Goal: Task Accomplishment & Management: Complete application form

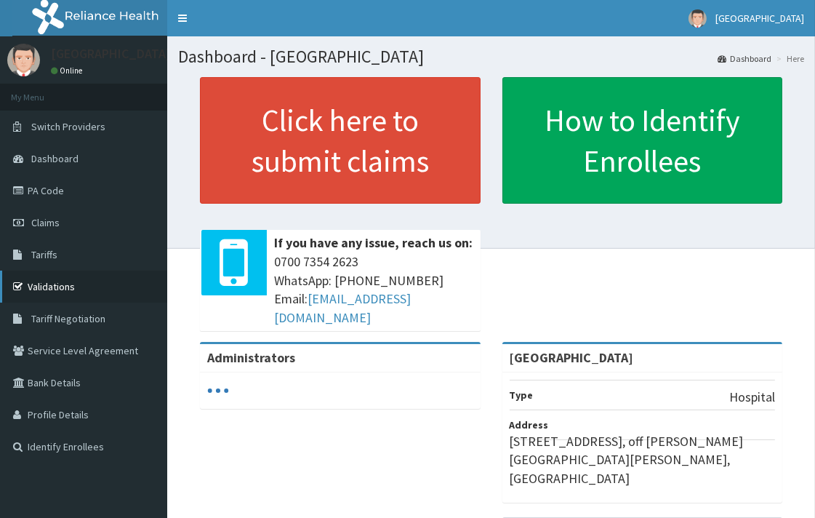
click at [74, 289] on link "Validations" at bounding box center [83, 286] width 167 height 32
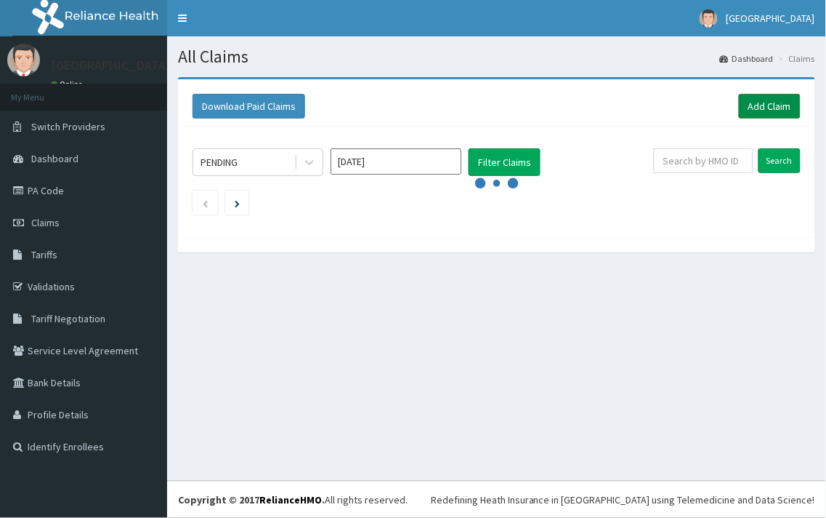
click at [761, 100] on link "Add Claim" at bounding box center [770, 106] width 62 height 25
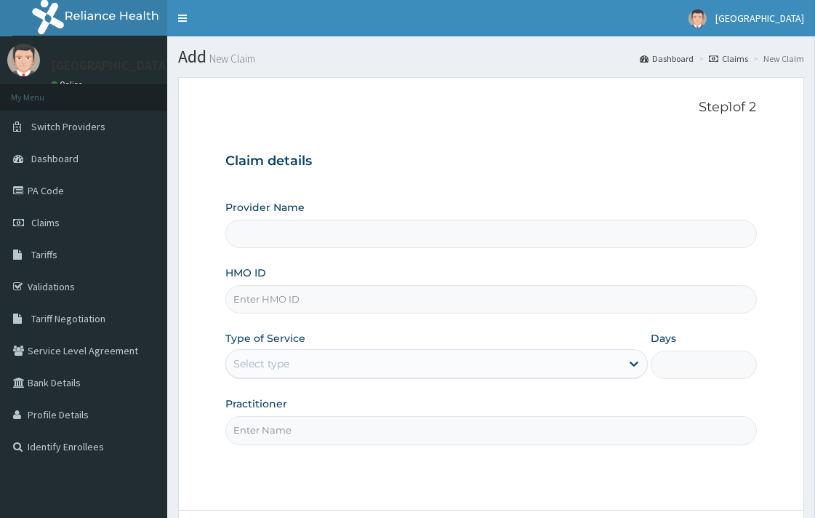
paste input "LPT/10013/A"
type input "LPT/10013/A"
type input "[GEOGRAPHIC_DATA]"
type input "LPT/10013/A"
click at [278, 358] on div "Select type" at bounding box center [261, 363] width 56 height 15
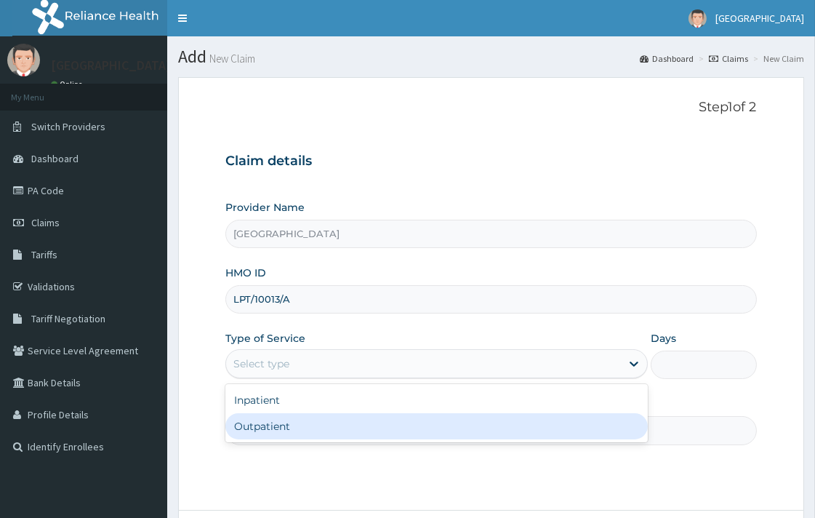
click at [276, 431] on div "Outpatient" at bounding box center [436, 426] width 422 height 26
type input "1"
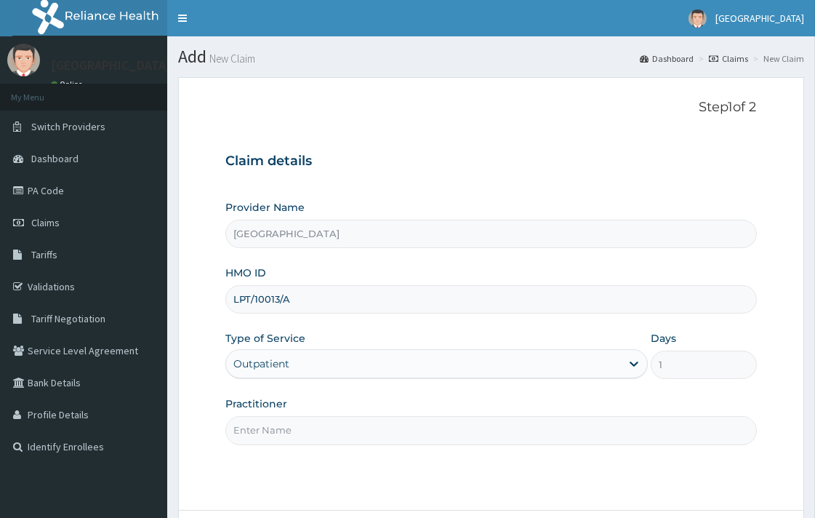
click at [287, 432] on input "Practitioner" at bounding box center [490, 430] width 531 height 28
paste input "Dr. OPARAEKE KINGSLEY"
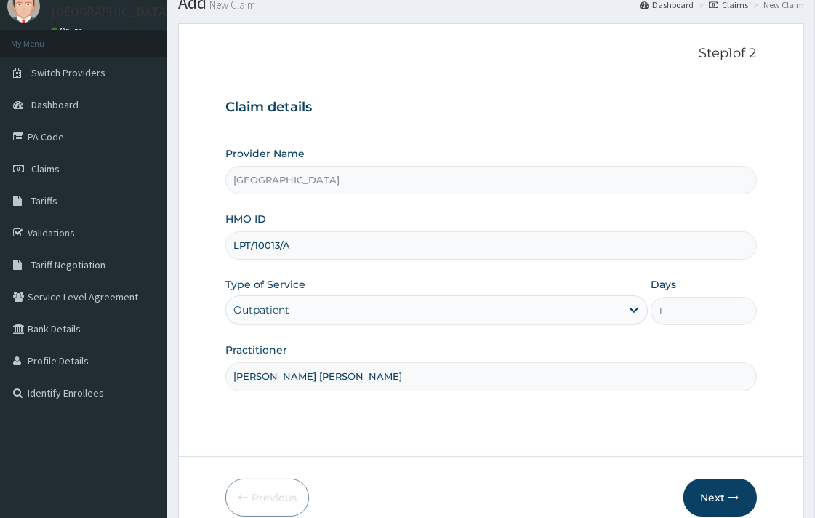
scroll to position [124, 0]
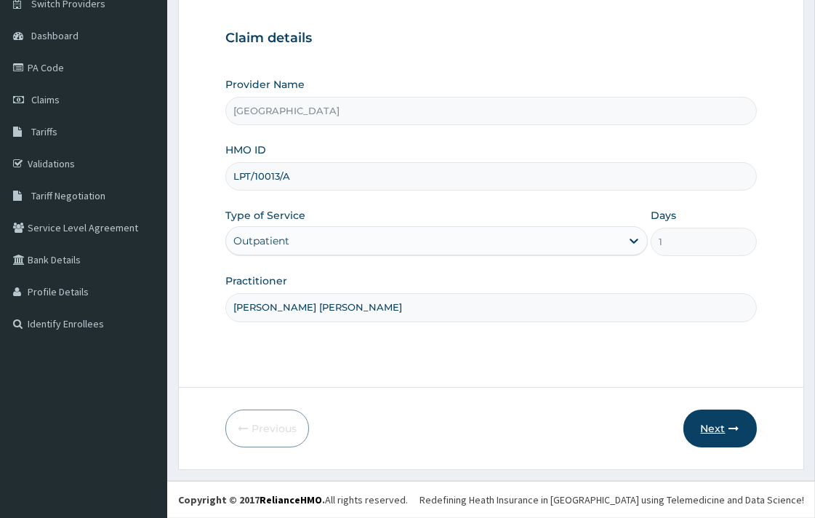
type input "Dr. OPARAEKE KINGSLEY"
click at [720, 432] on button "Next" at bounding box center [719, 428] width 73 height 38
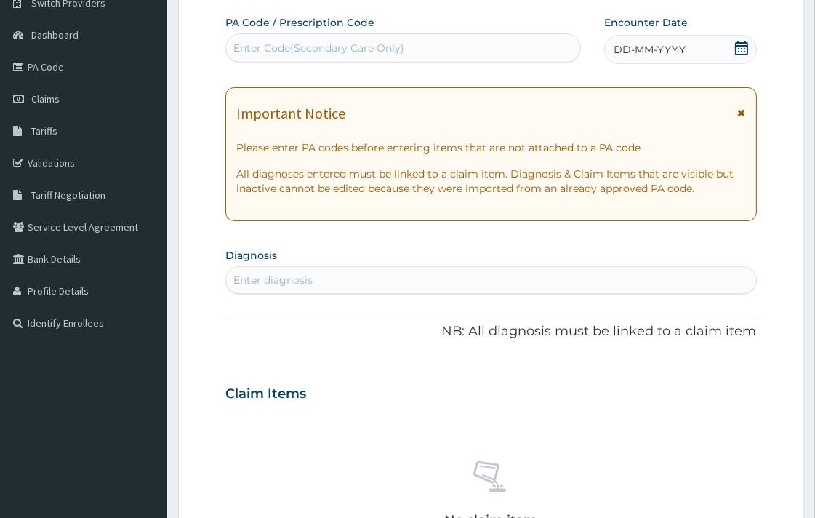
click at [738, 47] on icon at bounding box center [741, 48] width 15 height 15
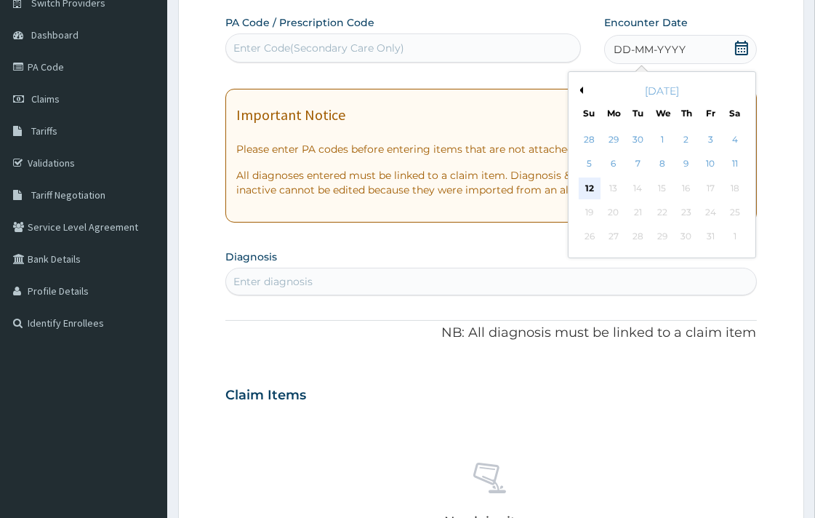
click at [595, 191] on div "12" at bounding box center [590, 188] width 22 height 22
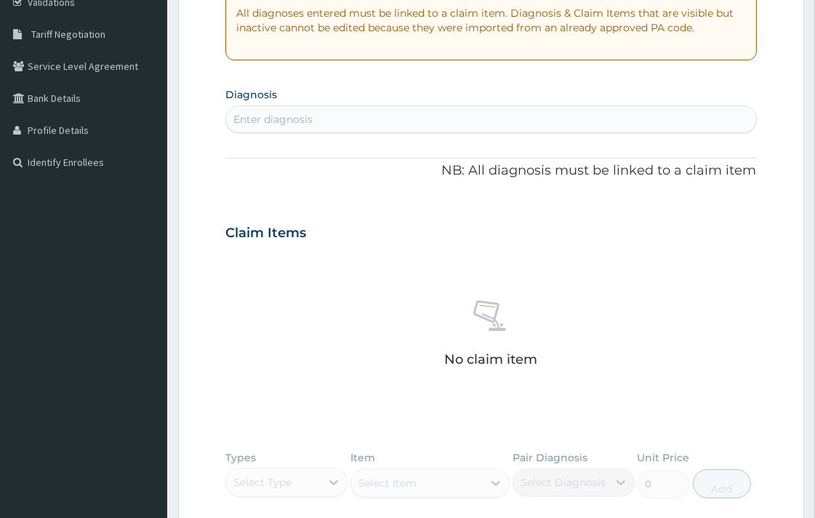
scroll to position [285, 0]
click at [355, 121] on div "Enter diagnosis" at bounding box center [490, 118] width 529 height 23
type input "[MEDICAL_DATA]"
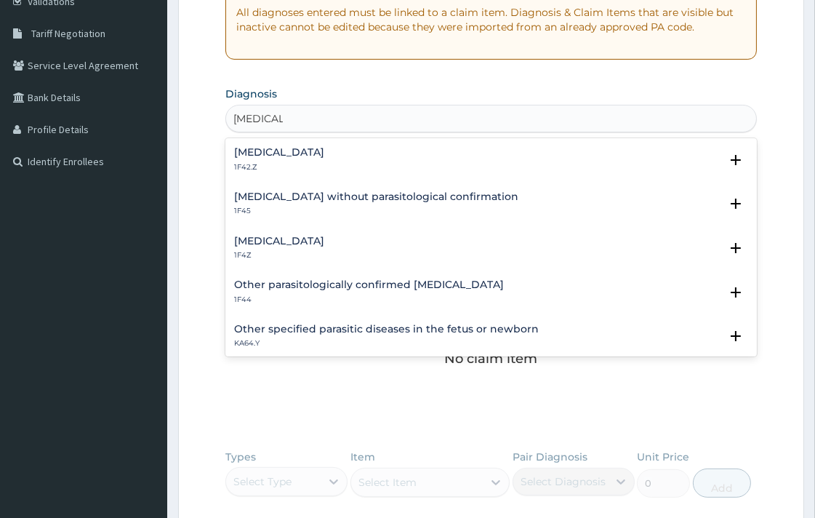
click at [310, 244] on h4 "[MEDICAL_DATA]" at bounding box center [279, 240] width 90 height 11
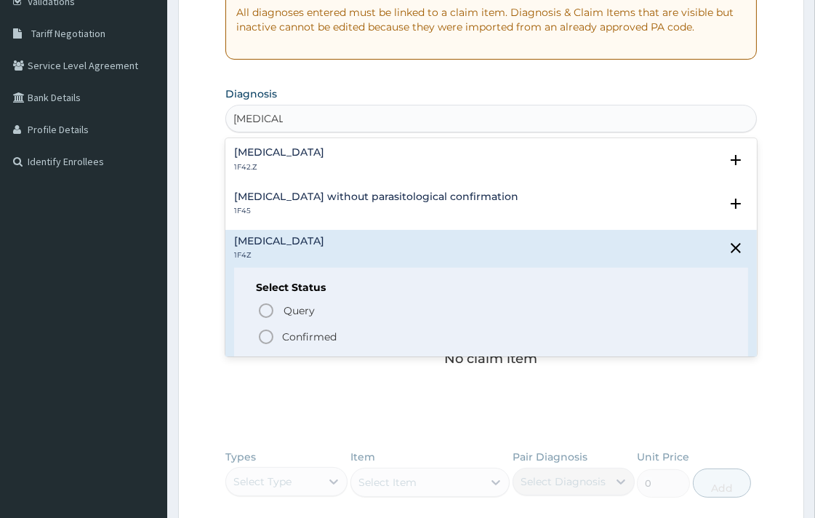
click at [267, 338] on icon "status option filled" at bounding box center [265, 336] width 17 height 17
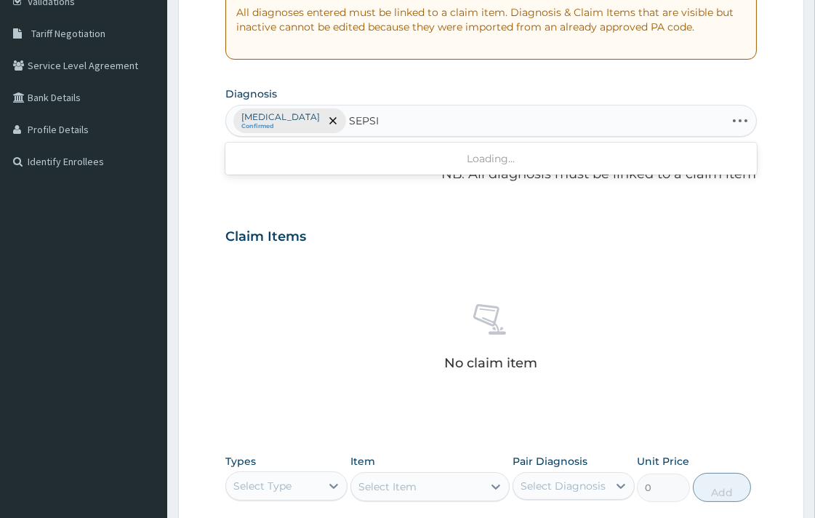
type input "[MEDICAL_DATA]"
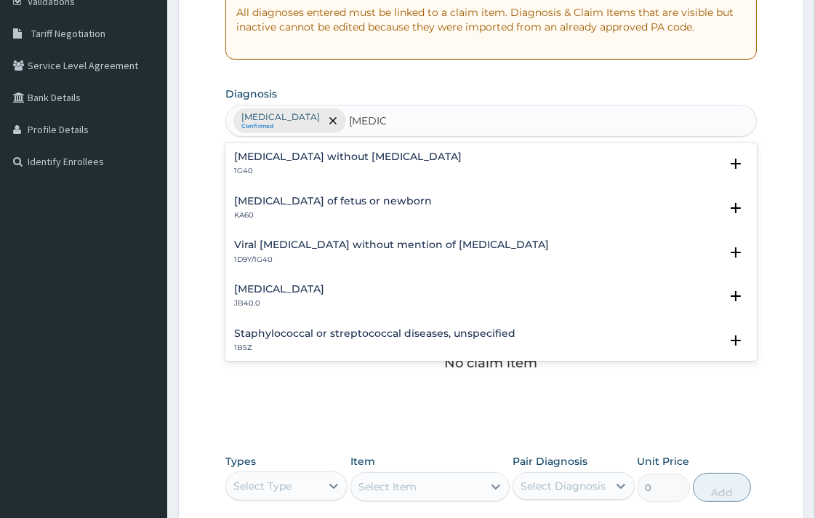
click at [313, 172] on p "1G40" at bounding box center [348, 171] width 228 height 10
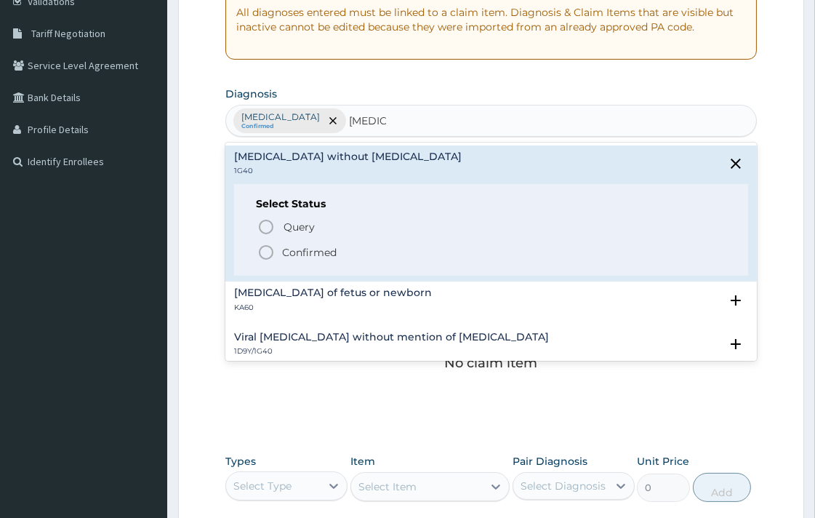
click at [265, 251] on icon "status option filled" at bounding box center [265, 251] width 17 height 17
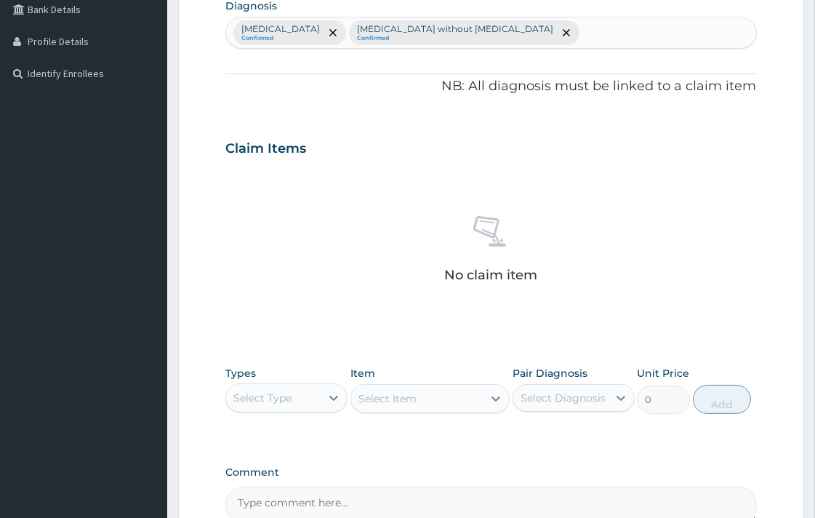
scroll to position [527, 0]
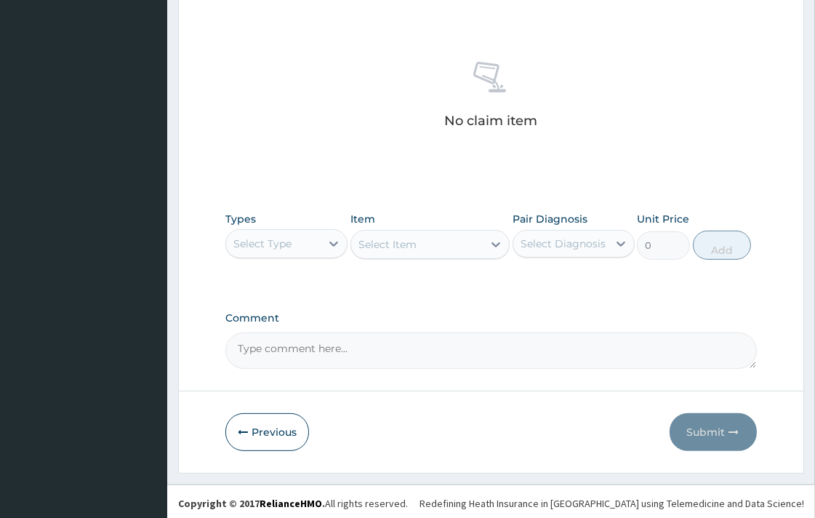
click at [260, 233] on div "Select Type" at bounding box center [273, 243] width 94 height 23
type input "LAB"
click at [277, 274] on div "Laboratory" at bounding box center [286, 280] width 122 height 26
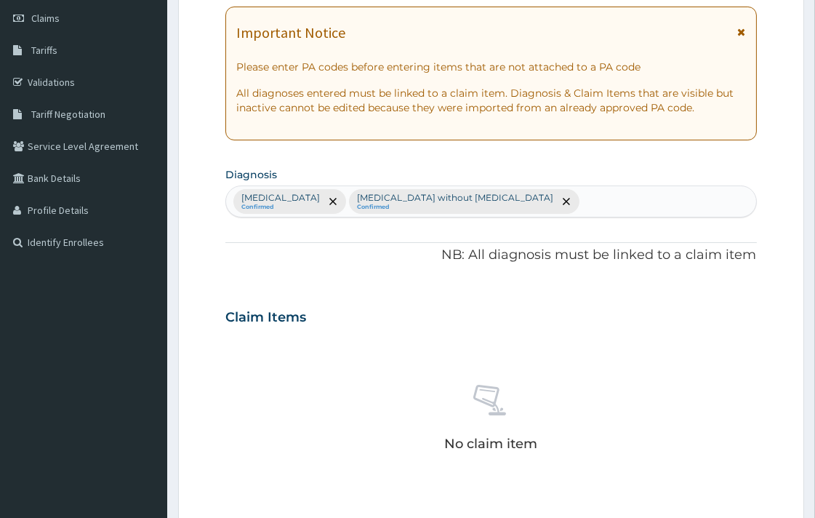
click at [526, 192] on div "Malaria, unspecified Confirmed Sepsis without septic shock Confirmed" at bounding box center [490, 201] width 529 height 31
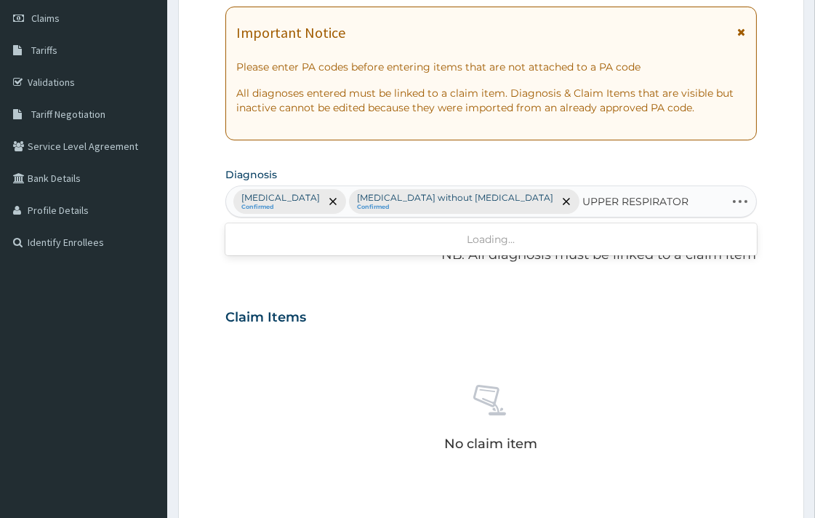
type input "UPPER RESPIRATORY"
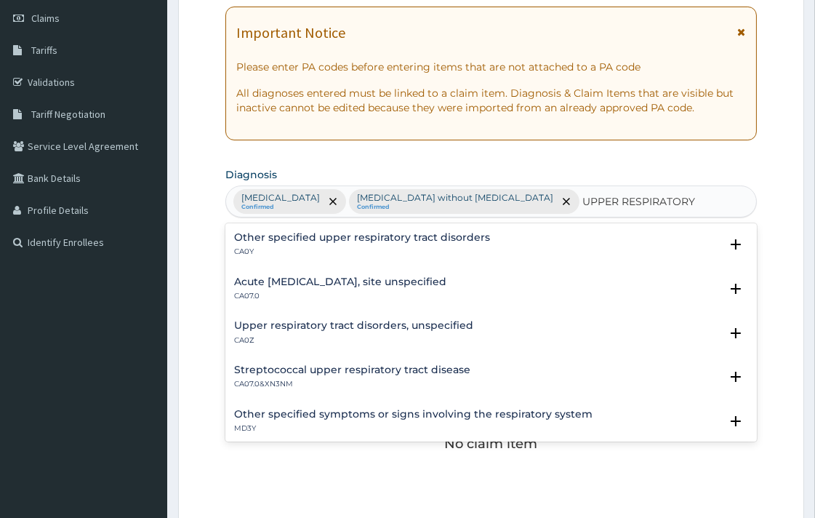
click at [377, 286] on h4 "Acute upper respiratory infection, site unspecified" at bounding box center [340, 281] width 212 height 11
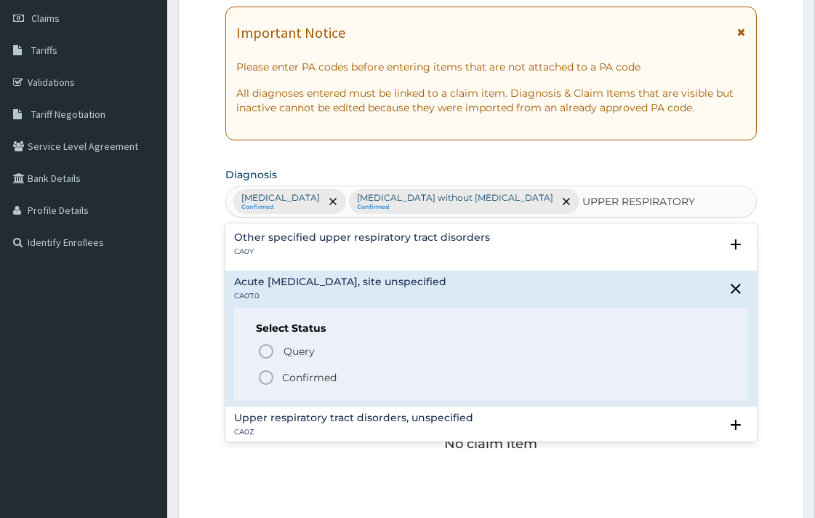
click at [263, 374] on icon "status option filled" at bounding box center [265, 377] width 17 height 17
click at [264, 374] on div "No claim item" at bounding box center [490, 420] width 531 height 167
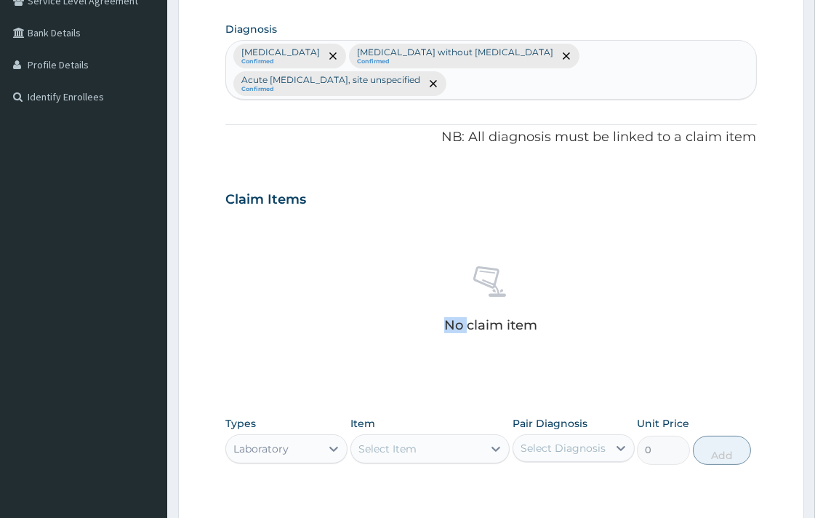
scroll to position [527, 0]
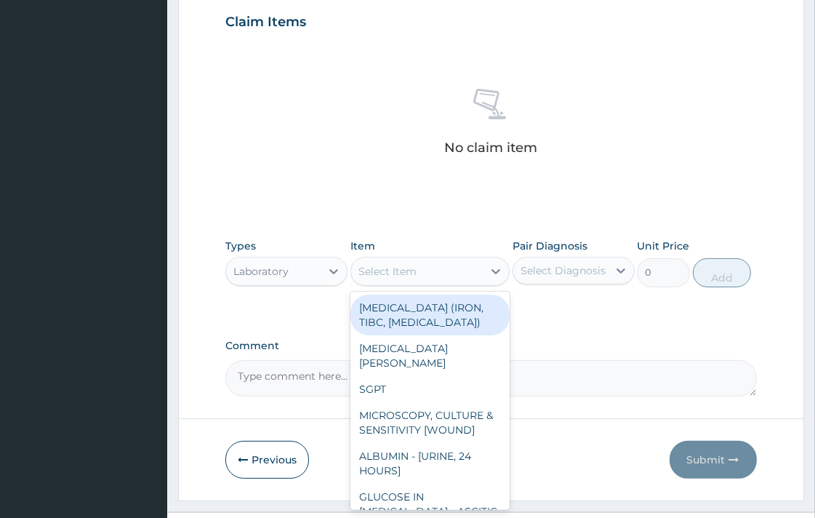
click at [404, 273] on div "Select Item" at bounding box center [387, 271] width 58 height 15
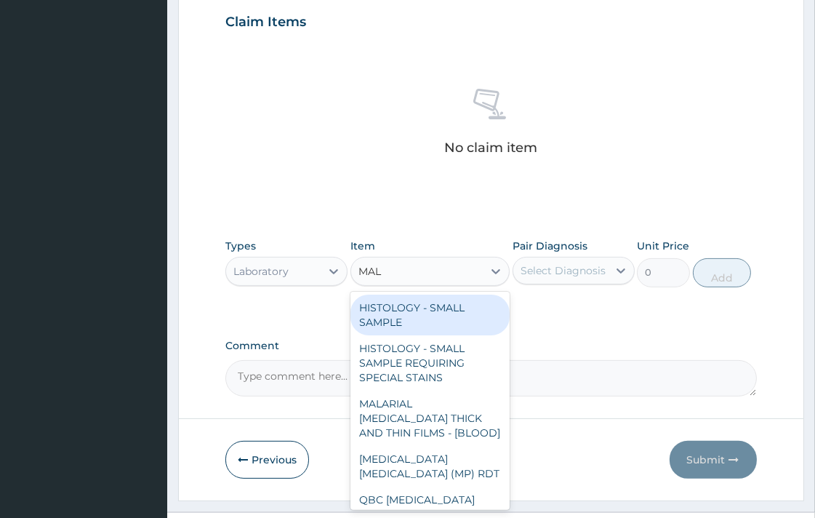
type input "MALA"
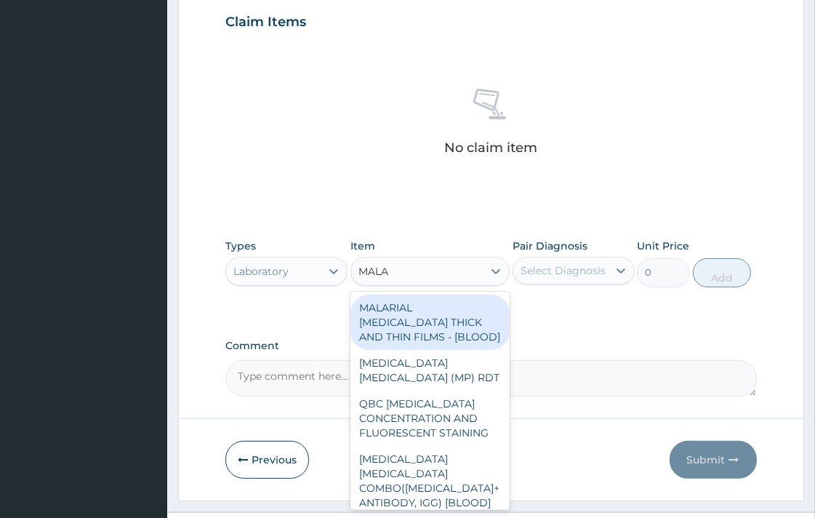
click at [401, 339] on div "MALARIAL [MEDICAL_DATA] THICK AND THIN FILMS - [BLOOD]" at bounding box center [429, 321] width 159 height 55
type input "1612.5"
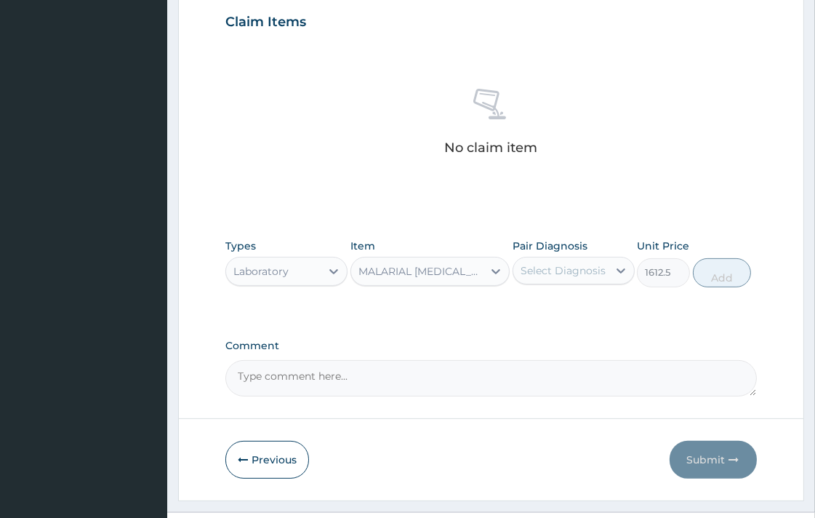
click at [538, 279] on div "Select Diagnosis" at bounding box center [560, 270] width 94 height 23
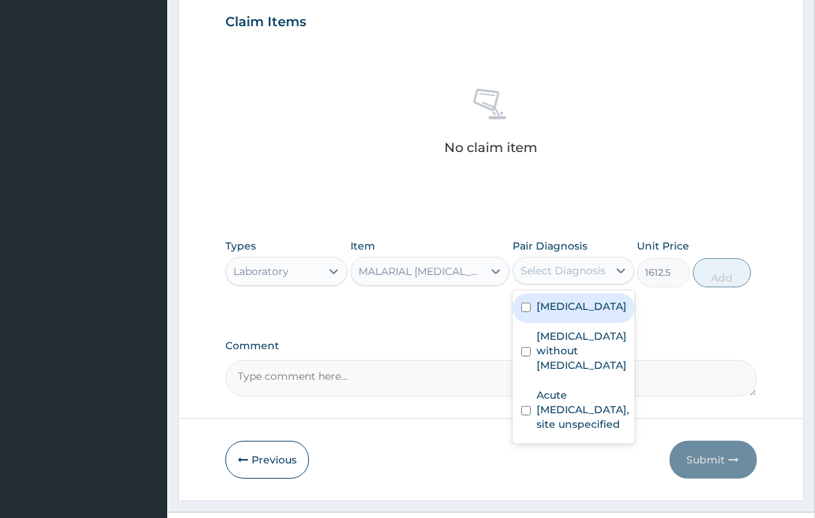
click at [521, 311] on input "checkbox" at bounding box center [525, 306] width 9 height 9
checkbox input "true"
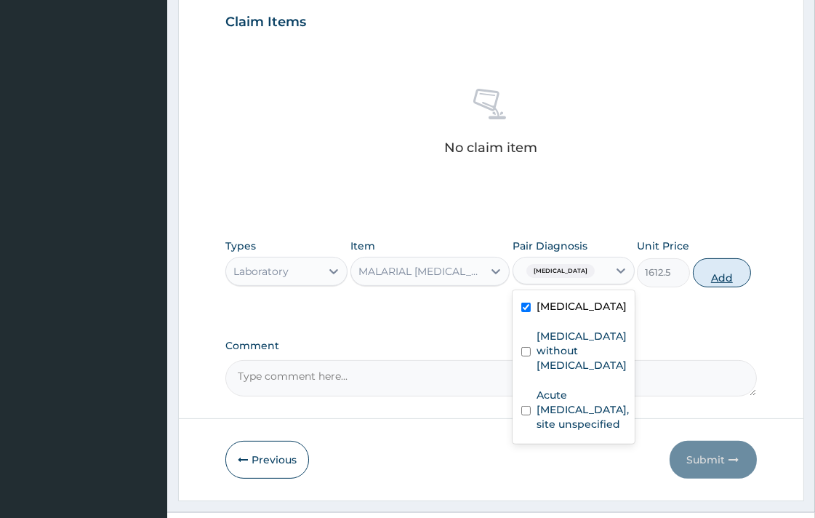
click at [725, 277] on button "Add" at bounding box center [722, 272] width 58 height 29
type input "0"
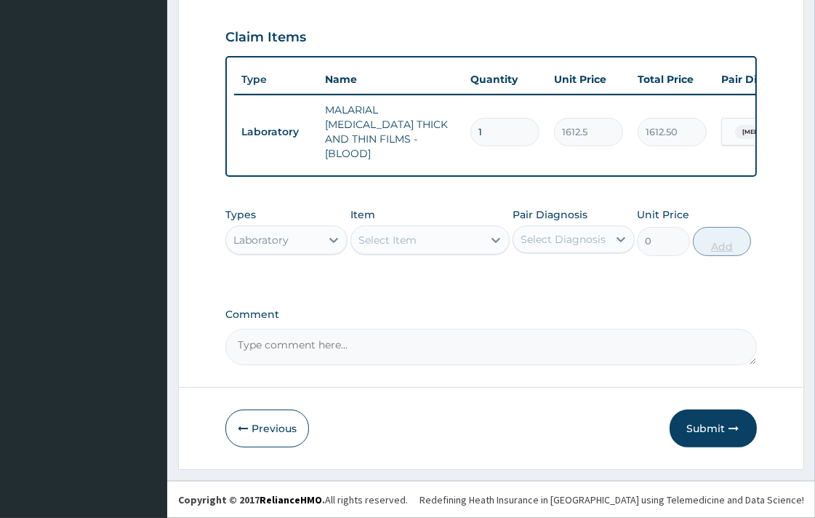
scroll to position [507, 0]
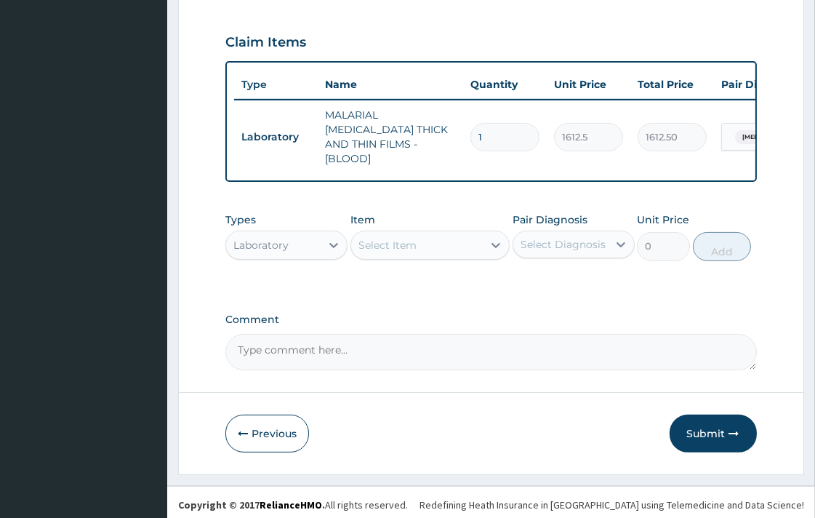
click at [298, 237] on div "Laboratory" at bounding box center [273, 244] width 94 height 23
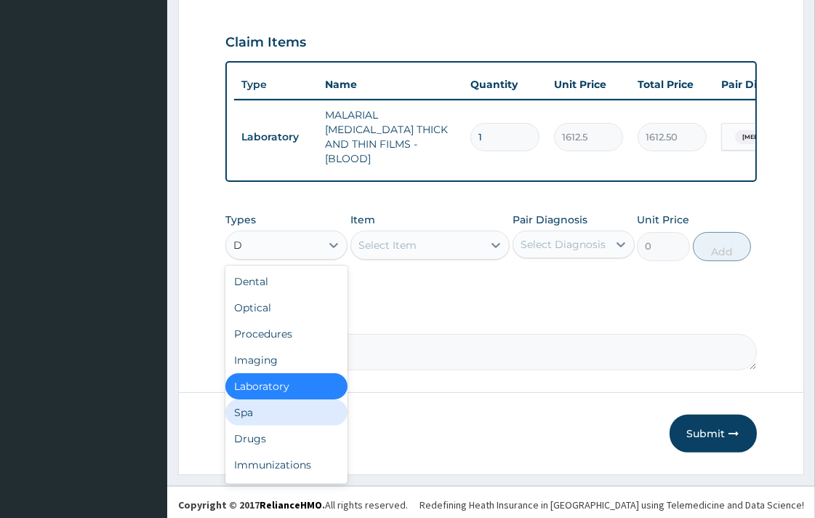
type input "DR"
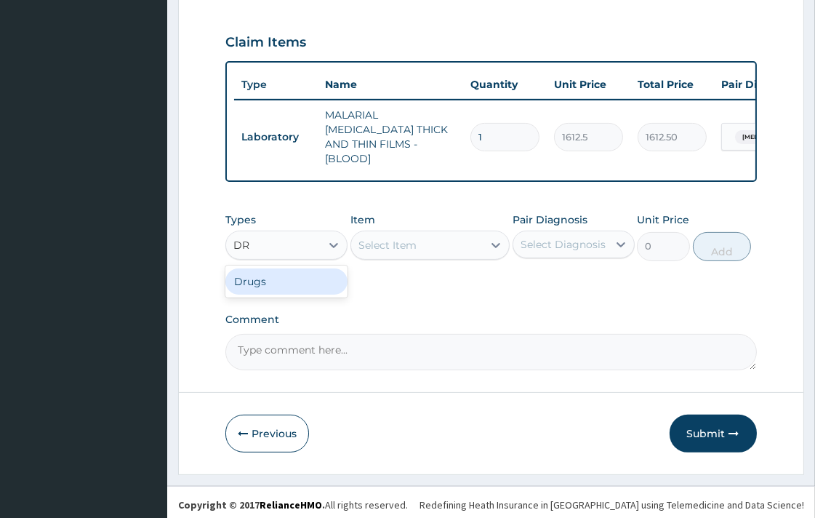
click at [267, 276] on div "Drugs" at bounding box center [286, 281] width 122 height 26
click at [441, 241] on div "Select Item" at bounding box center [417, 244] width 132 height 23
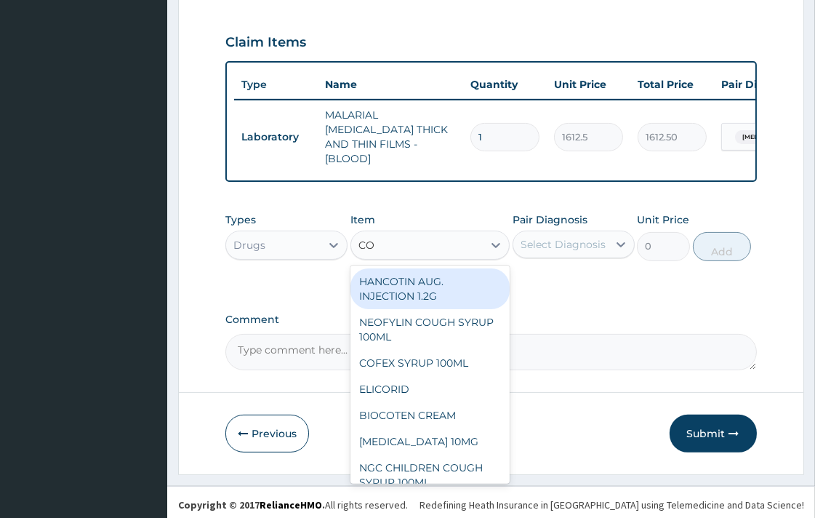
type input "COA"
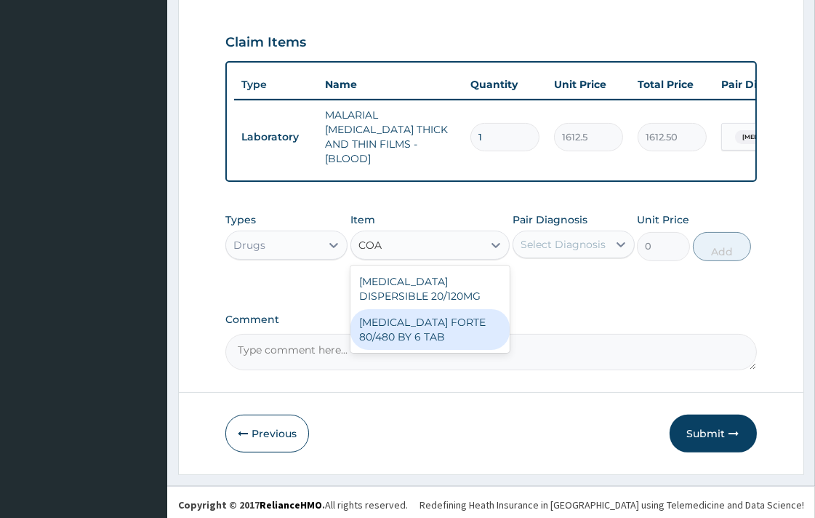
click at [429, 331] on div "[MEDICAL_DATA] FORTE 80/480 BY 6 TAB" at bounding box center [429, 329] width 159 height 41
type input "449.3500061035156"
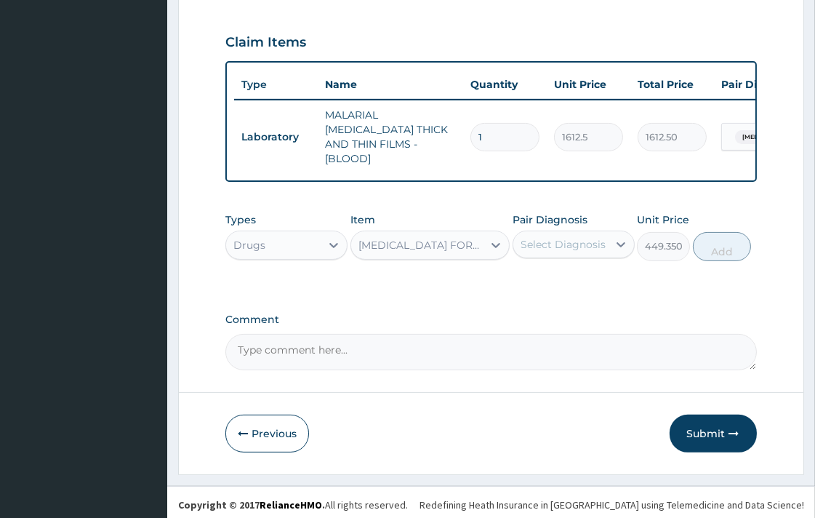
click at [540, 243] on div "Select Diagnosis" at bounding box center [562, 244] width 85 height 15
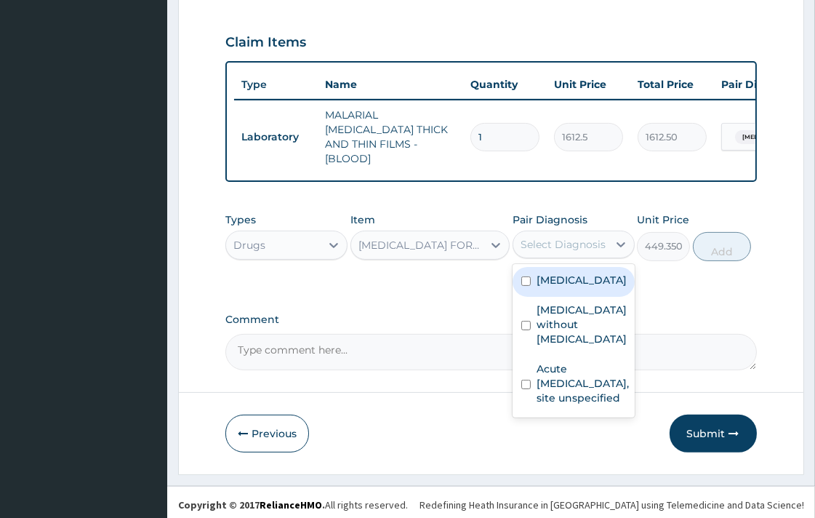
click at [528, 280] on input "checkbox" at bounding box center [525, 280] width 9 height 9
checkbox input "true"
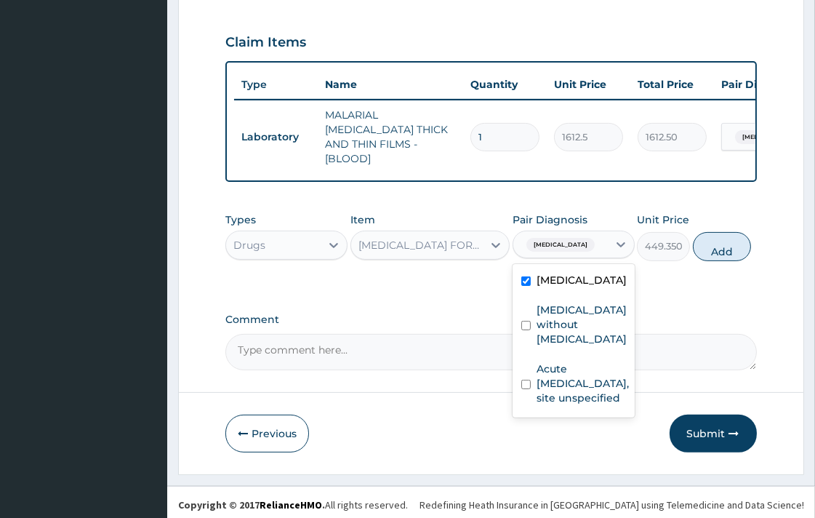
click at [713, 247] on button "Add" at bounding box center [722, 246] width 58 height 29
type input "0"
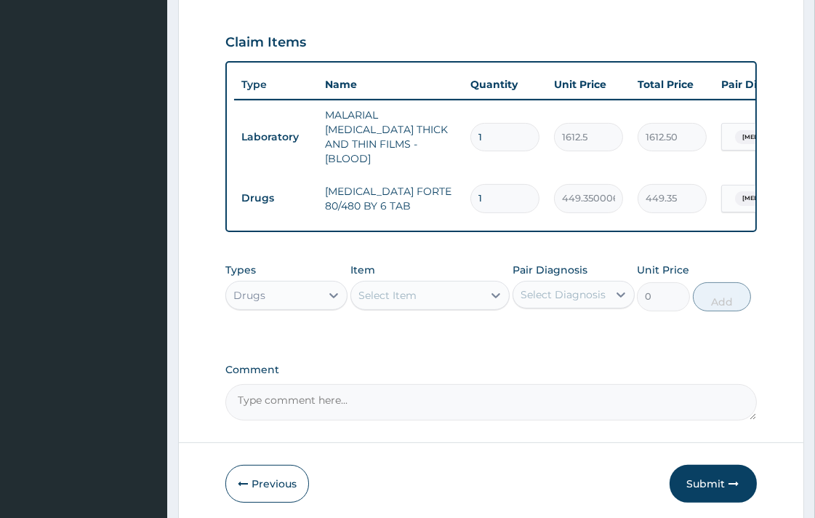
type input "0.00"
type input "6"
type input "2696.10"
type input "6"
click at [589, 384] on textarea "Comment" at bounding box center [490, 402] width 531 height 36
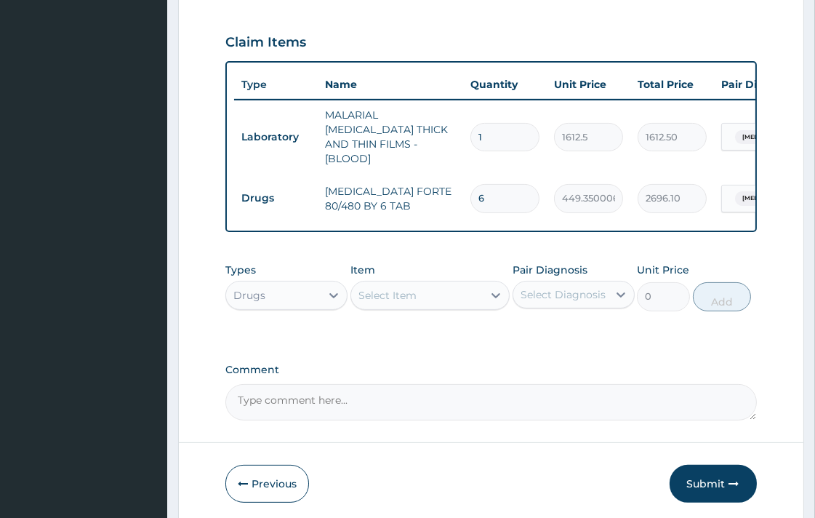
click at [411, 288] on div "Select Item" at bounding box center [387, 295] width 58 height 15
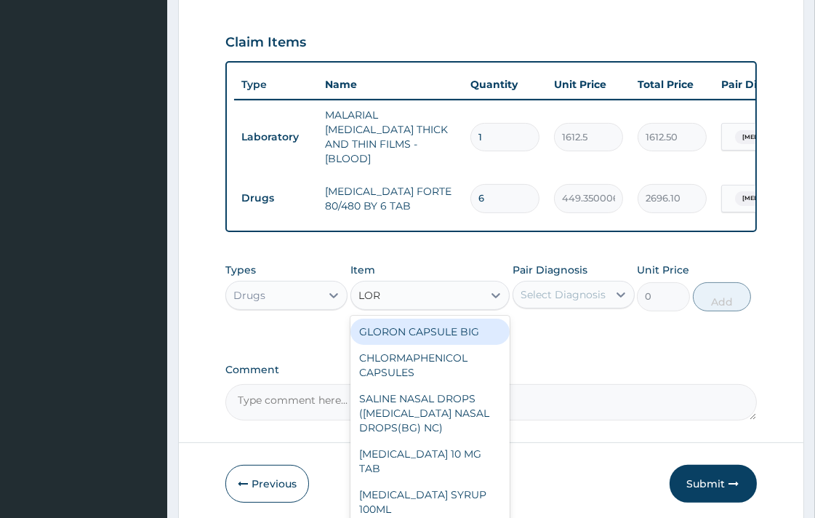
type input "LORA"
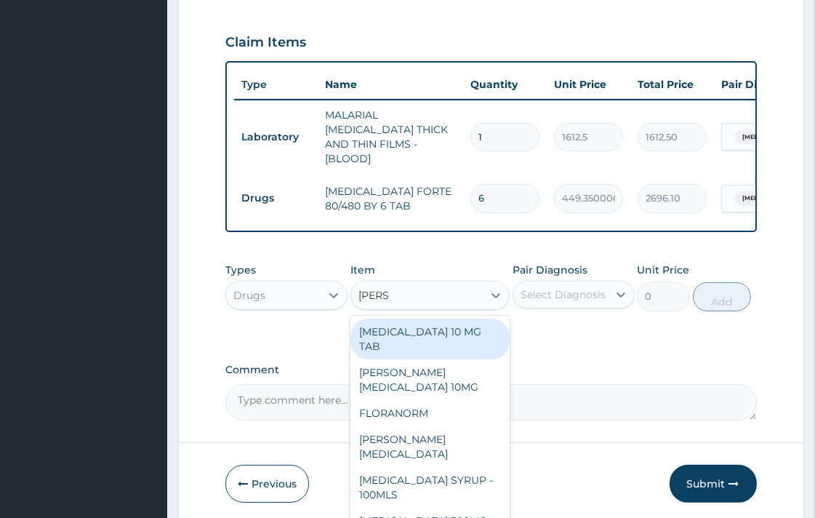
click at [427, 334] on div "[MEDICAL_DATA] 10 MG TAB" at bounding box center [429, 338] width 159 height 41
type input "59.125"
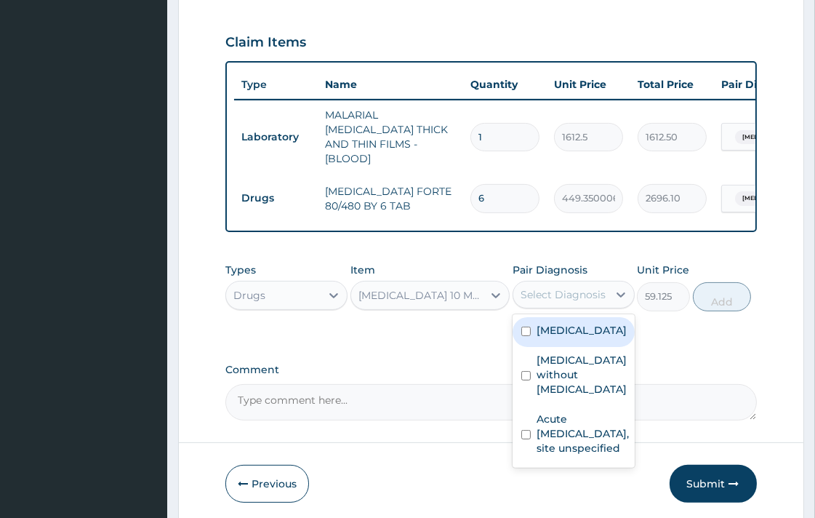
click at [565, 291] on div "Select Diagnosis" at bounding box center [562, 294] width 85 height 15
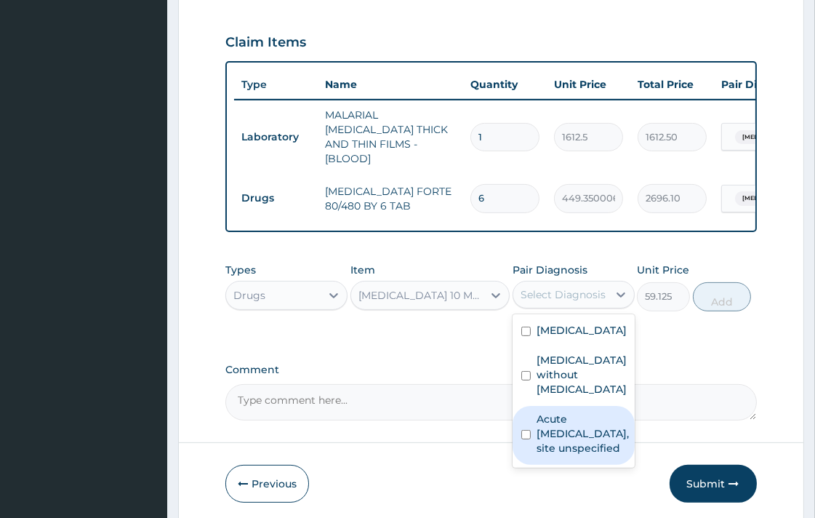
click at [527, 437] on input "checkbox" at bounding box center [525, 434] width 9 height 9
checkbox input "true"
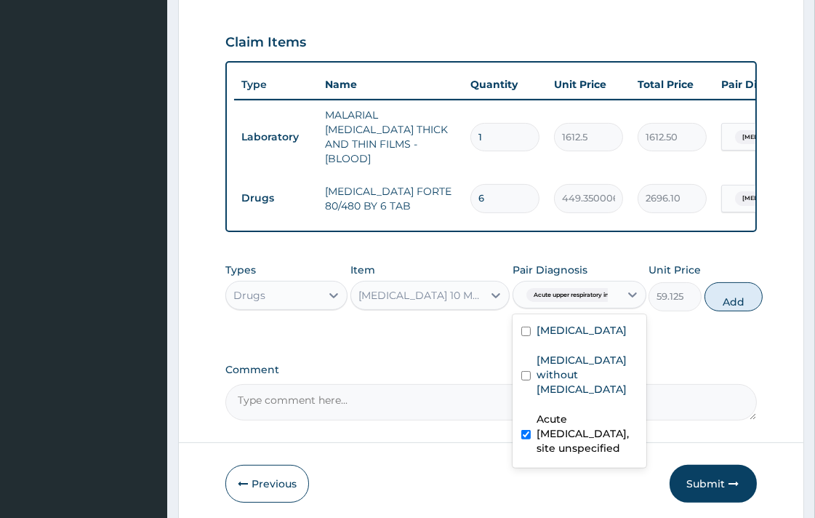
click at [735, 289] on button "Add" at bounding box center [733, 296] width 58 height 29
type input "0"
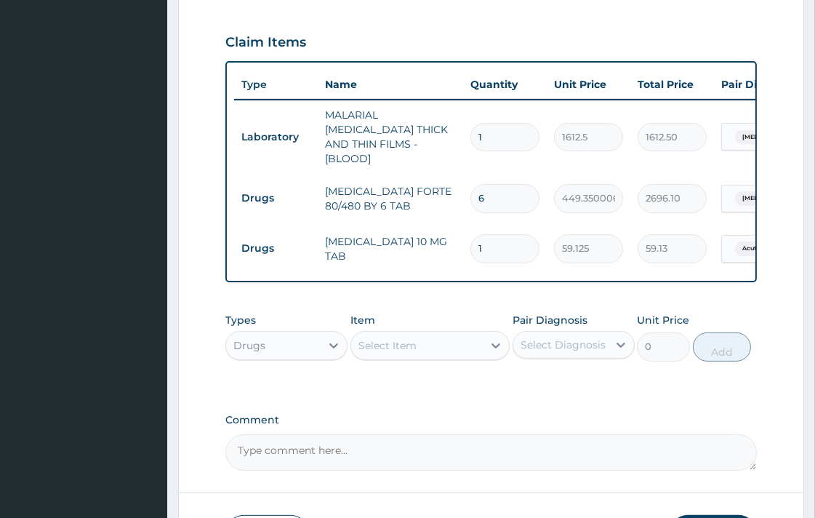
type input "0.00"
type input "5"
type input "295.63"
type input "5"
drag, startPoint x: 665, startPoint y: 411, endPoint x: 690, endPoint y: 366, distance: 51.7
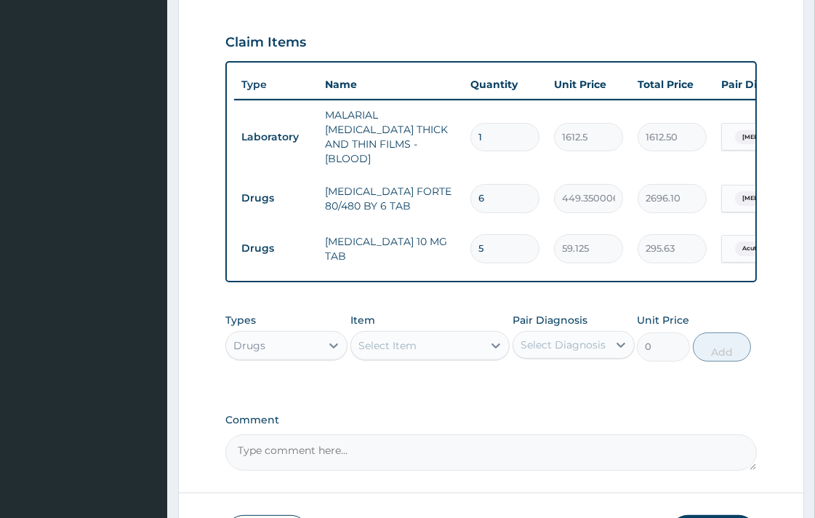
click at [672, 414] on label "Comment" at bounding box center [490, 420] width 531 height 12
click at [672, 434] on textarea "Comment" at bounding box center [490, 452] width 531 height 36
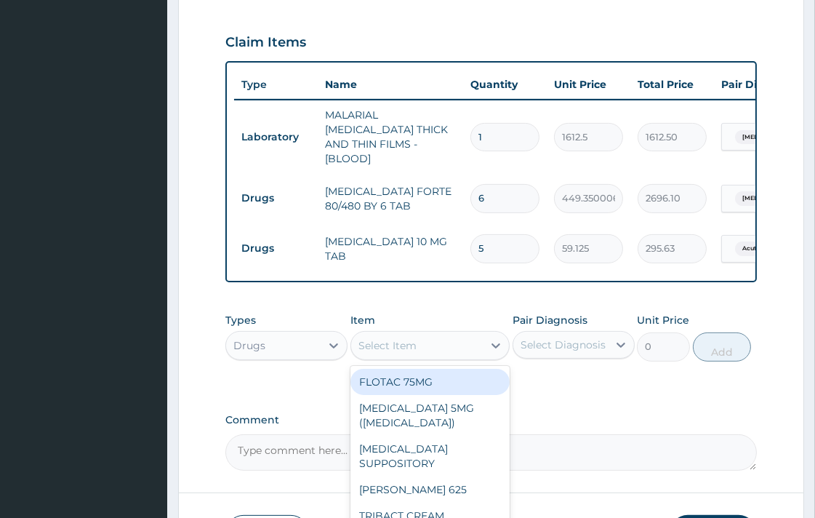
click at [397, 343] on div "Select Item" at bounding box center [387, 345] width 58 height 15
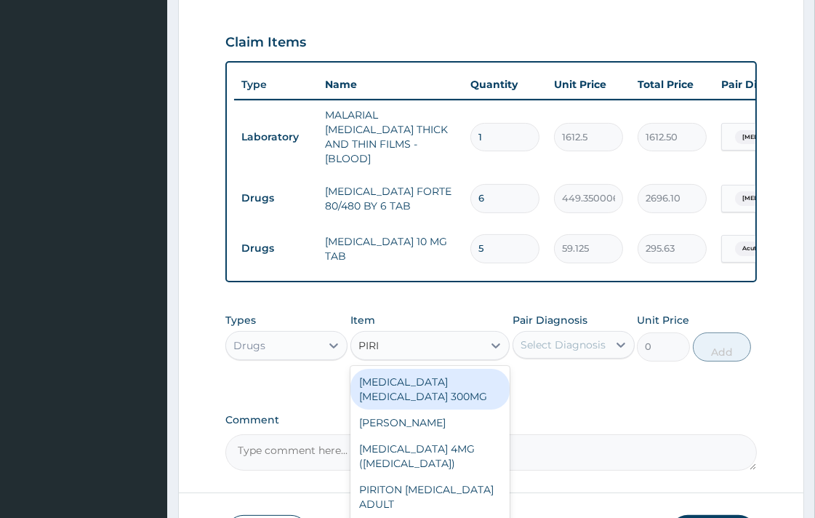
type input "PIRIT"
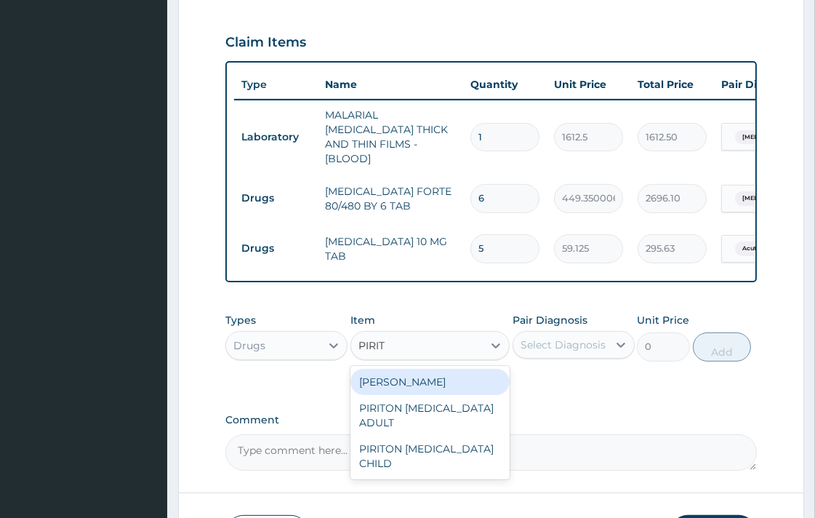
click at [430, 379] on div "[PERSON_NAME]" at bounding box center [429, 382] width 159 height 26
type input "23.64999961853027"
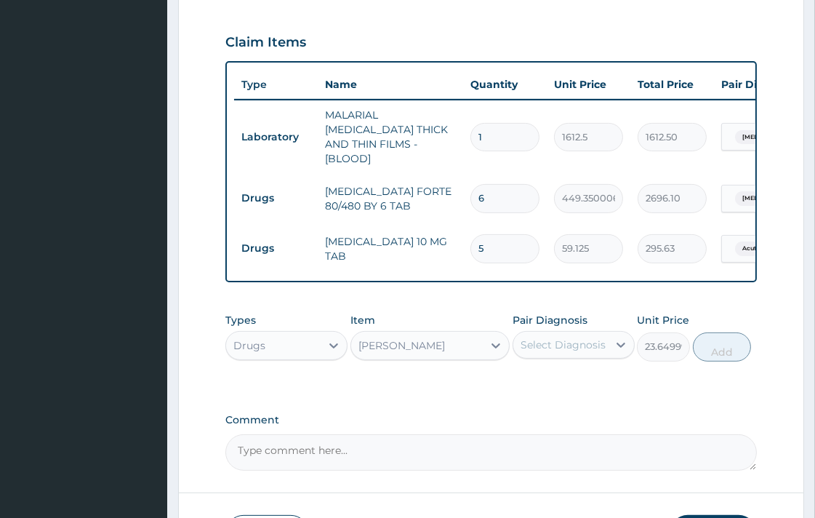
click at [589, 333] on div "Select Diagnosis" at bounding box center [560, 344] width 94 height 23
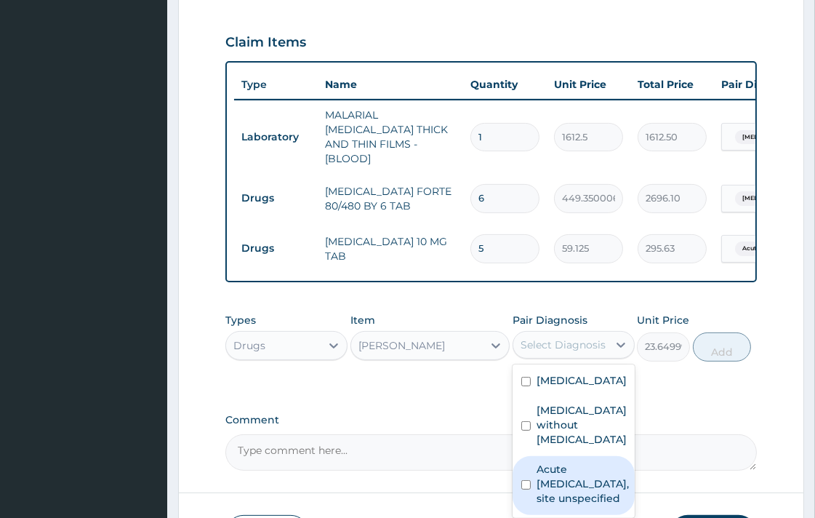
click at [526, 486] on input "checkbox" at bounding box center [525, 484] width 9 height 9
checkbox input "true"
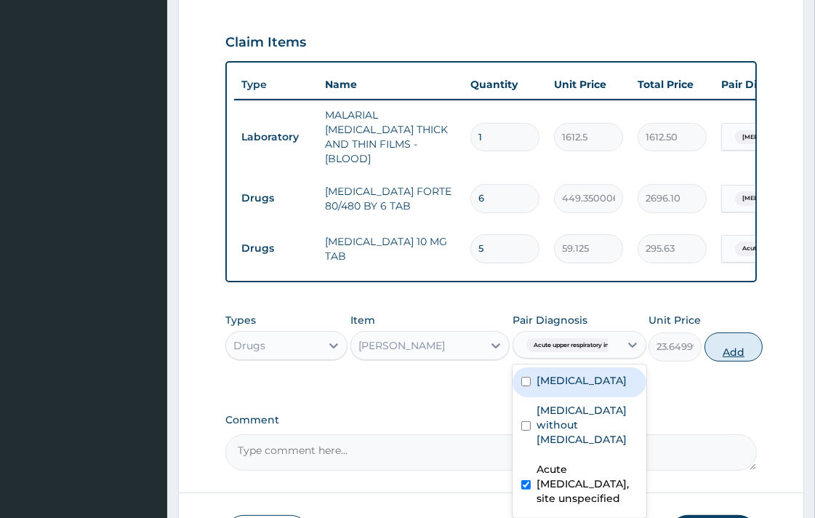
click at [751, 337] on button "Add" at bounding box center [733, 346] width 58 height 29
type input "0"
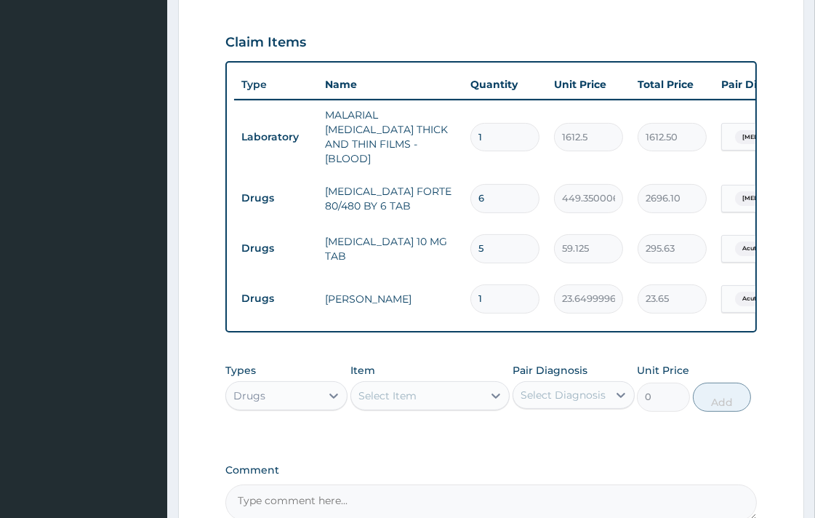
type input "10"
type input "236.50"
type input "10"
click at [307, 393] on div "Drugs" at bounding box center [273, 395] width 94 height 23
click at [307, 395] on div "Drugs" at bounding box center [273, 395] width 94 height 23
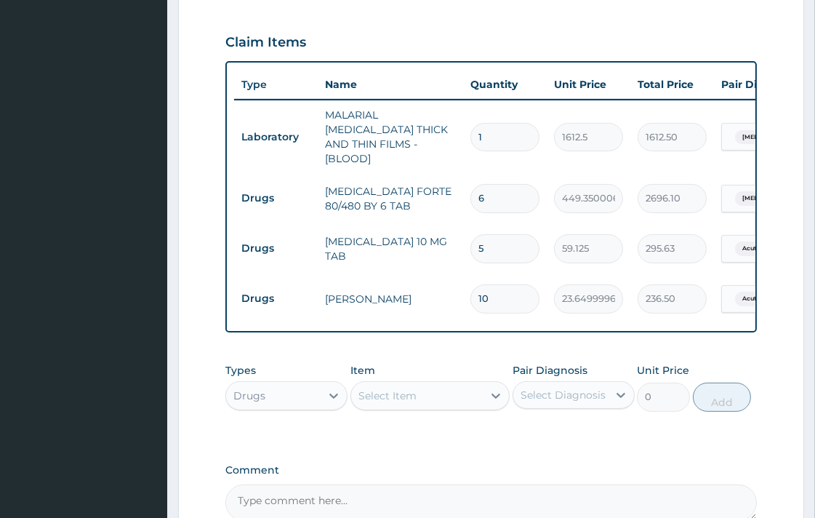
type input "P"
click at [280, 447] on div "Procedures" at bounding box center [286, 458] width 122 height 26
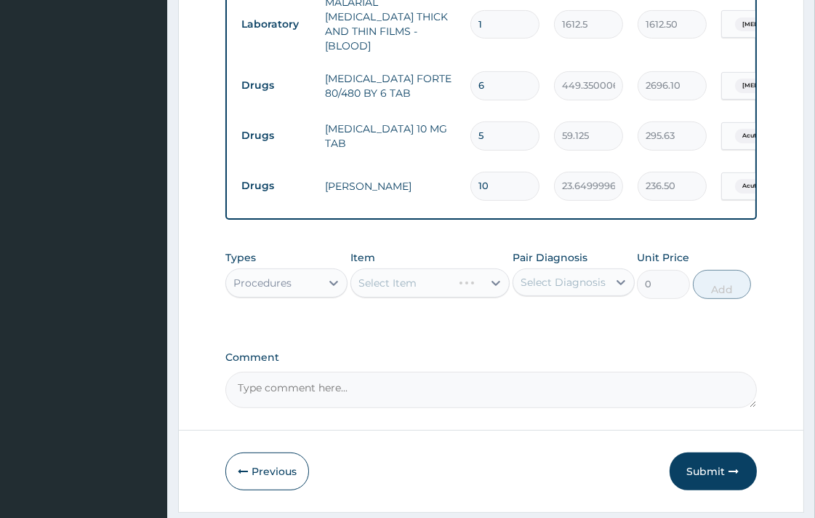
scroll to position [659, 0]
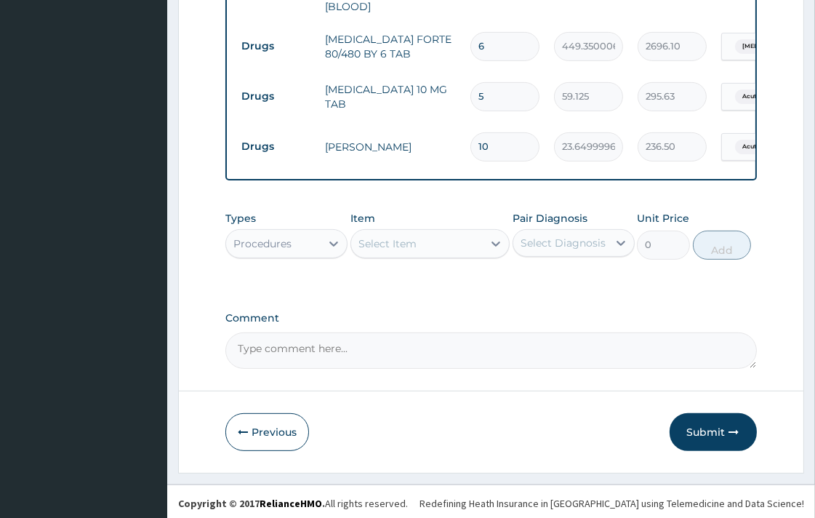
click at [430, 243] on div "Select Item" at bounding box center [417, 243] width 132 height 23
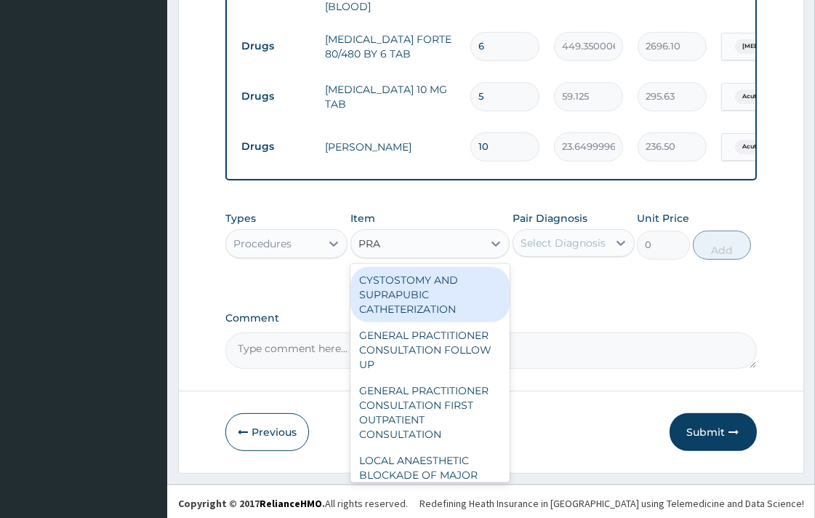
type input "PRAC"
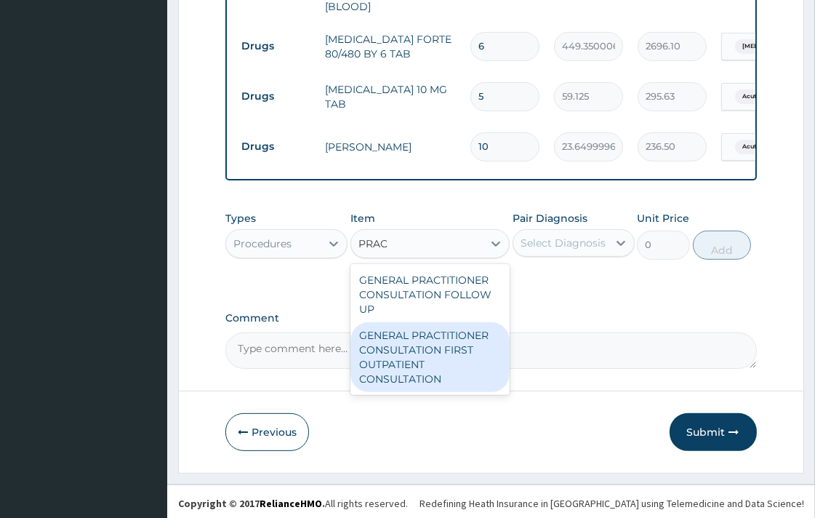
click at [425, 351] on div "GENERAL PRACTITIONER CONSULTATION FIRST OUTPATIENT CONSULTATION" at bounding box center [429, 357] width 159 height 70
type input "3547.5"
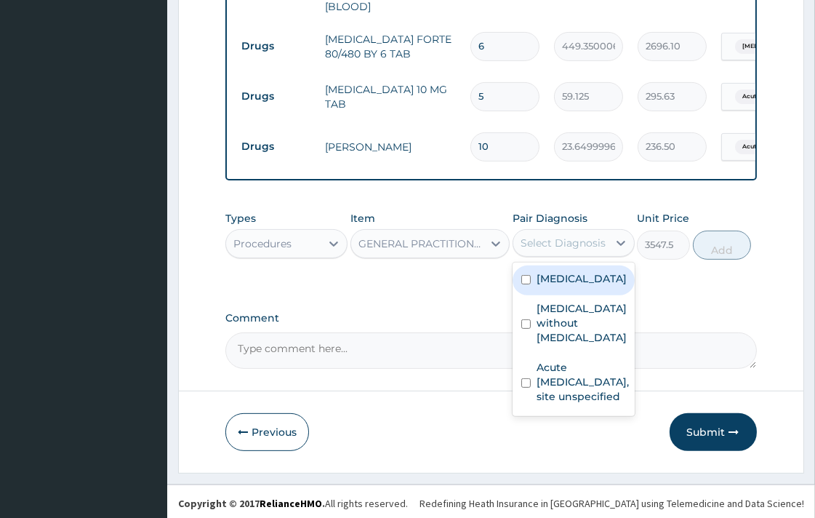
click at [565, 242] on div "Select Diagnosis" at bounding box center [562, 242] width 85 height 15
click at [528, 282] on input "checkbox" at bounding box center [525, 279] width 9 height 9
checkbox input "true"
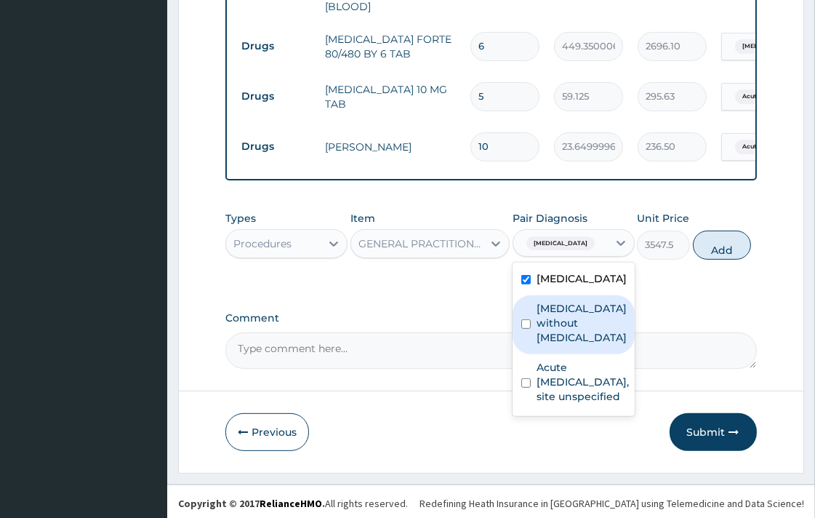
drag, startPoint x: 526, startPoint y: 325, endPoint x: 526, endPoint y: 344, distance: 18.9
click at [526, 325] on input "checkbox" at bounding box center [525, 323] width 9 height 9
checkbox input "true"
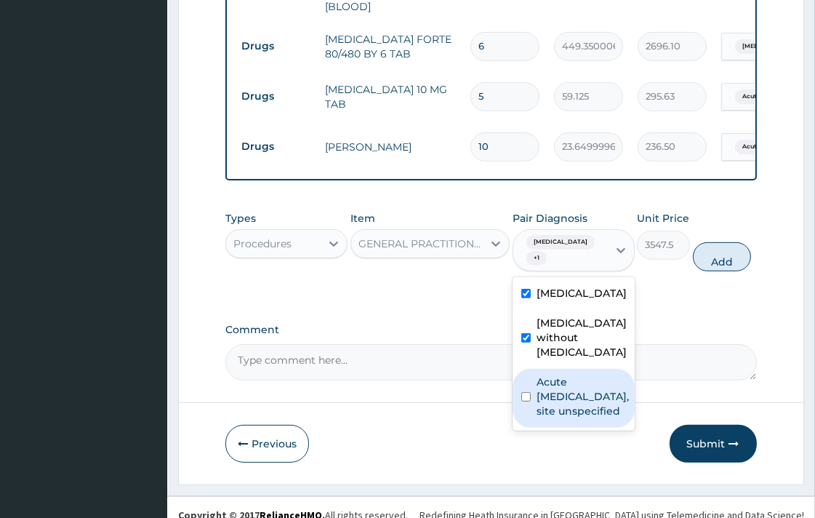
click at [527, 401] on input "checkbox" at bounding box center [525, 396] width 9 height 9
checkbox input "true"
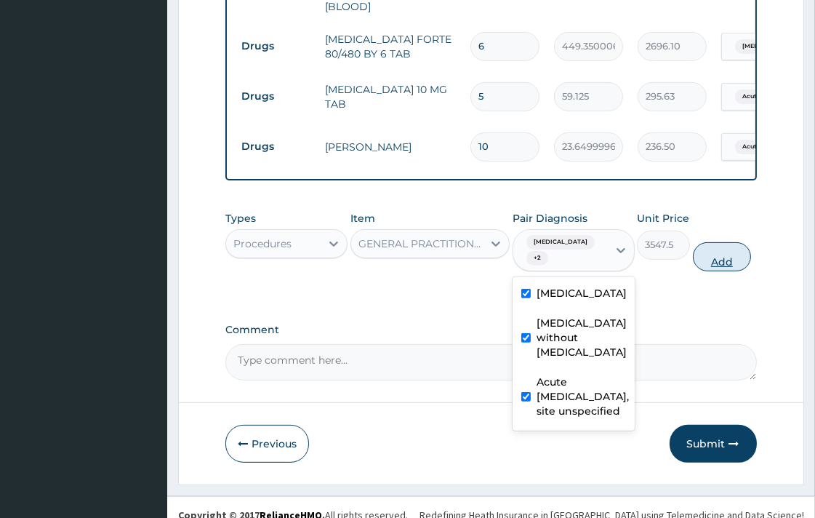
click at [729, 263] on button "Add" at bounding box center [722, 256] width 58 height 29
type input "0"
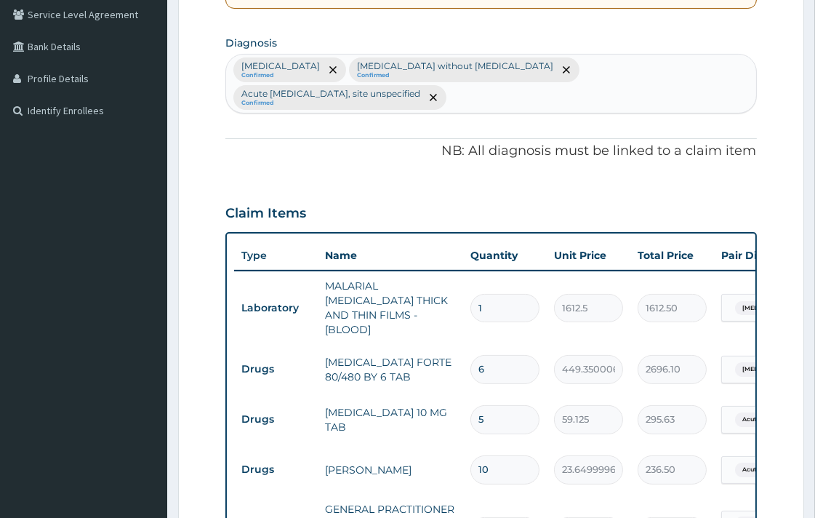
scroll to position [416, 0]
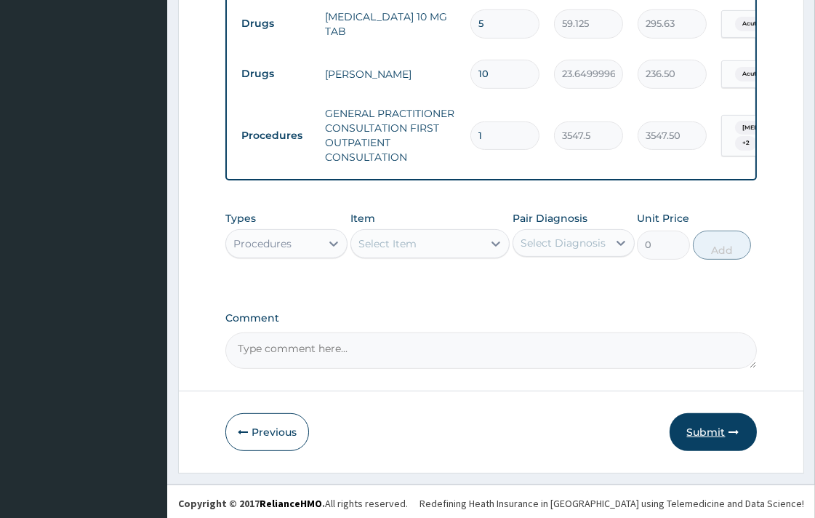
click at [696, 424] on button "Submit" at bounding box center [712, 432] width 87 height 38
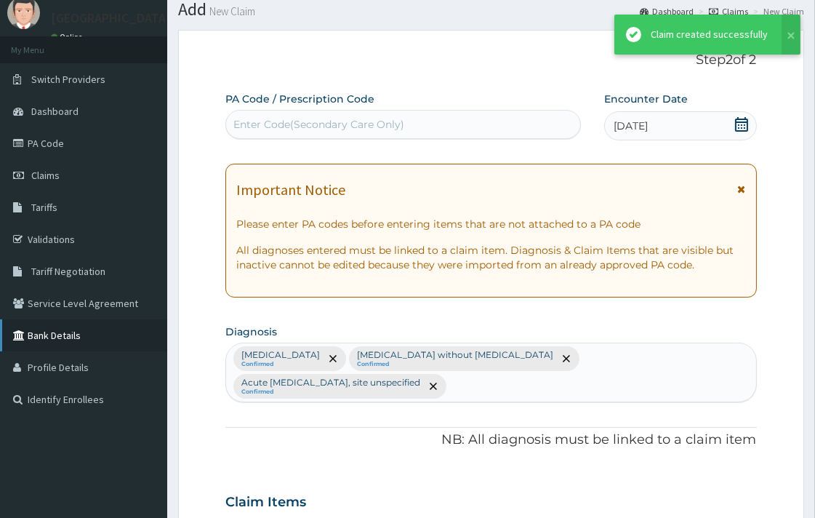
scroll to position [731, 0]
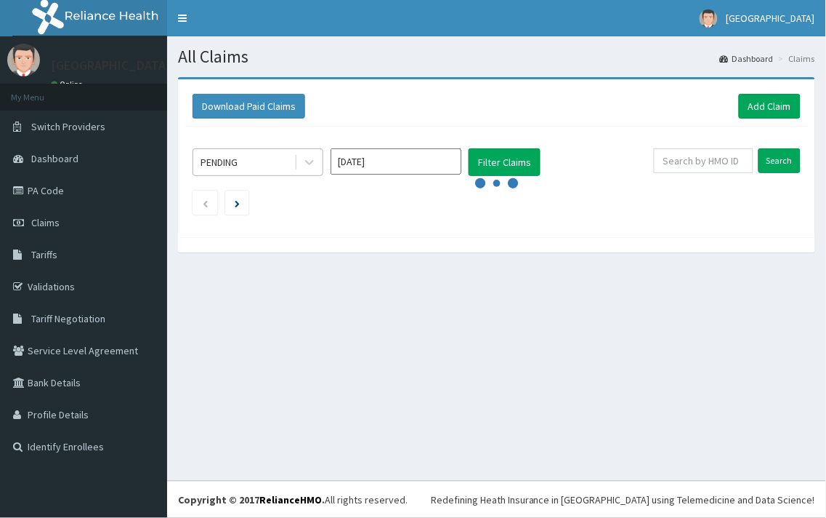
click at [284, 165] on div "PENDING" at bounding box center [243, 161] width 101 height 23
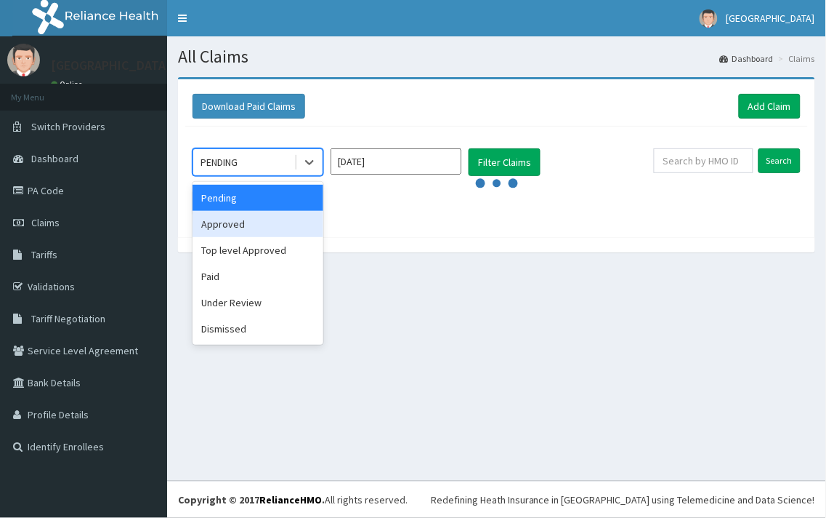
click at [279, 222] on div "Approved" at bounding box center [258, 224] width 131 height 26
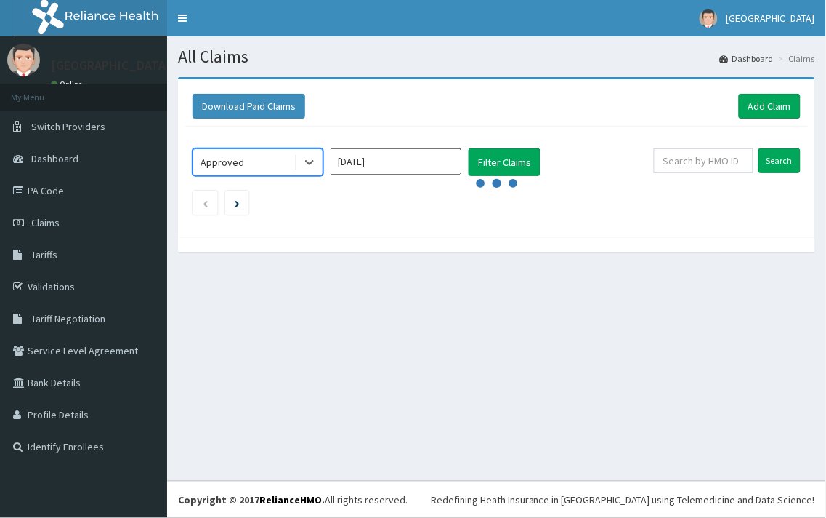
click at [381, 173] on input "Oct 2025" at bounding box center [396, 161] width 131 height 26
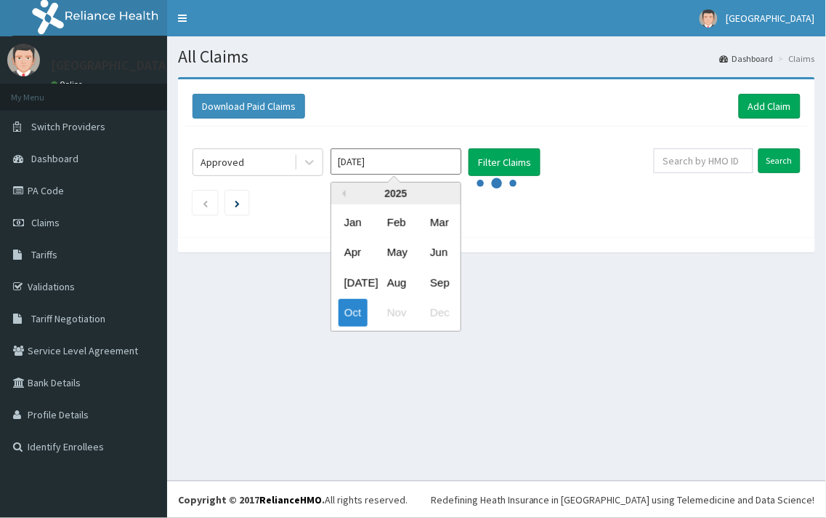
click at [429, 157] on input "[DATE]" at bounding box center [396, 161] width 131 height 26
click at [557, 206] on ul at bounding box center [497, 202] width 608 height 25
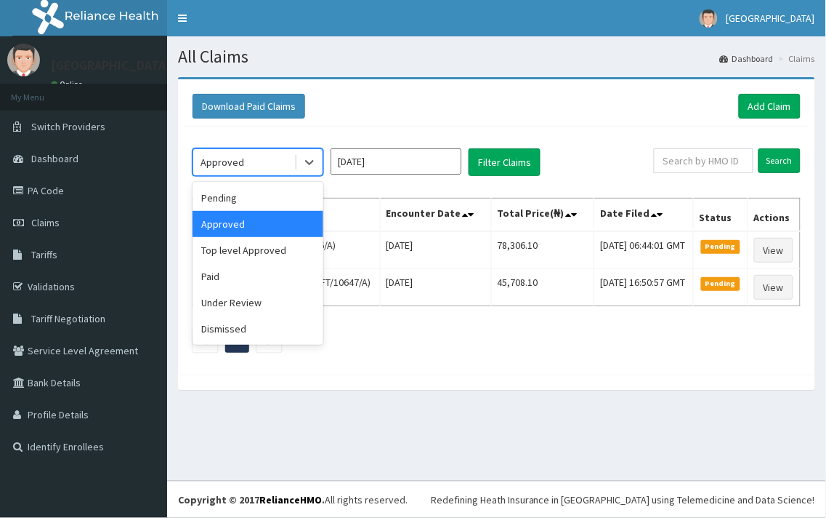
click at [284, 161] on div "Approved" at bounding box center [243, 161] width 101 height 23
click at [238, 222] on div "Approved" at bounding box center [258, 224] width 131 height 26
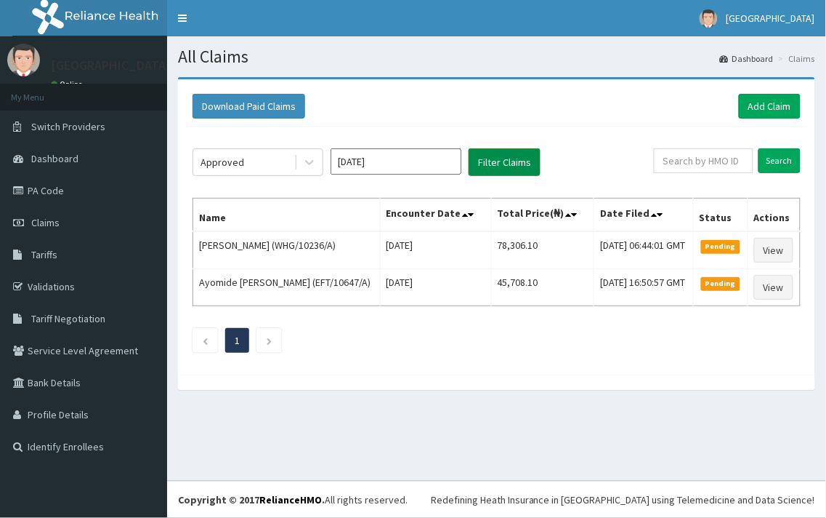
click at [488, 169] on button "Filter Claims" at bounding box center [505, 162] width 72 height 28
click at [506, 161] on button "Filter Claims" at bounding box center [505, 162] width 72 height 28
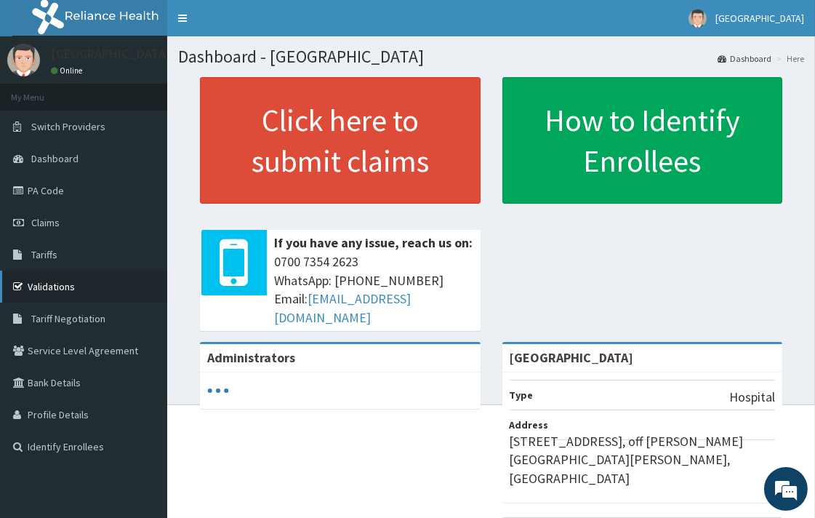
click at [40, 292] on link "Validations" at bounding box center [83, 286] width 167 height 32
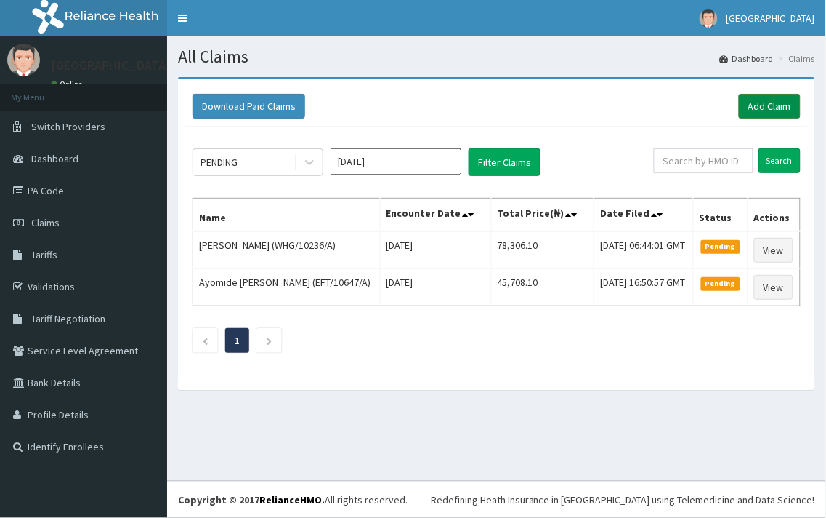
click at [763, 105] on link "Add Claim" at bounding box center [770, 106] width 62 height 25
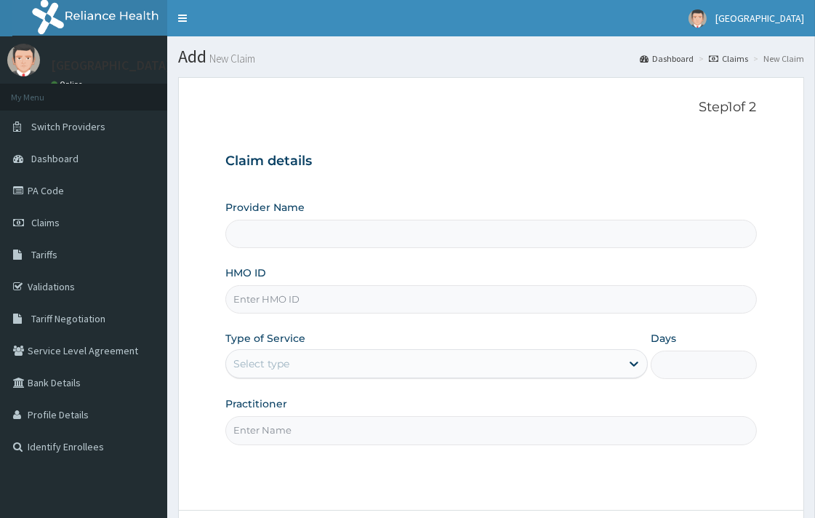
paste input "ACQ/10013/C"
type input "ACQ/10013/C"
click at [274, 366] on div "Select type" at bounding box center [261, 363] width 56 height 15
type input "[GEOGRAPHIC_DATA]"
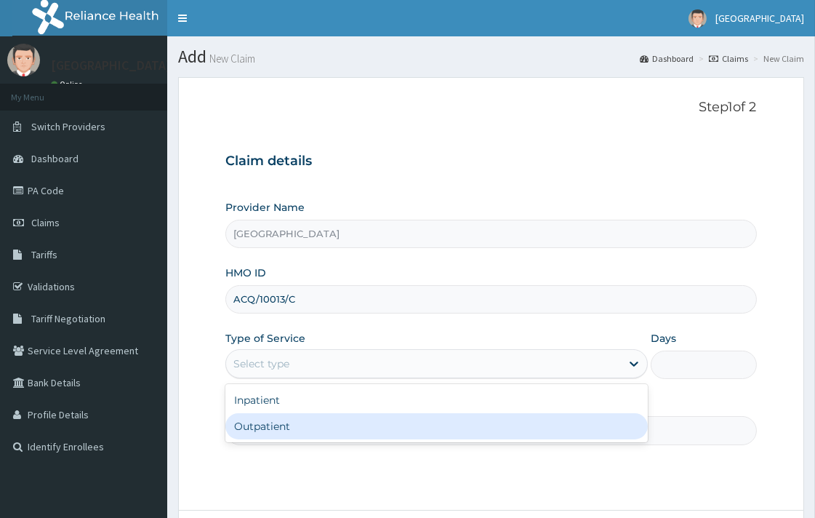
click at [278, 430] on div "Outpatient" at bounding box center [436, 426] width 422 height 26
type input "1"
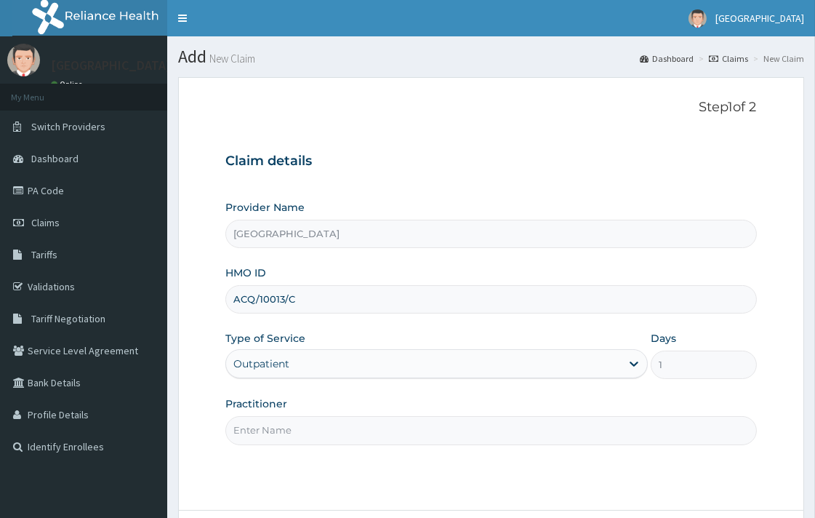
click at [278, 419] on input "Practitioner" at bounding box center [490, 430] width 531 height 28
paste input "[PERSON_NAME] [PERSON_NAME]"
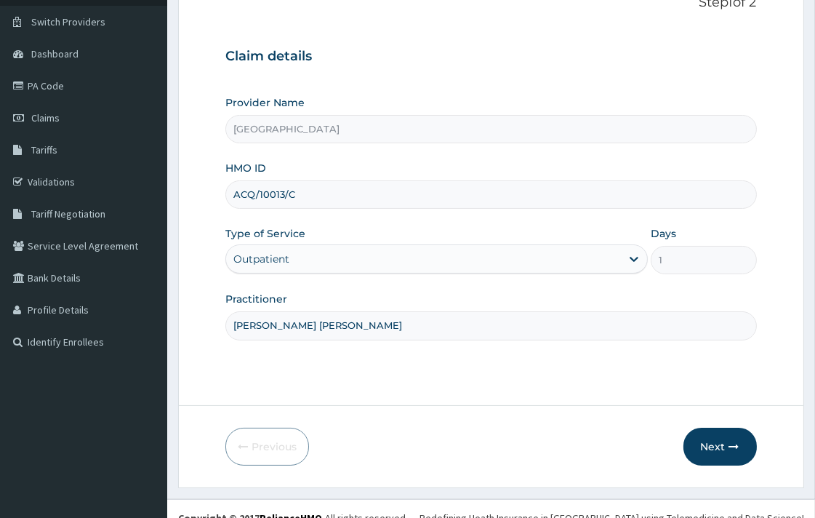
scroll to position [124, 0]
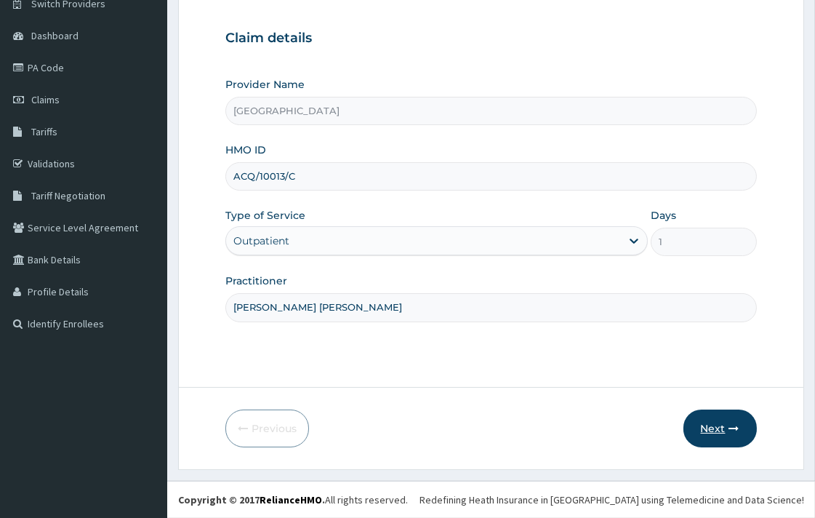
type input "[PERSON_NAME] [PERSON_NAME]"
click at [720, 434] on button "Next" at bounding box center [719, 428] width 73 height 38
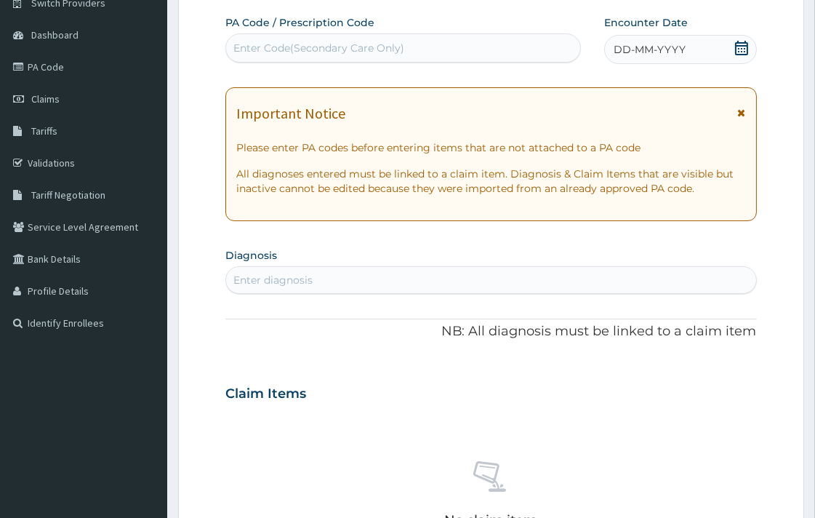
click at [744, 48] on icon at bounding box center [741, 48] width 13 height 15
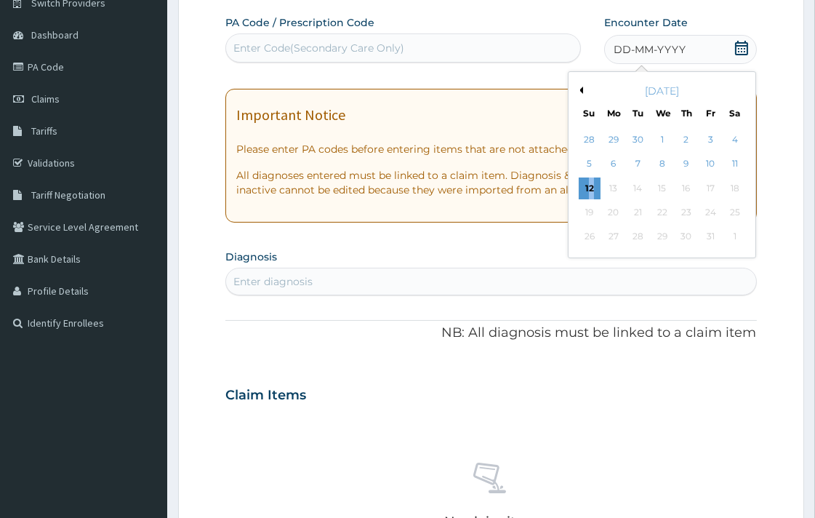
click at [590, 185] on div "12" at bounding box center [590, 188] width 22 height 22
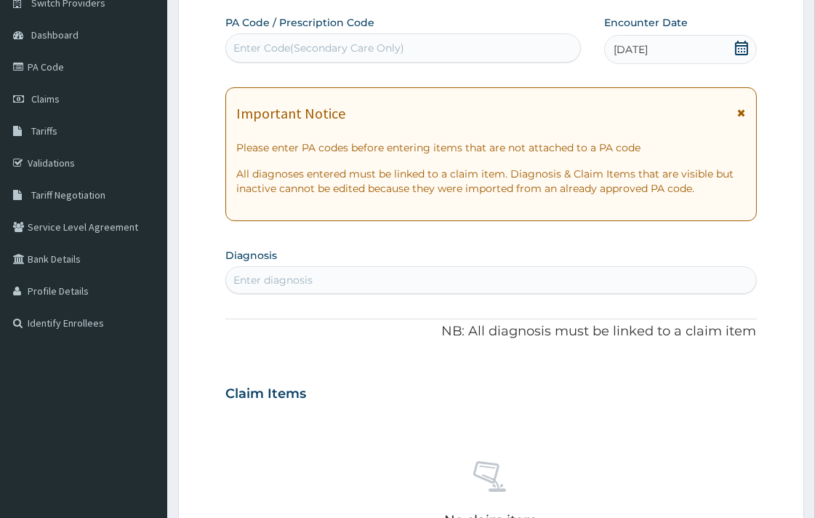
click at [316, 282] on div "Enter diagnosis" at bounding box center [490, 279] width 529 height 23
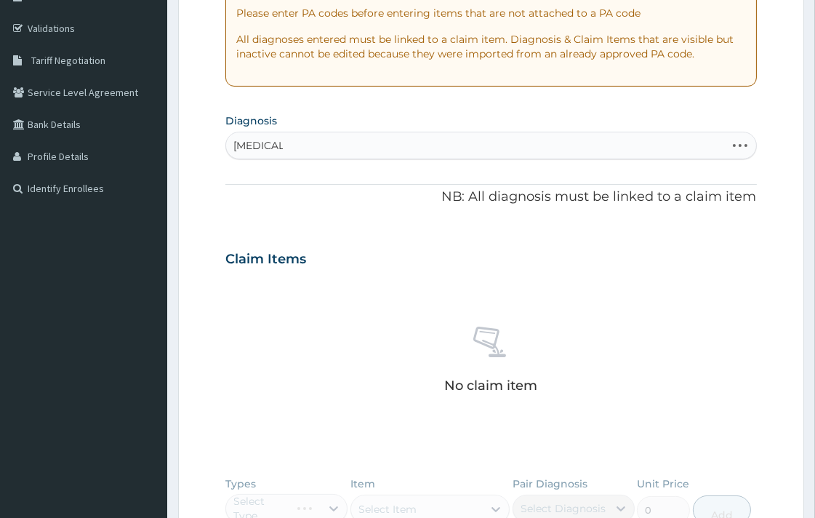
scroll to position [285, 0]
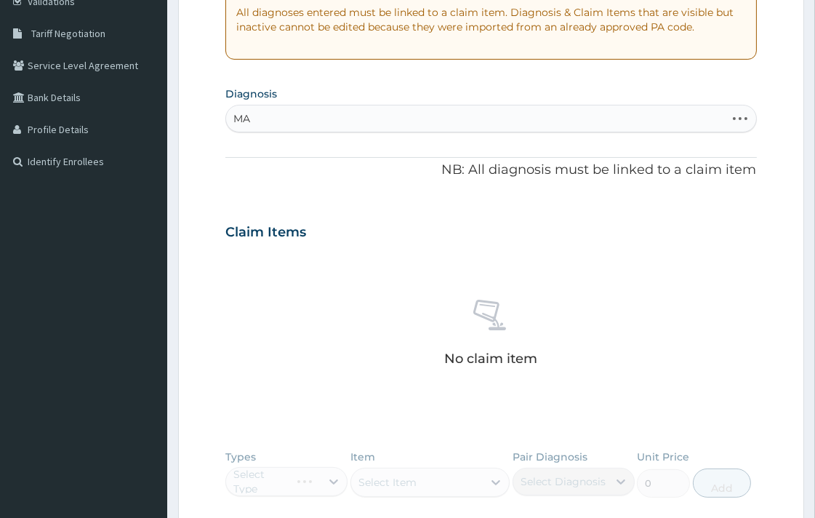
type input "M"
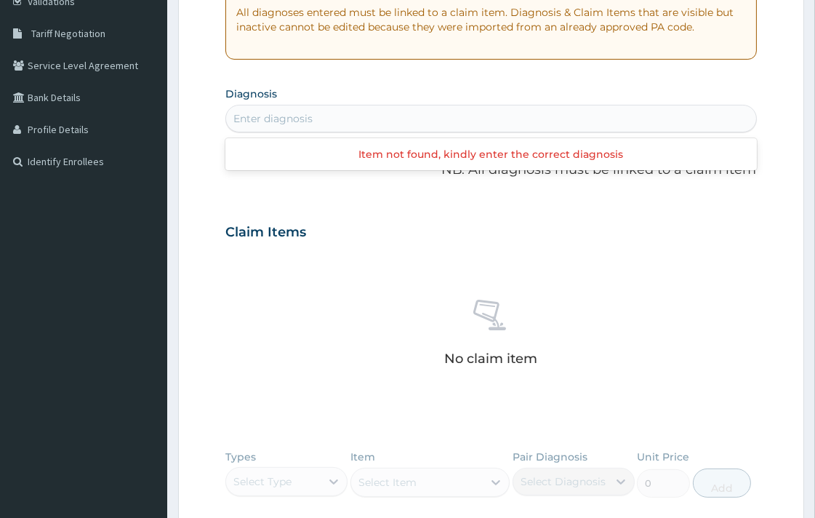
click at [283, 115] on div "Enter diagnosis" at bounding box center [272, 118] width 79 height 15
drag, startPoint x: 422, startPoint y: 483, endPoint x: 571, endPoint y: 549, distance: 163.0
click at [571, 517] on html "R EL Toggle navigation [GEOGRAPHIC_DATA] - [EMAIL_ADDRESS][DOMAIN_NAME] Member …" at bounding box center [407, 237] width 815 height 1044
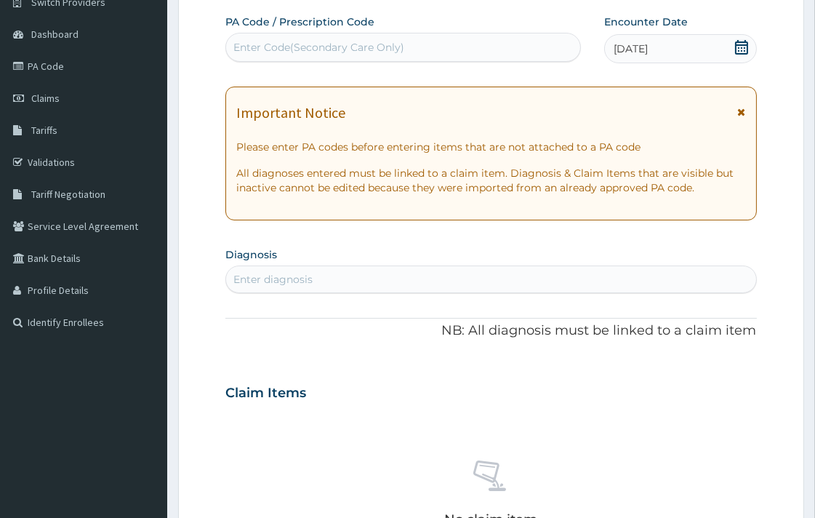
scroll to position [124, 0]
click at [300, 276] on div "Enter diagnosis" at bounding box center [272, 280] width 79 height 15
type input "[MEDICAL_DATA]"
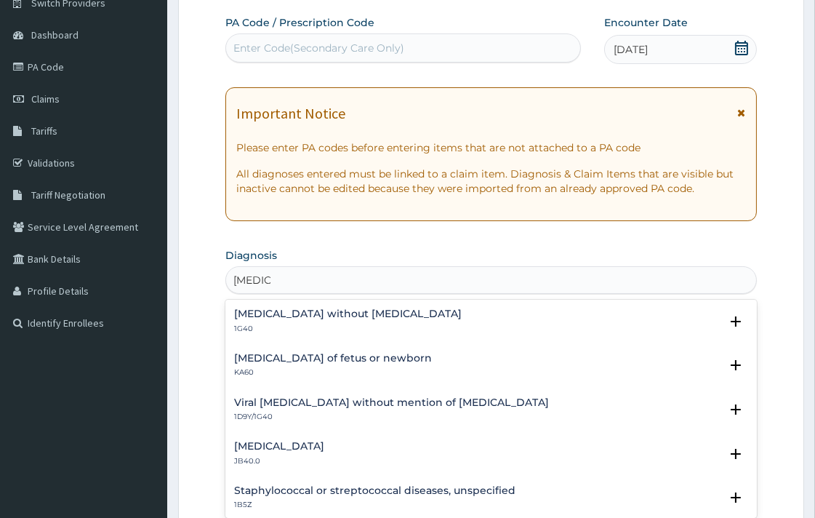
click at [292, 318] on h4 "[MEDICAL_DATA] without [MEDICAL_DATA]" at bounding box center [348, 313] width 228 height 11
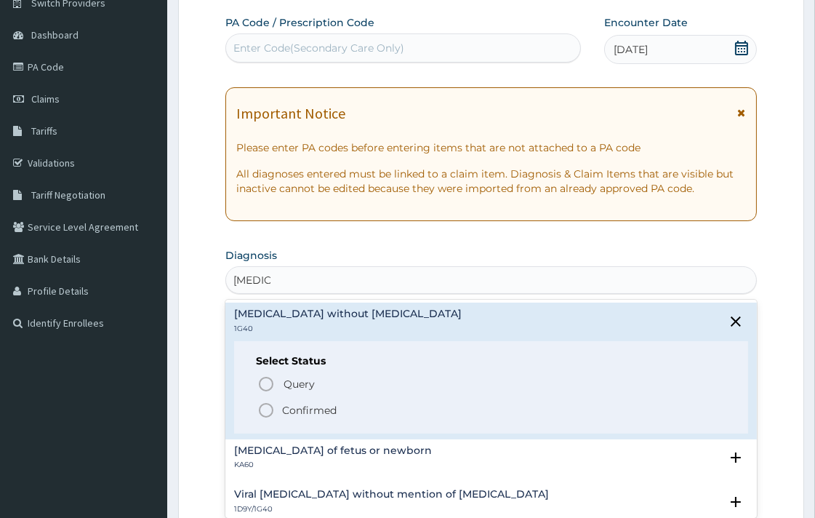
click at [266, 405] on icon "status option filled" at bounding box center [265, 409] width 17 height 17
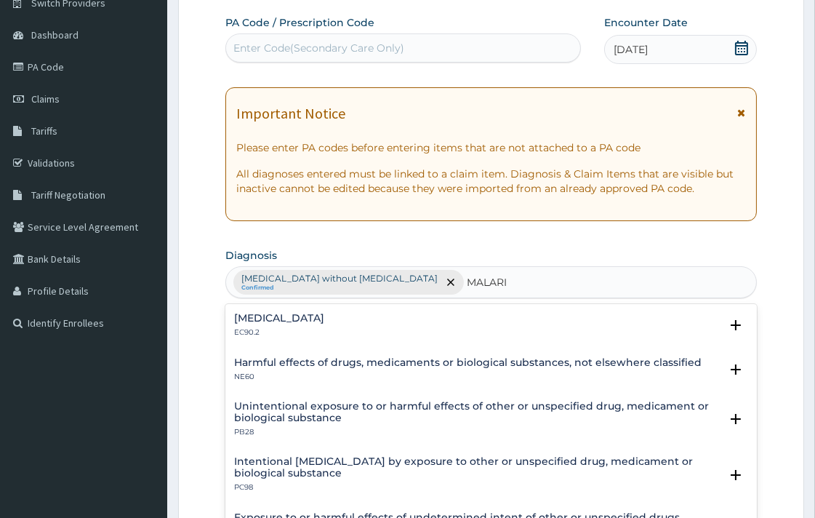
type input "[MEDICAL_DATA]"
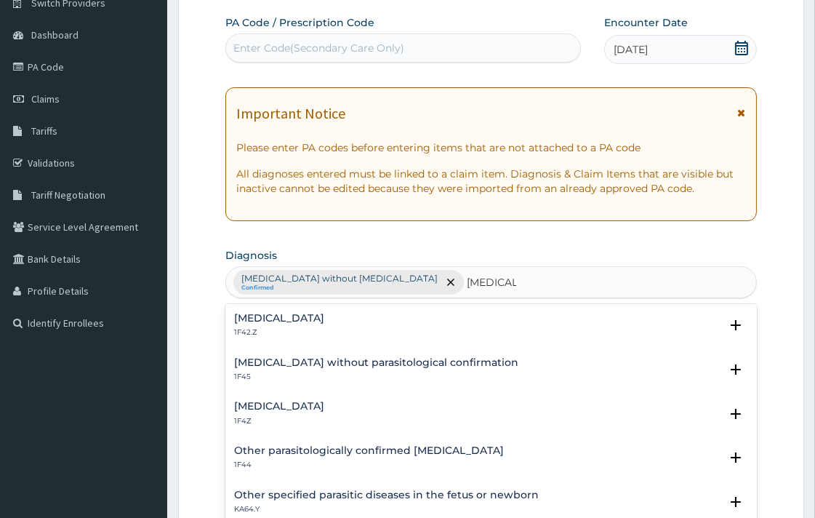
click at [302, 403] on h4 "[MEDICAL_DATA]" at bounding box center [279, 405] width 90 height 11
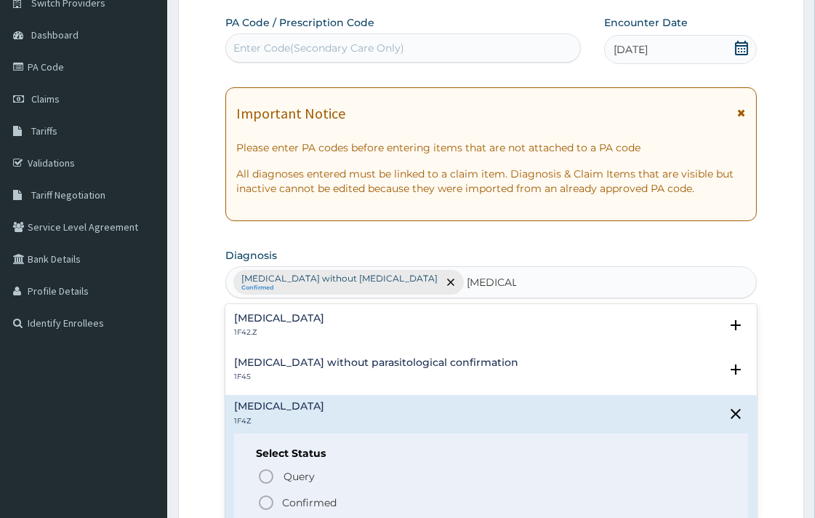
click at [267, 504] on icon "status option filled" at bounding box center [265, 502] width 17 height 17
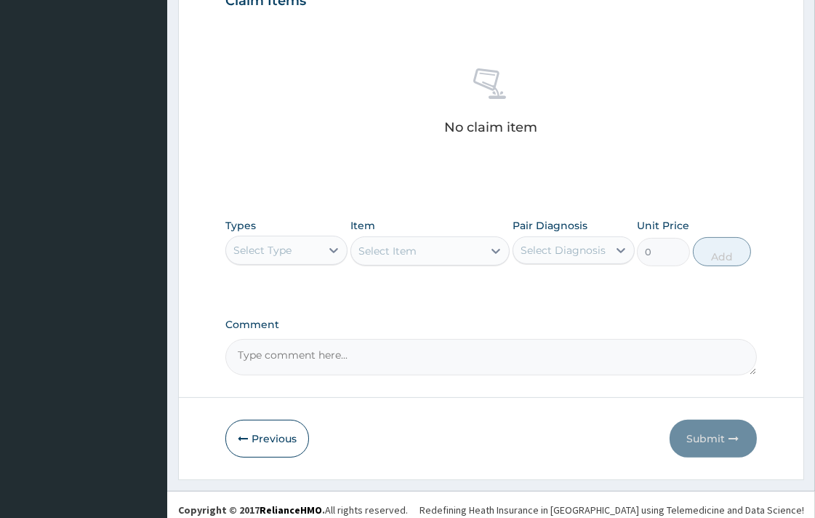
scroll to position [527, 0]
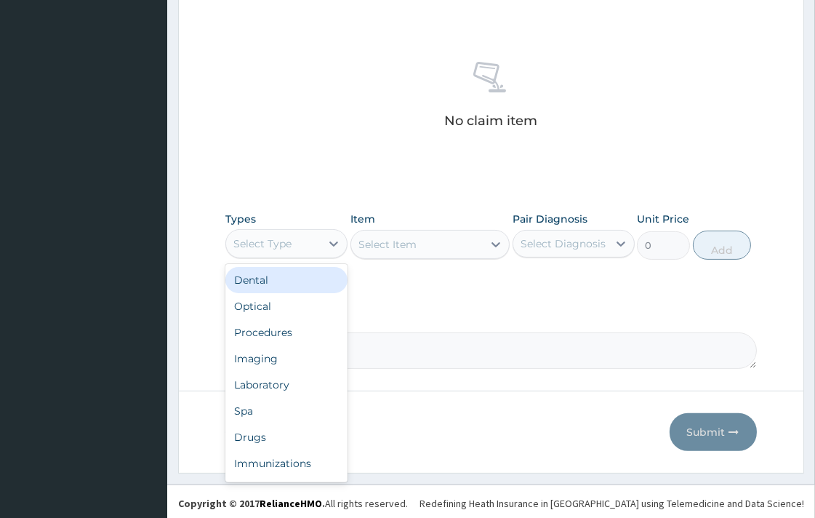
click at [306, 233] on div "Select Type" at bounding box center [273, 243] width 94 height 23
type input "L"
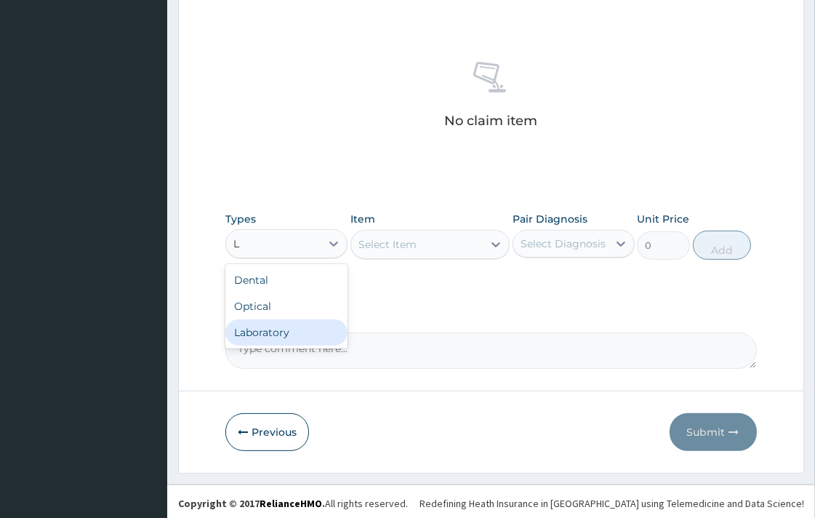
click at [310, 326] on div "Laboratory" at bounding box center [286, 332] width 122 height 26
click at [310, 326] on div "Comment" at bounding box center [490, 340] width 531 height 57
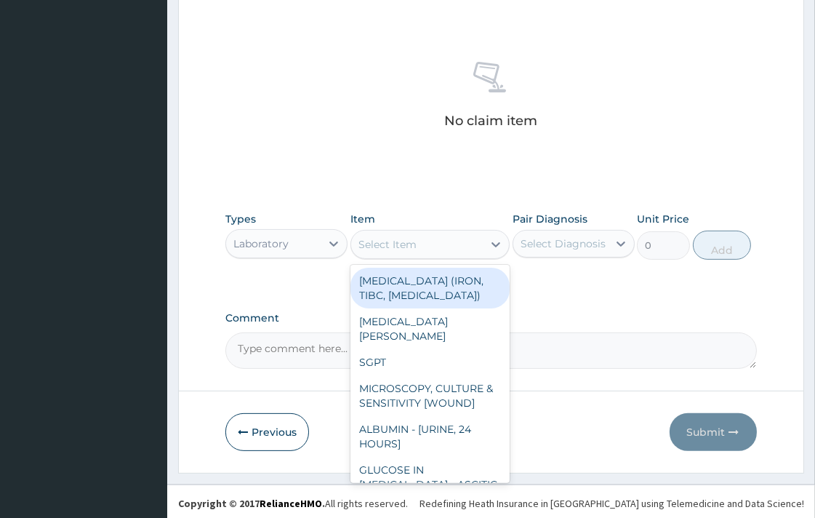
click at [411, 243] on div "Select Item" at bounding box center [387, 244] width 58 height 15
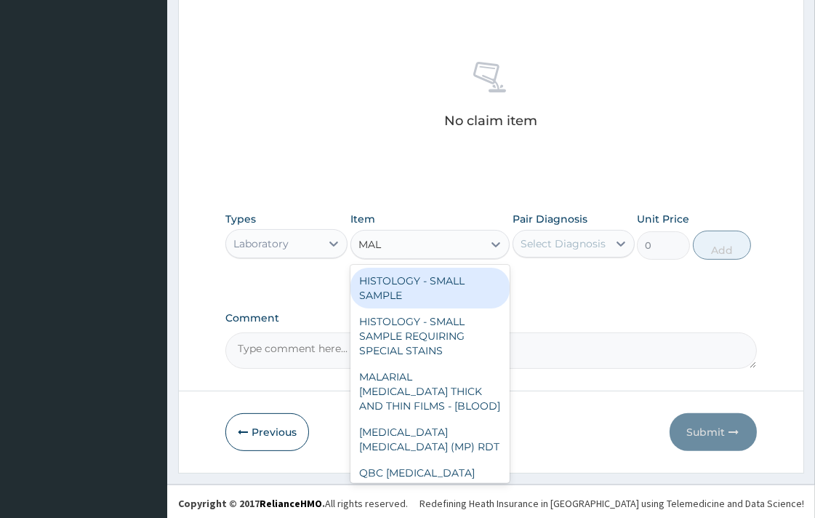
type input "MALA"
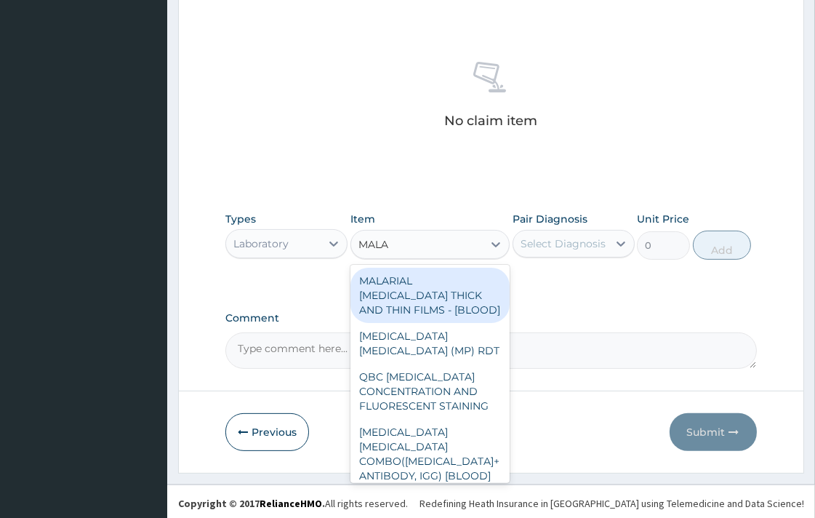
click at [413, 303] on div "MALARIAL [MEDICAL_DATA] THICK AND THIN FILMS - [BLOOD]" at bounding box center [429, 294] width 159 height 55
type input "1612.5"
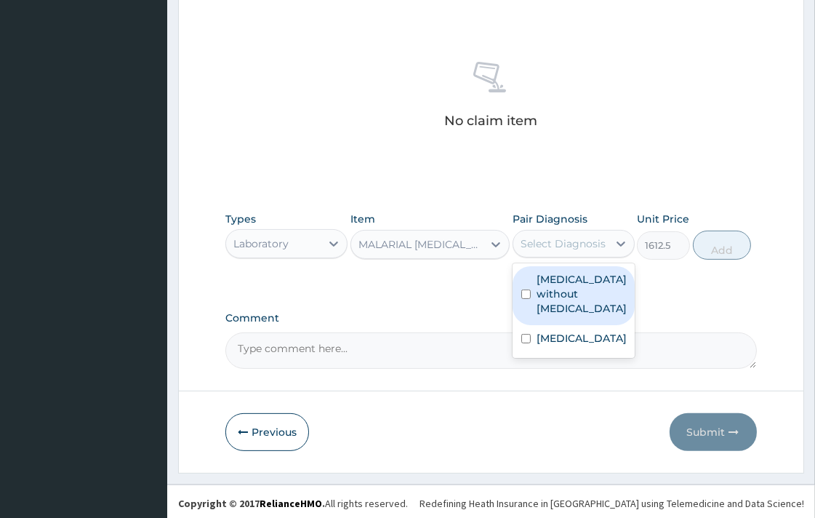
click at [536, 248] on div "Select Diagnosis" at bounding box center [562, 243] width 85 height 15
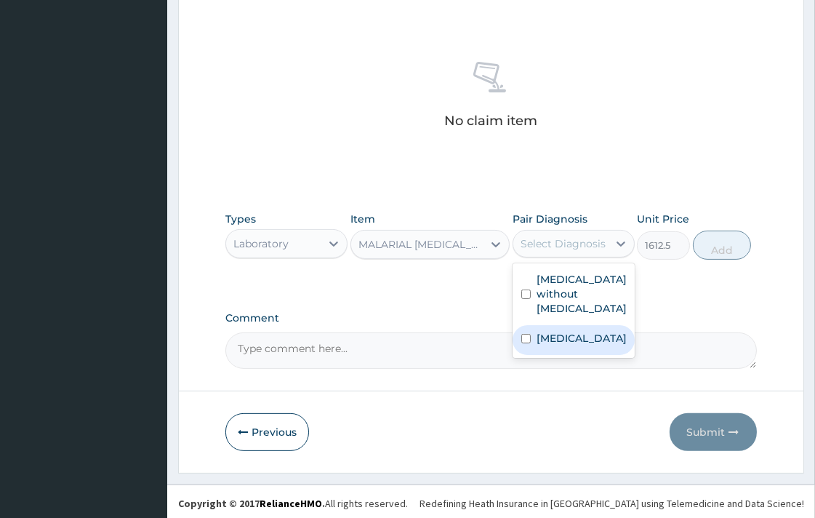
click at [525, 334] on input "checkbox" at bounding box center [525, 338] width 9 height 9
checkbox input "true"
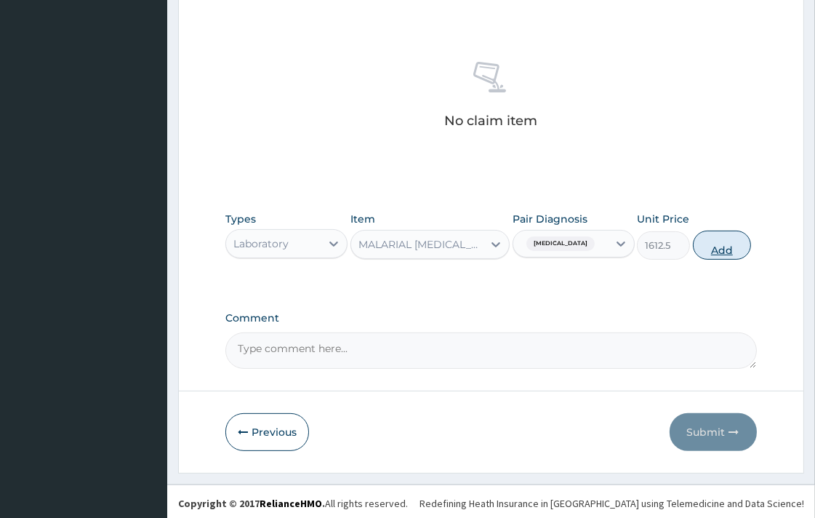
click at [720, 241] on button "Add" at bounding box center [722, 244] width 58 height 29
type input "0"
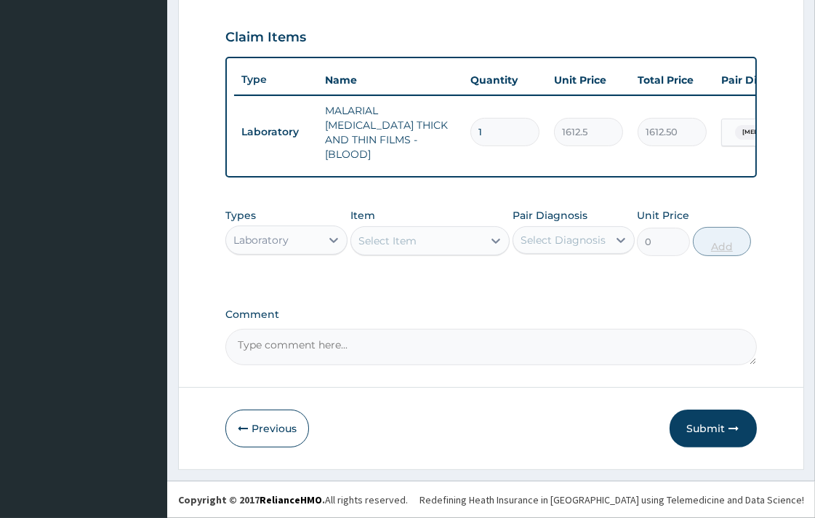
scroll to position [480, 0]
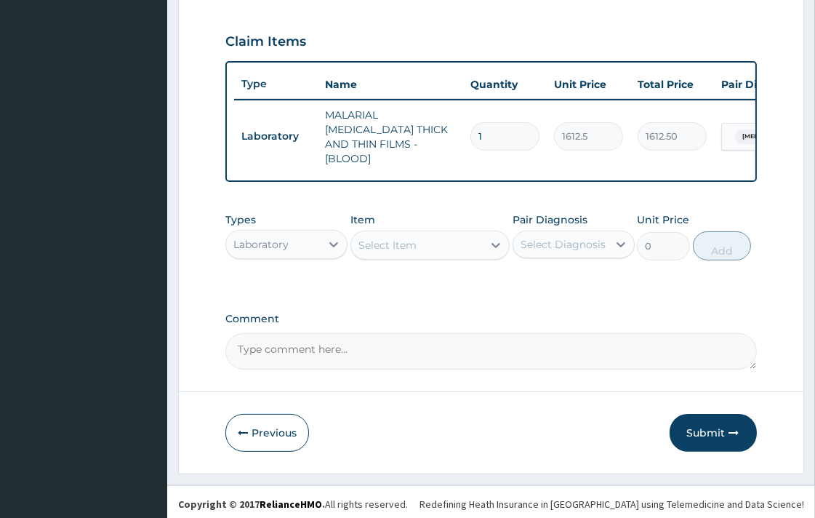
click at [426, 246] on div "Select Item" at bounding box center [417, 244] width 132 height 23
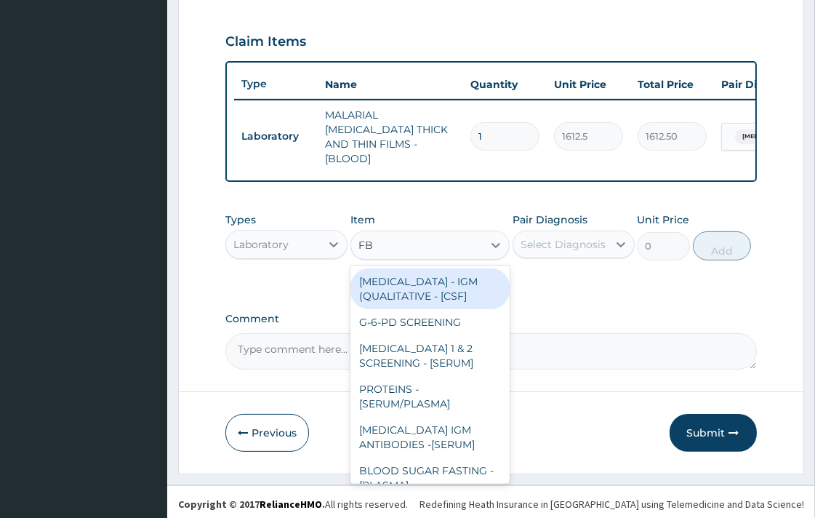
type input "FBC"
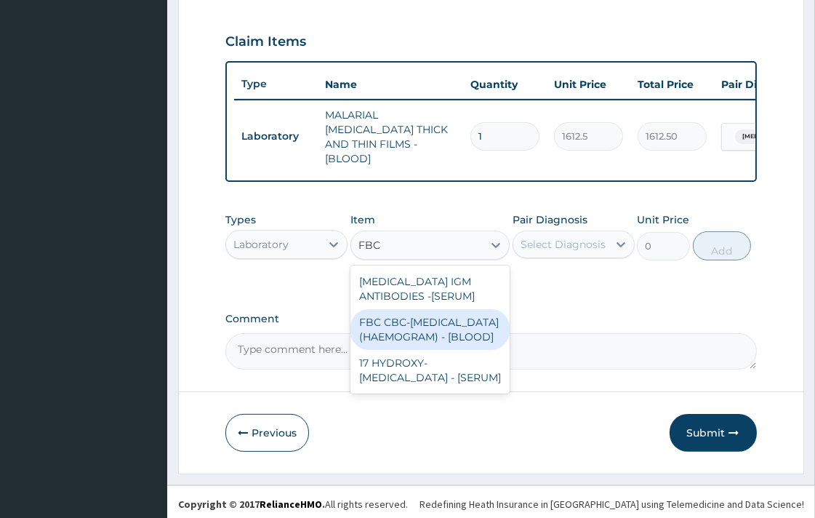
drag, startPoint x: 406, startPoint y: 326, endPoint x: 470, endPoint y: 307, distance: 66.5
click at [406, 327] on div "FBC CBC-[MEDICAL_DATA] (HAEMOGRAM) - [BLOOD]" at bounding box center [429, 329] width 159 height 41
type input "4300"
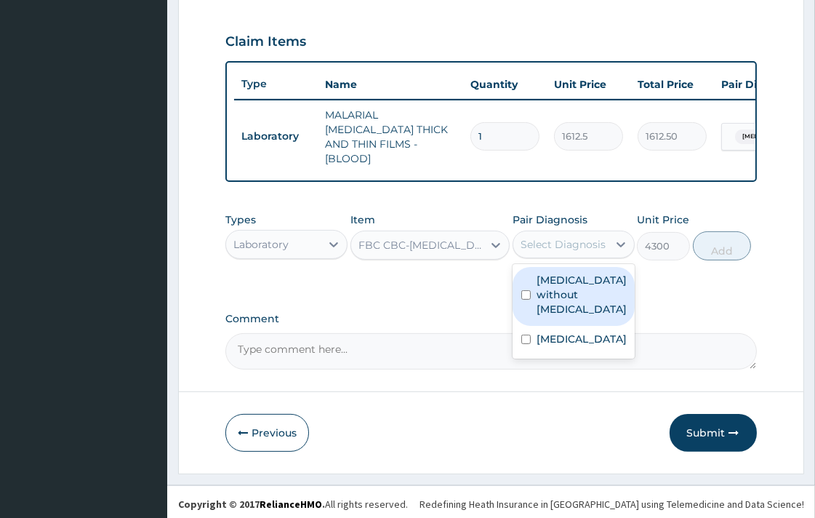
click at [579, 243] on div "Select Diagnosis" at bounding box center [562, 244] width 85 height 15
click at [525, 290] on input "checkbox" at bounding box center [525, 294] width 9 height 9
checkbox input "true"
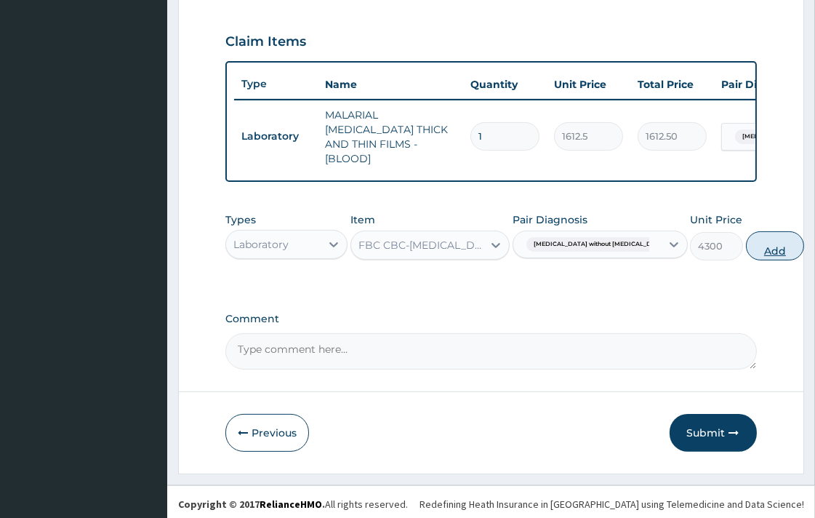
click at [746, 241] on button "Add" at bounding box center [775, 245] width 58 height 29
type input "0"
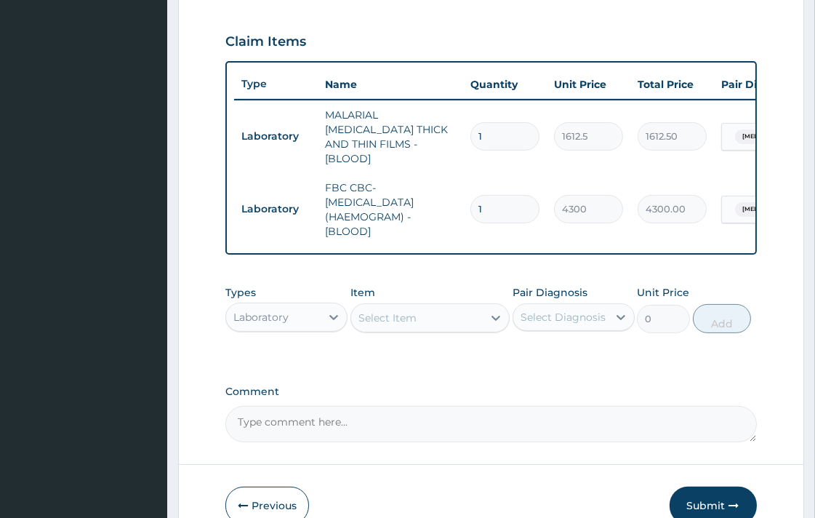
click at [387, 314] on div "Select Item" at bounding box center [387, 317] width 58 height 15
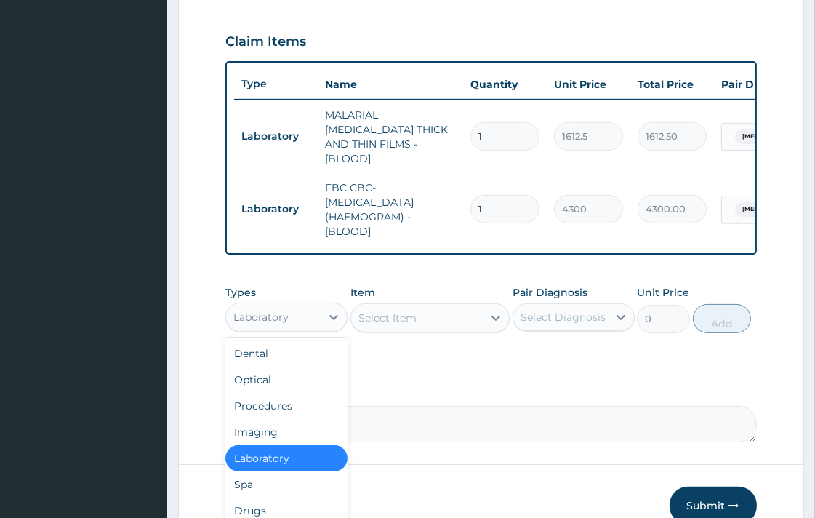
click at [281, 310] on div "Laboratory" at bounding box center [260, 317] width 55 height 15
type input "DR"
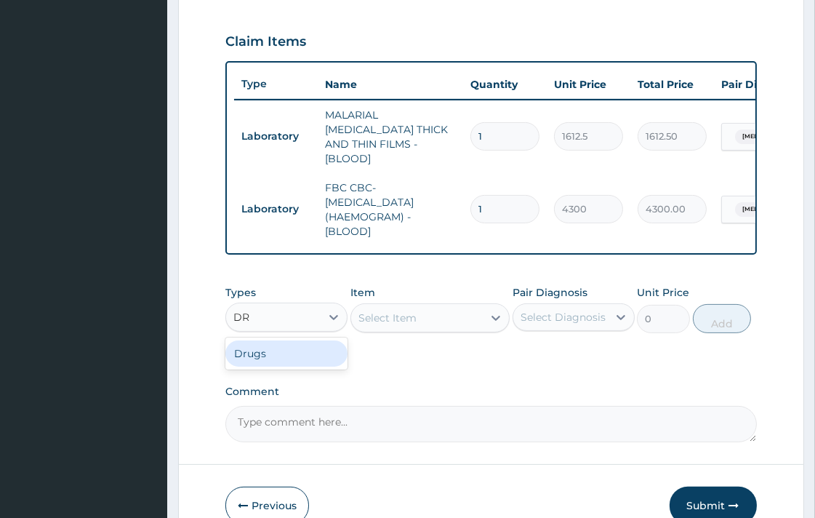
click at [272, 355] on div "Drugs" at bounding box center [286, 353] width 122 height 26
click at [411, 318] on div "Select Item" at bounding box center [387, 317] width 58 height 15
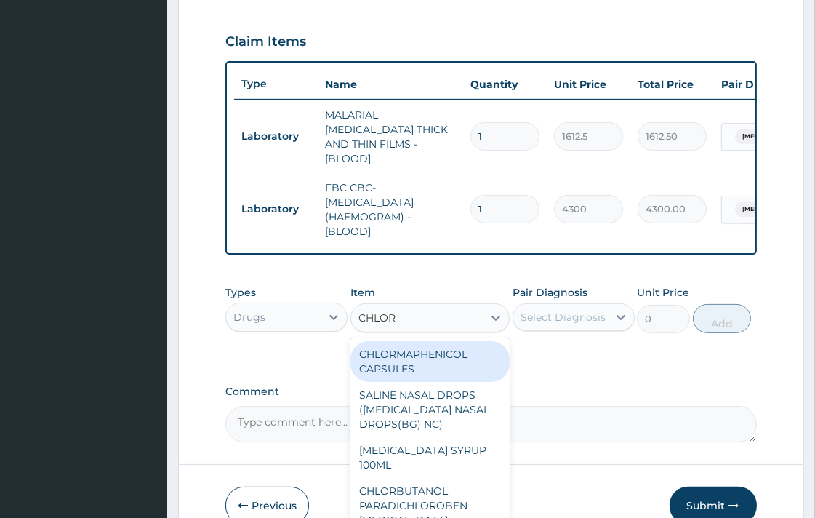
type input "CHLORO"
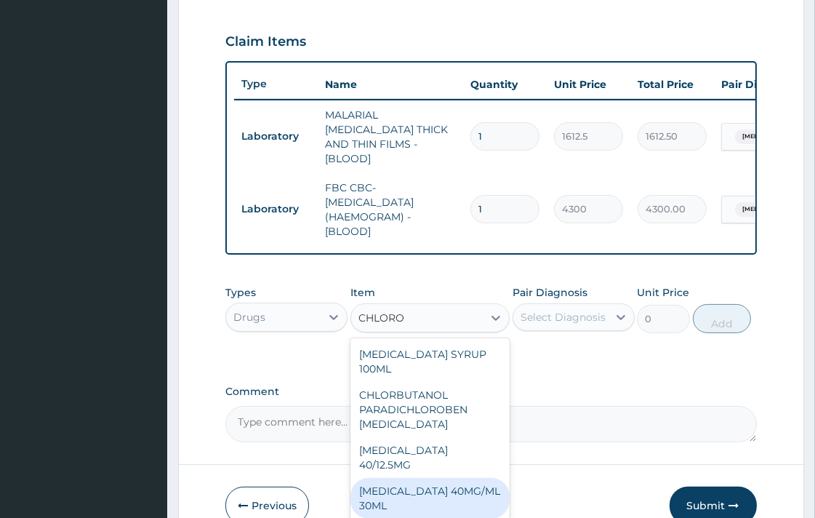
click at [467, 500] on div "[MEDICAL_DATA] 40MG/ML 30ML" at bounding box center [429, 498] width 159 height 41
type input "1419"
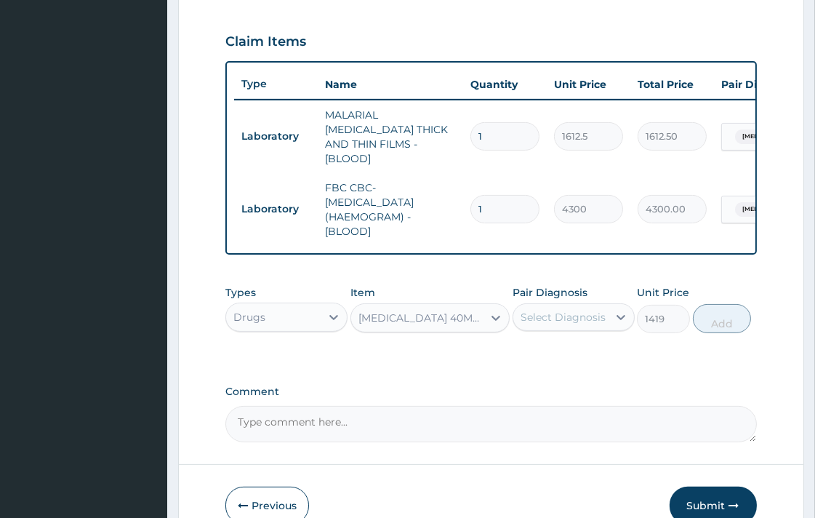
click at [568, 310] on div "Select Diagnosis" at bounding box center [562, 317] width 85 height 15
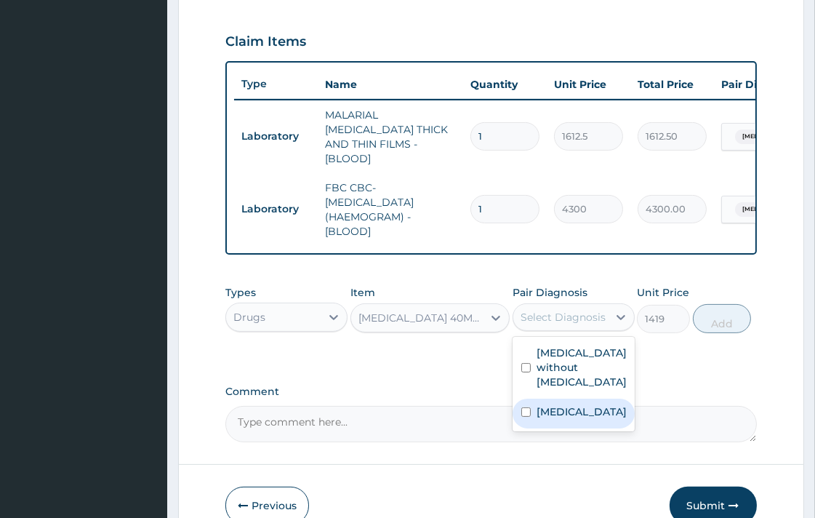
click at [526, 407] on input "checkbox" at bounding box center [525, 411] width 9 height 9
checkbox input "true"
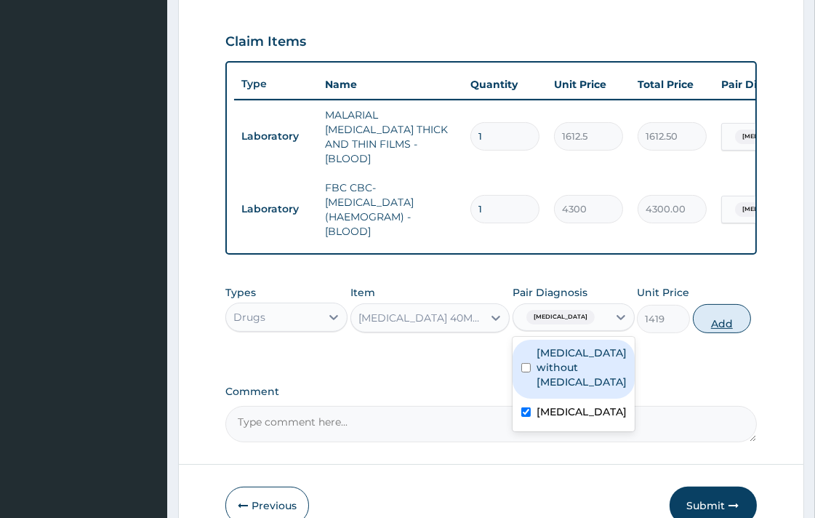
click at [716, 311] on button "Add" at bounding box center [722, 318] width 58 height 29
type input "0"
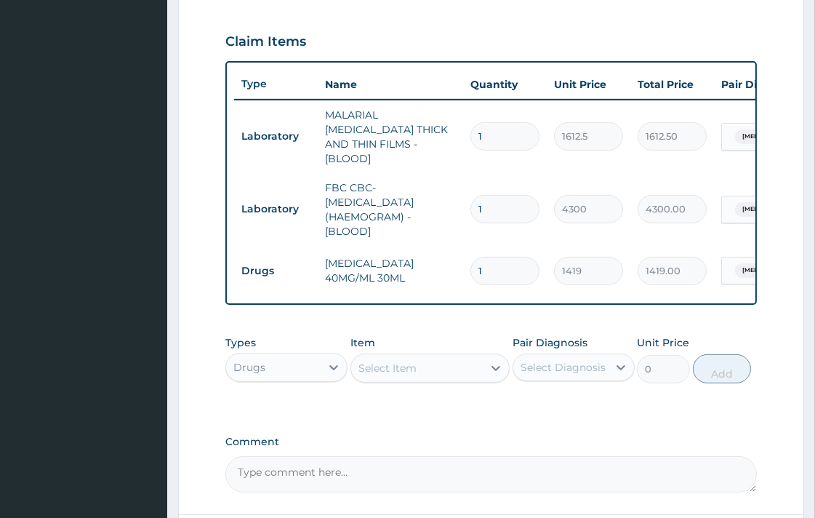
click at [453, 364] on div "Select Item" at bounding box center [417, 367] width 132 height 23
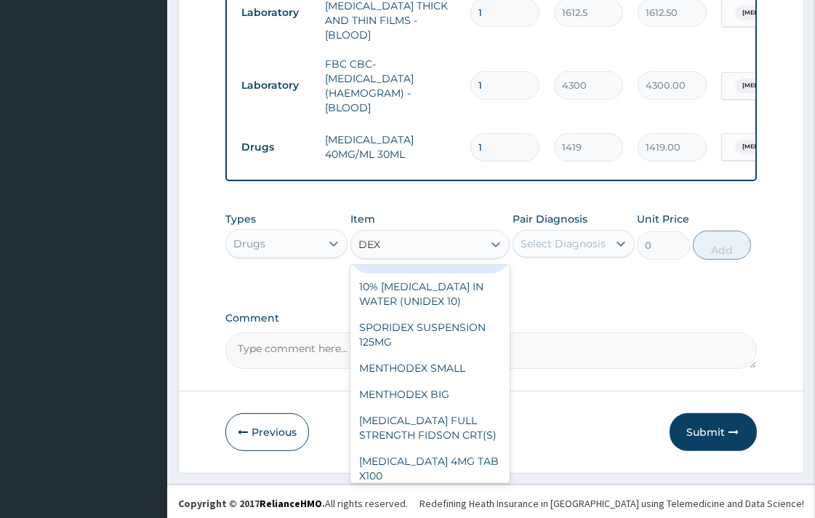
scroll to position [161, 0]
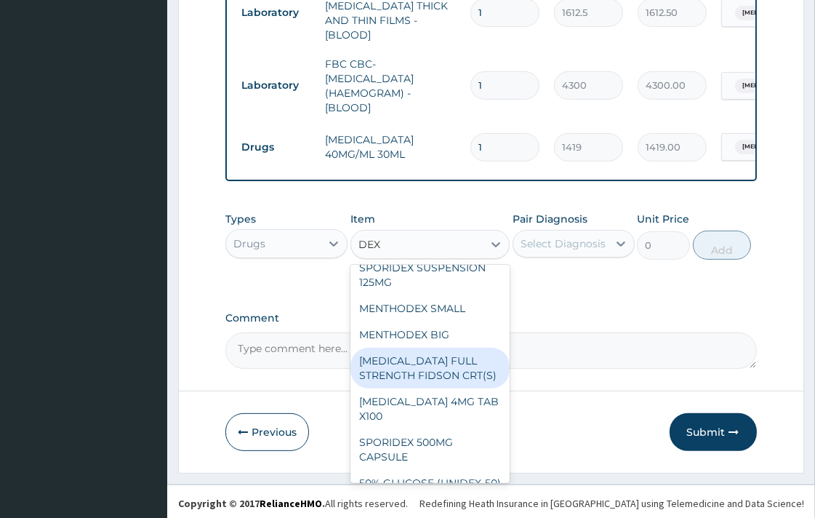
type input "DEXA"
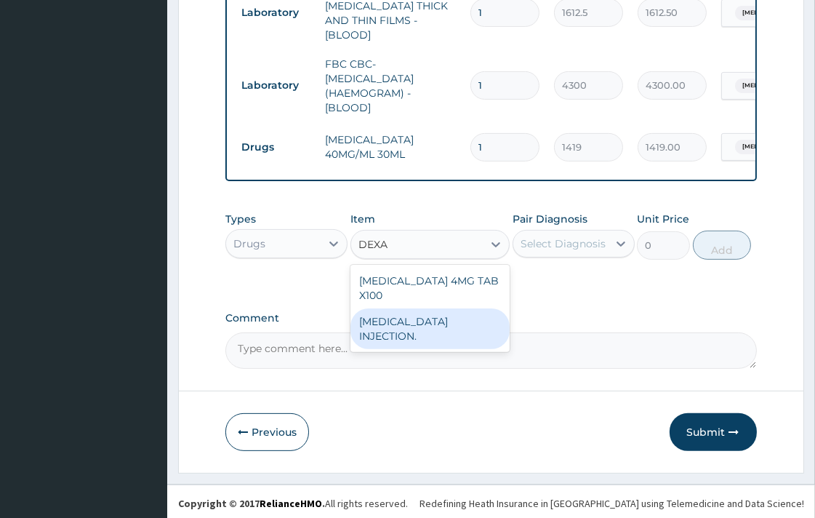
click at [463, 316] on div "[MEDICAL_DATA] INJECTION." at bounding box center [429, 328] width 159 height 41
type input "591.25"
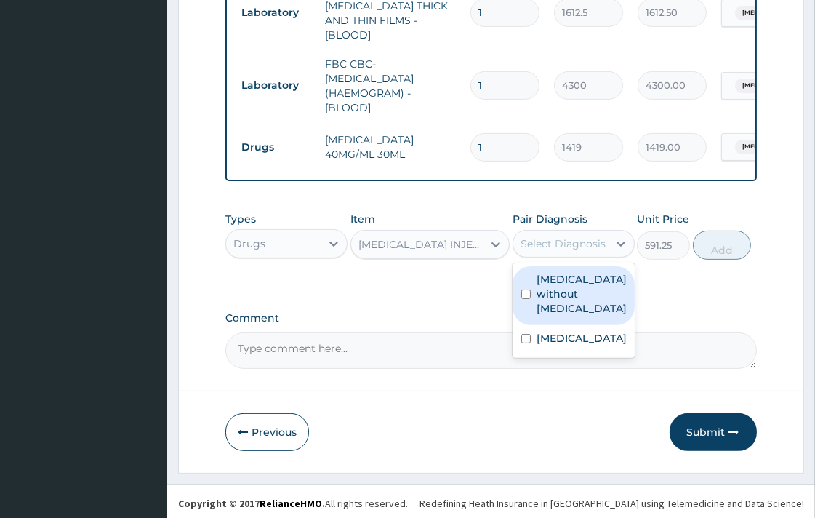
click at [571, 242] on div "Select Diagnosis" at bounding box center [562, 243] width 85 height 15
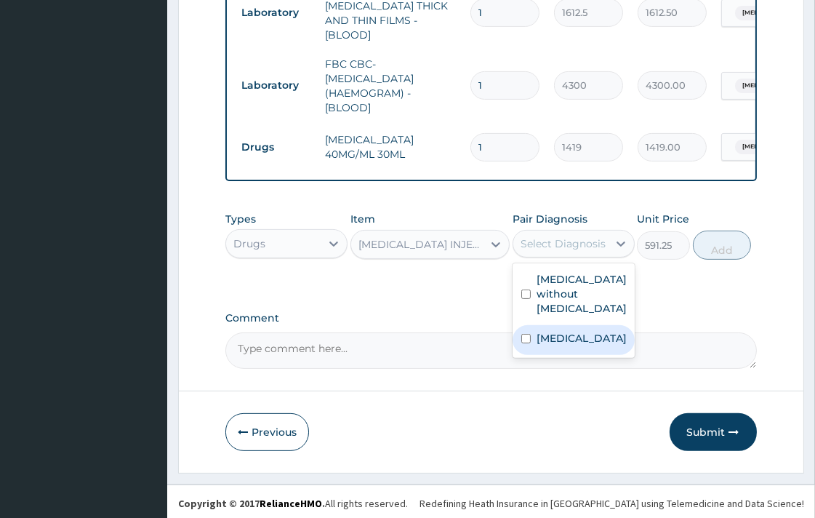
click at [526, 325] on div "[MEDICAL_DATA]" at bounding box center [573, 340] width 122 height 30
checkbox input "true"
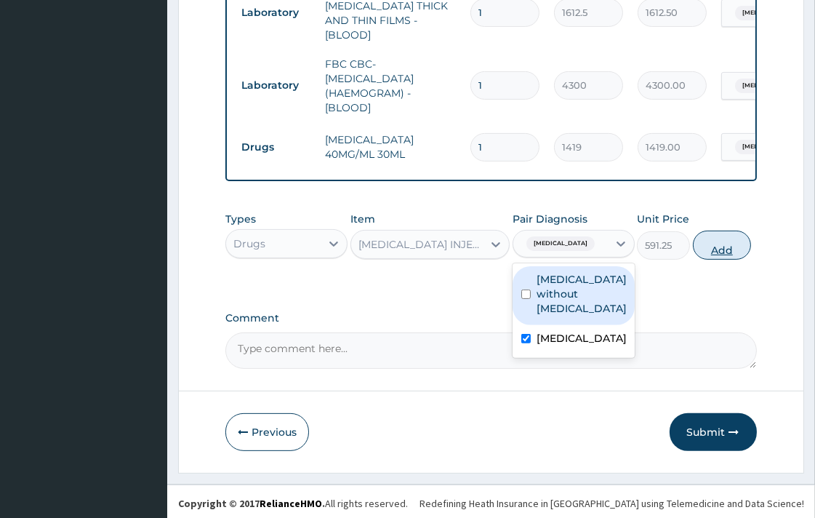
click at [725, 249] on button "Add" at bounding box center [722, 244] width 58 height 29
type input "0"
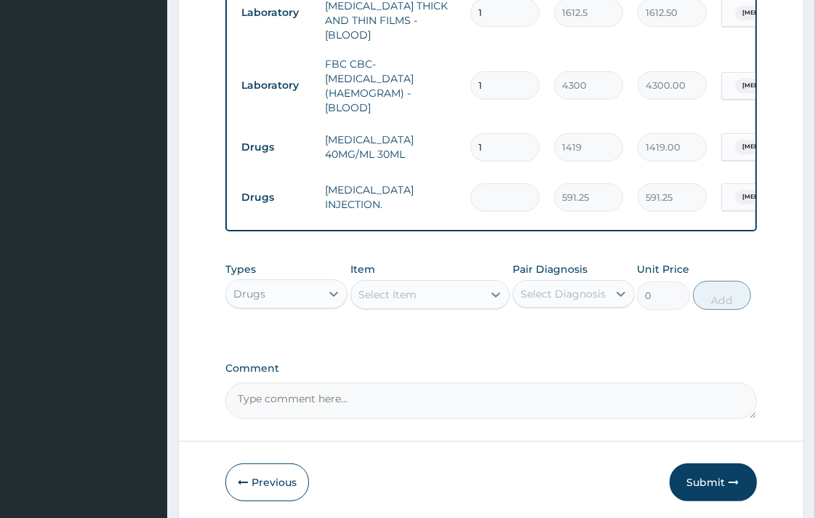
type input "0.00"
type input "3"
type input "1773.75"
type input "3"
click at [502, 135] on input "1" at bounding box center [504, 147] width 69 height 28
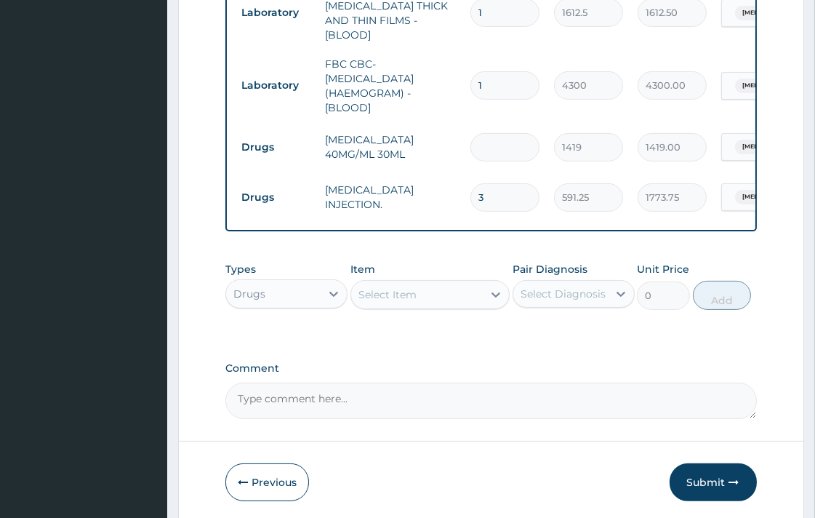
type input "0.00"
type input "3"
type input "4257.00"
type input "3"
drag, startPoint x: 498, startPoint y: 351, endPoint x: 491, endPoint y: 316, distance: 35.5
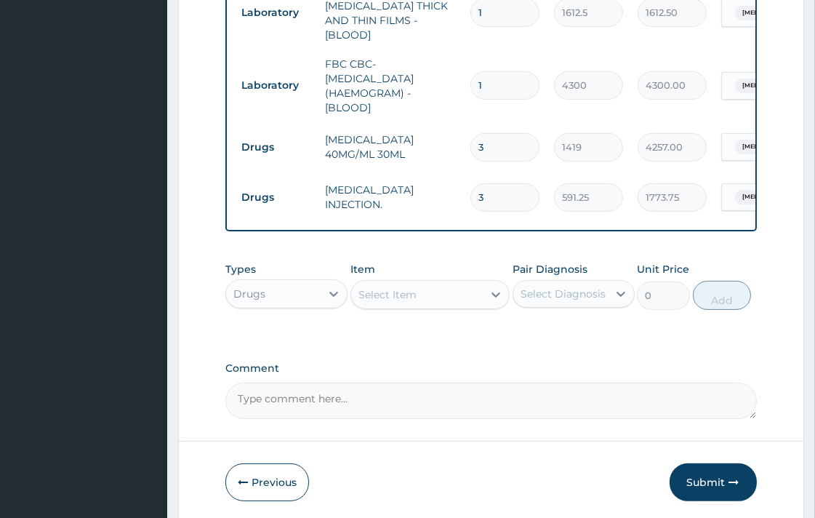
click at [398, 292] on div "Select Item" at bounding box center [387, 294] width 58 height 15
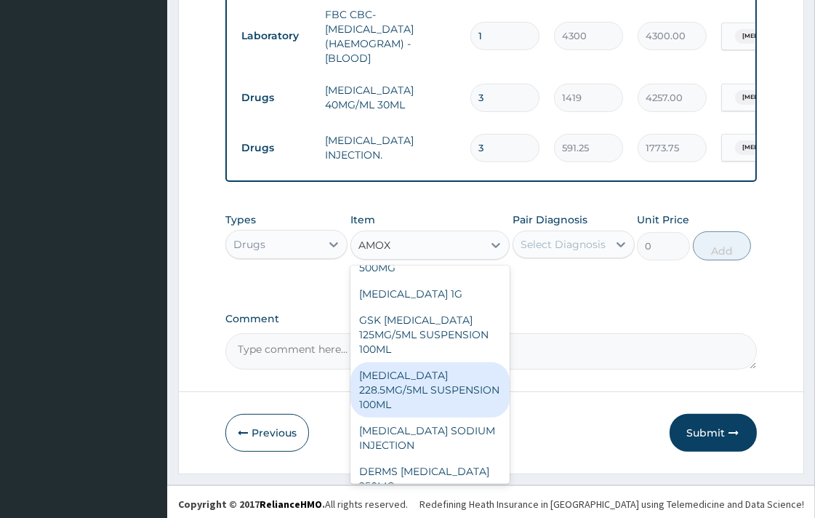
scroll to position [95, 0]
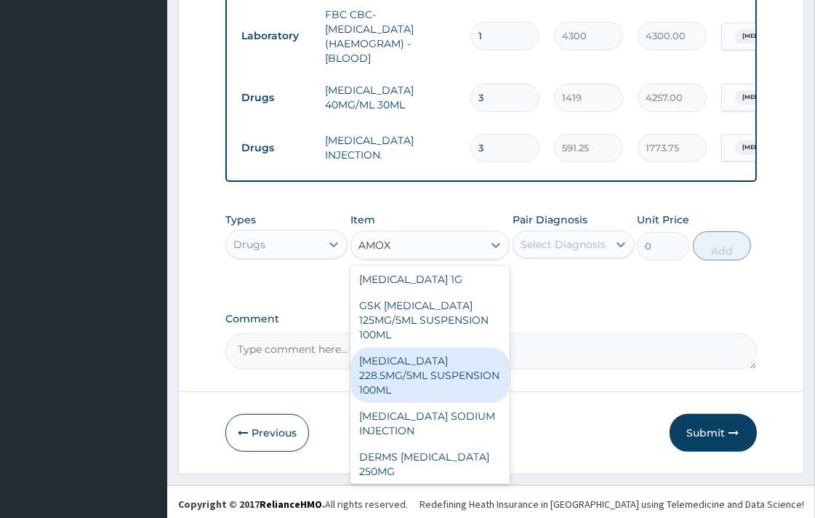
type input "AMOX"
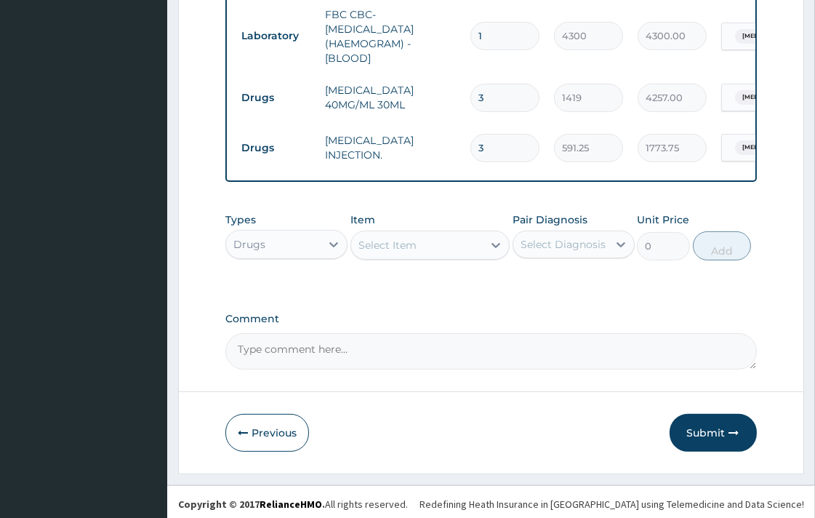
click at [397, 247] on div "Select Item" at bounding box center [387, 245] width 58 height 15
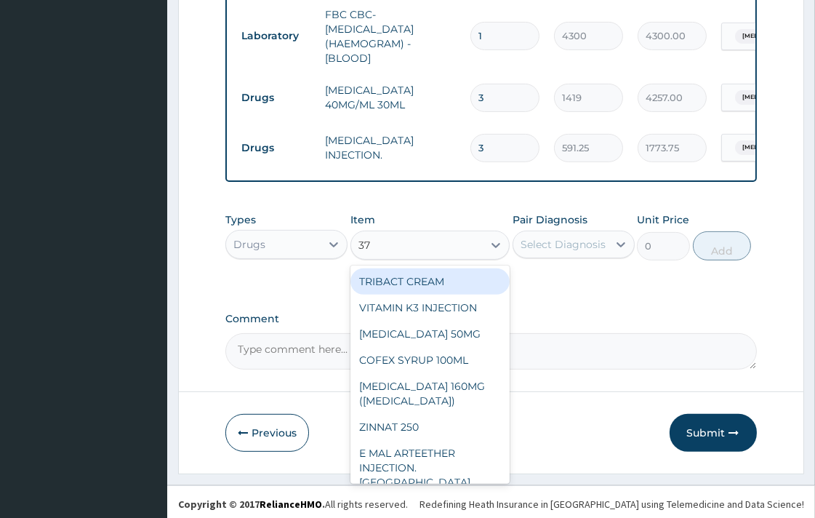
type input "375"
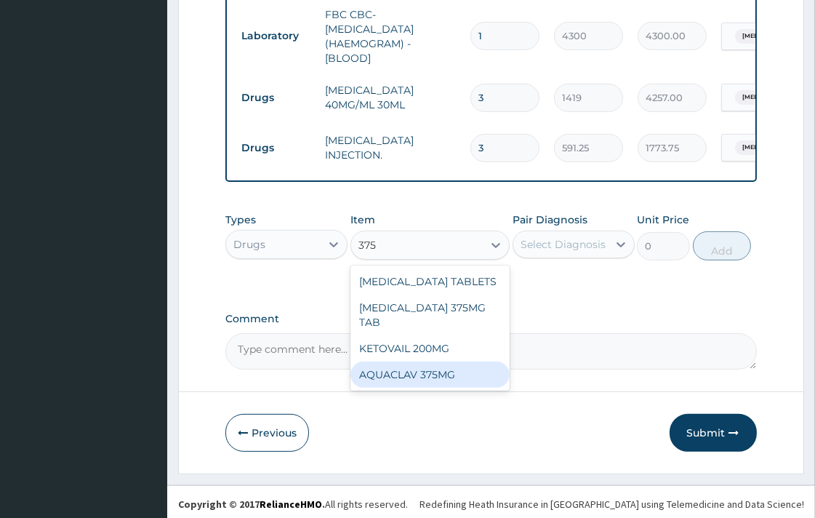
click at [443, 361] on div "AQUACLAV 375MG" at bounding box center [429, 374] width 159 height 26
type input "177.375"
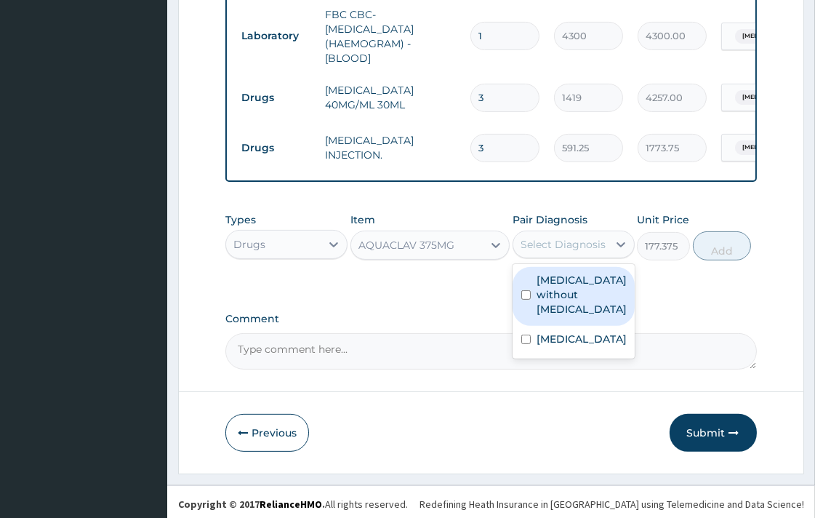
click at [555, 242] on div "Select Diagnosis" at bounding box center [562, 244] width 85 height 15
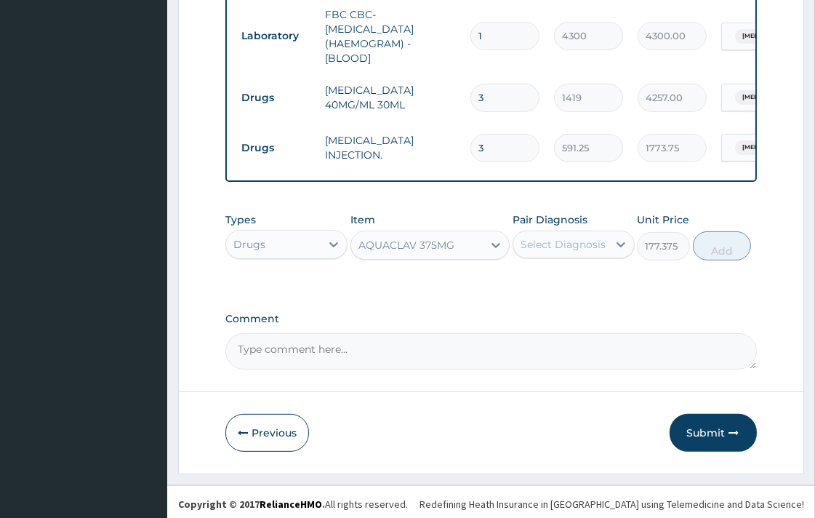
click at [543, 241] on div "Select Diagnosis" at bounding box center [562, 244] width 85 height 15
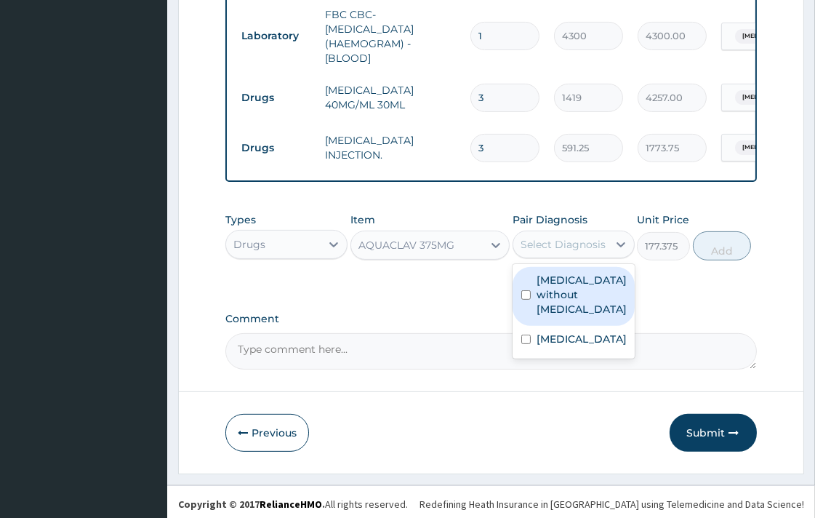
click at [523, 290] on input "checkbox" at bounding box center [525, 294] width 9 height 9
checkbox input "true"
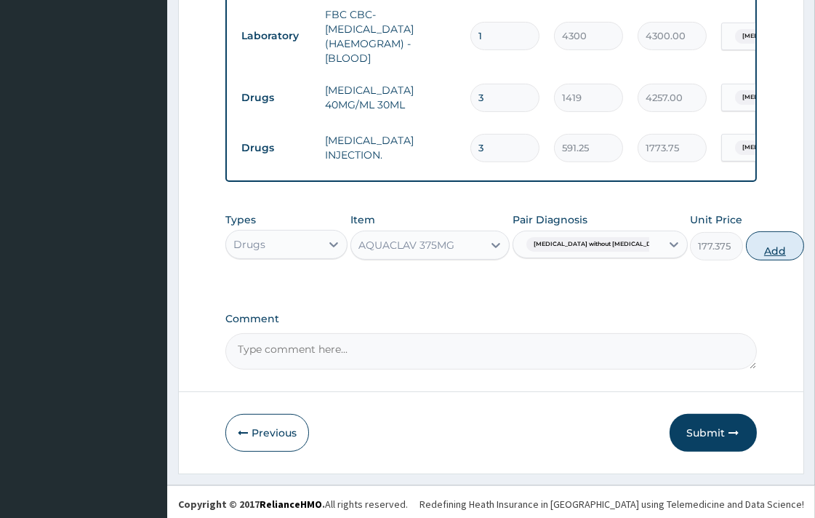
click at [746, 251] on button "Add" at bounding box center [775, 245] width 58 height 29
type input "0"
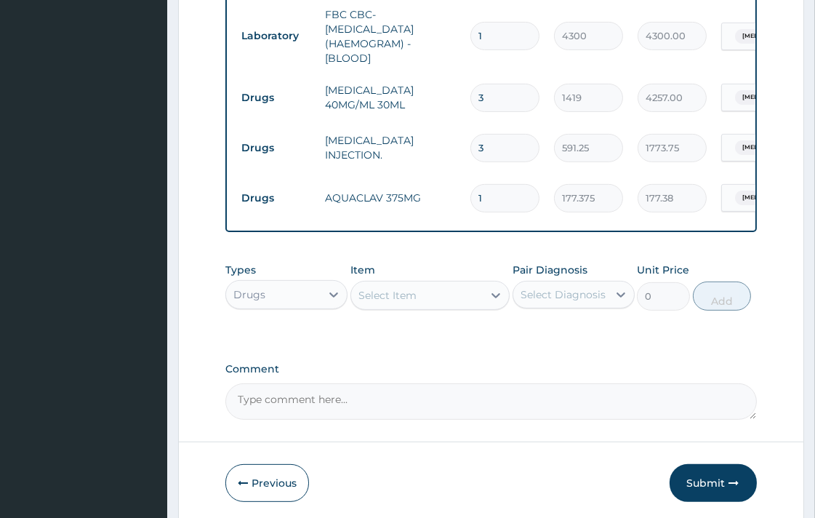
type input "14"
type input "2483.25"
type input "14"
click at [393, 291] on div "Select Item" at bounding box center [387, 295] width 58 height 15
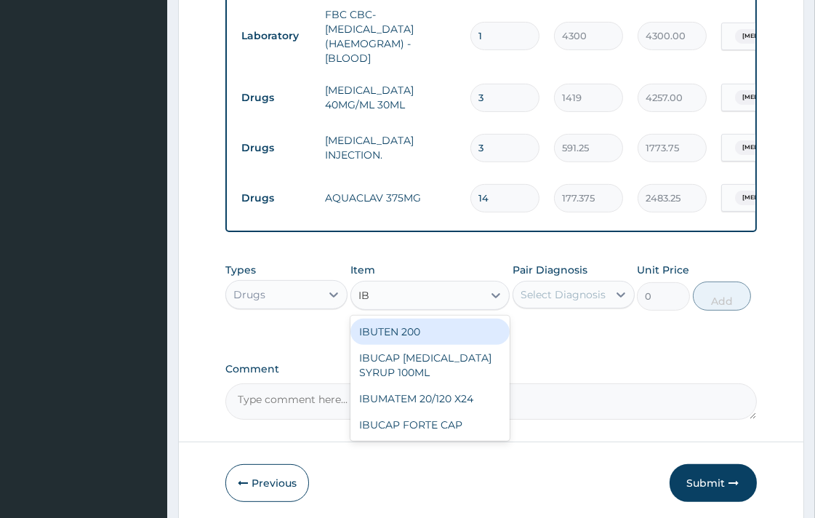
type input "I"
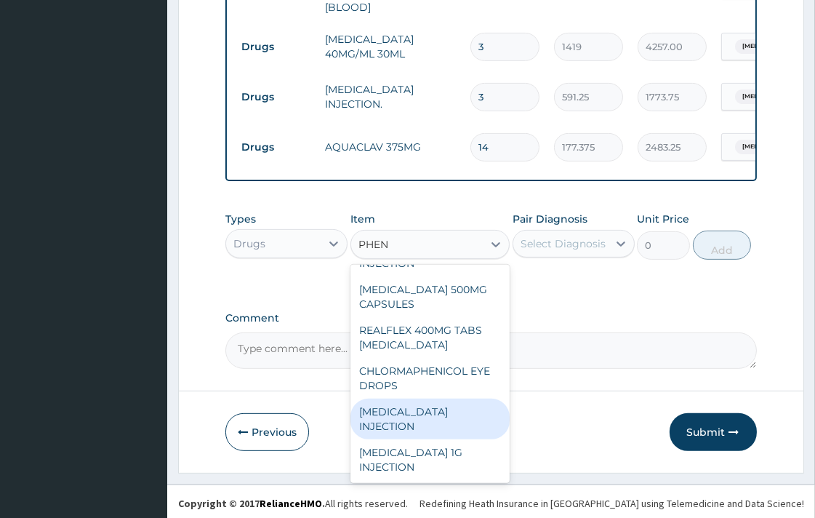
scroll to position [0, 0]
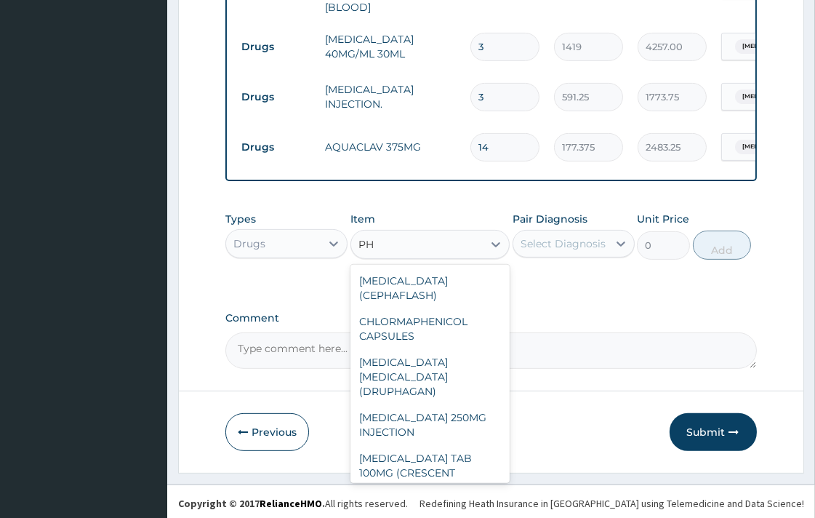
type input "P"
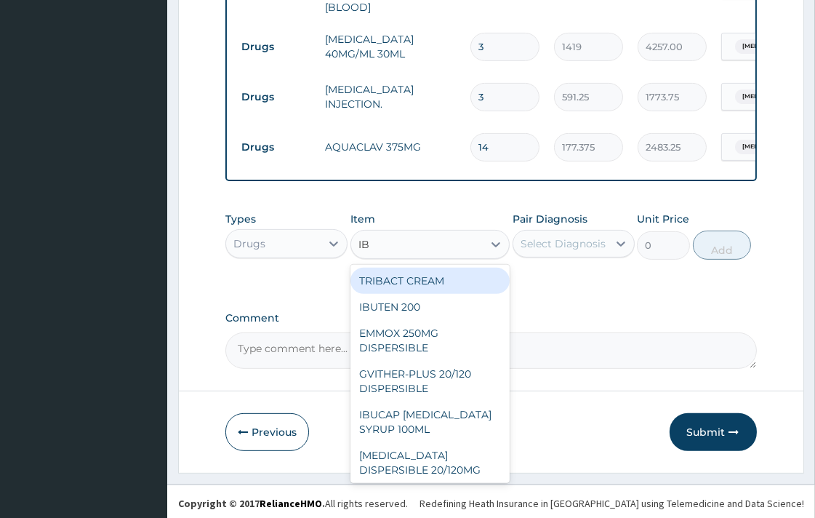
type input "IBU"
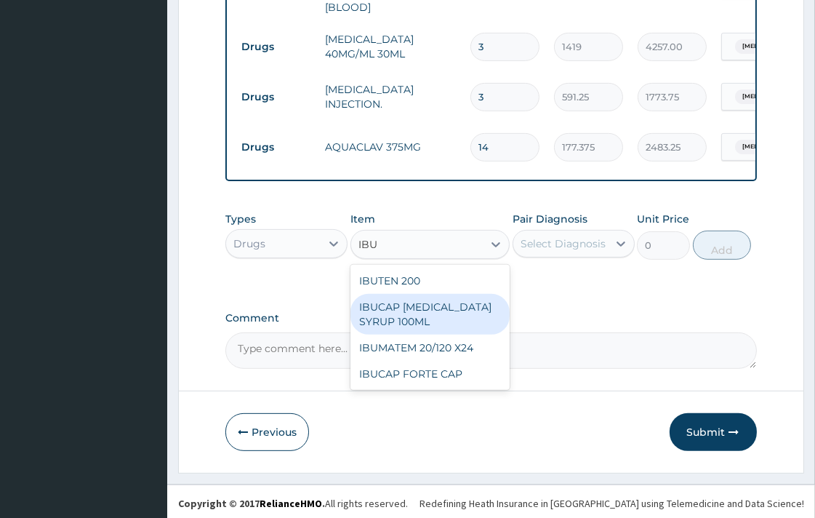
click at [431, 317] on div "IBUCAP [MEDICAL_DATA] SYRUP 100ML" at bounding box center [429, 314] width 159 height 41
type input "768.625"
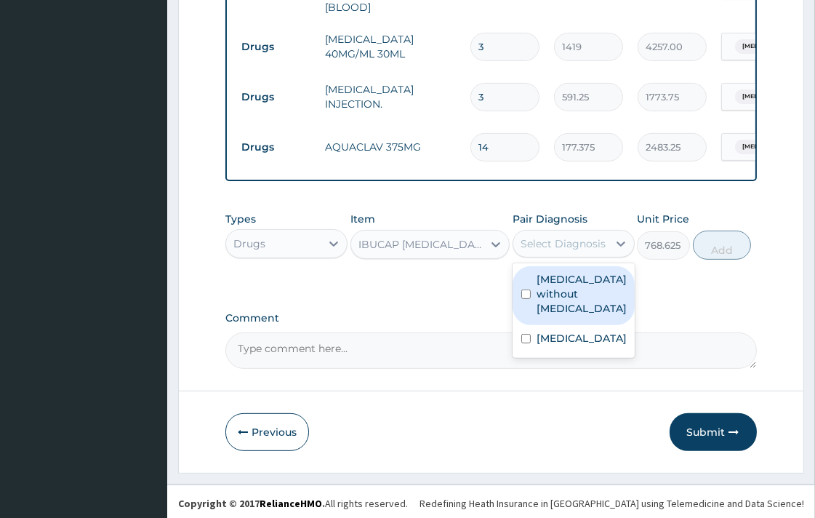
click at [534, 243] on div "Select Diagnosis" at bounding box center [562, 243] width 85 height 15
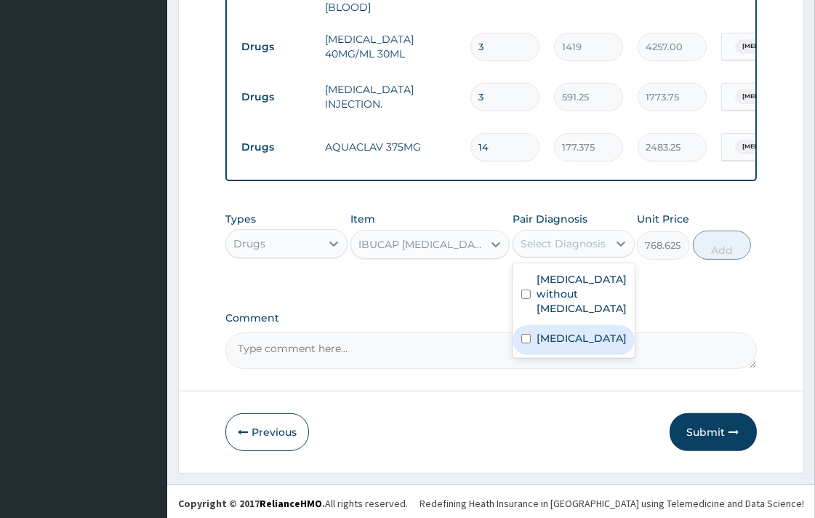
click at [526, 334] on input "checkbox" at bounding box center [525, 338] width 9 height 9
checkbox input "true"
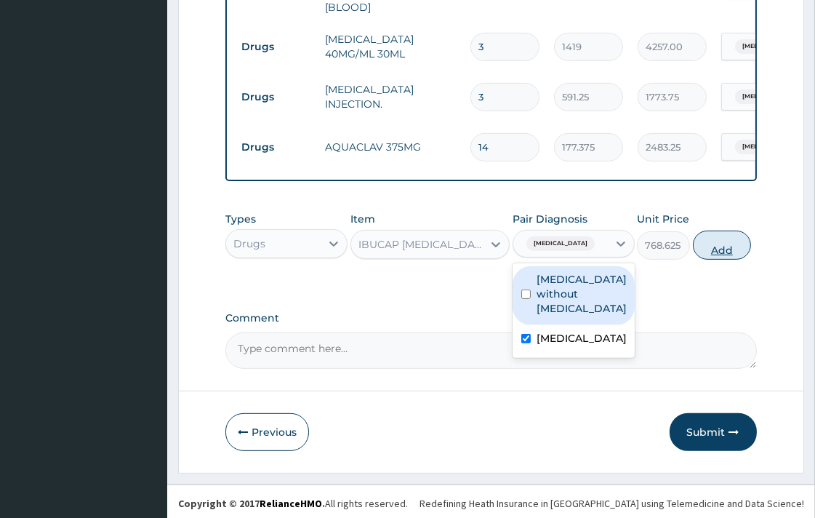
click at [708, 243] on button "Add" at bounding box center [722, 244] width 58 height 29
type input "0"
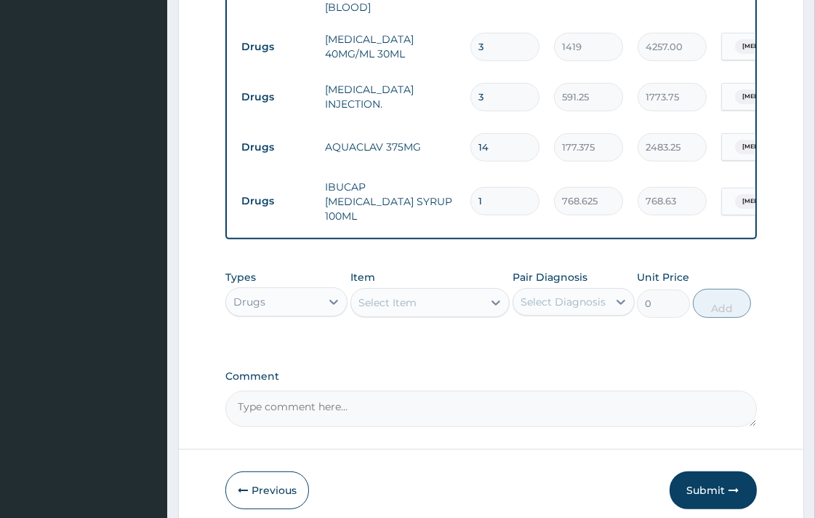
click at [411, 295] on div "Select Item" at bounding box center [387, 302] width 58 height 15
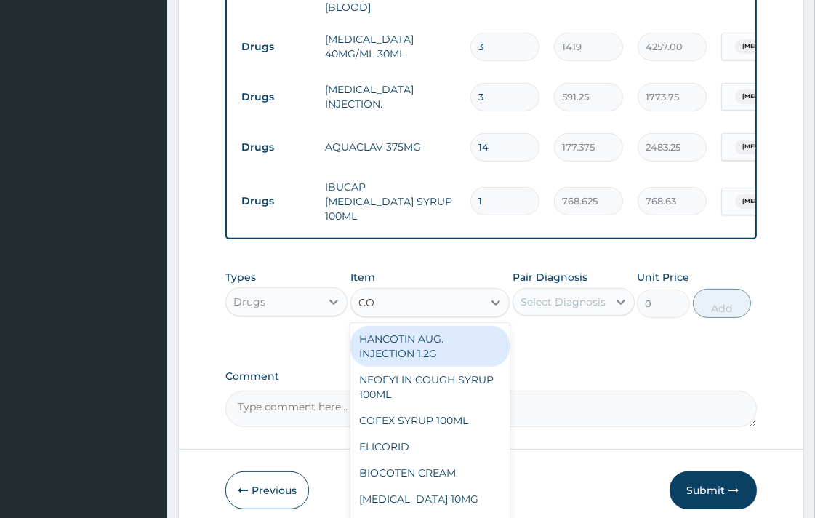
type input "COA"
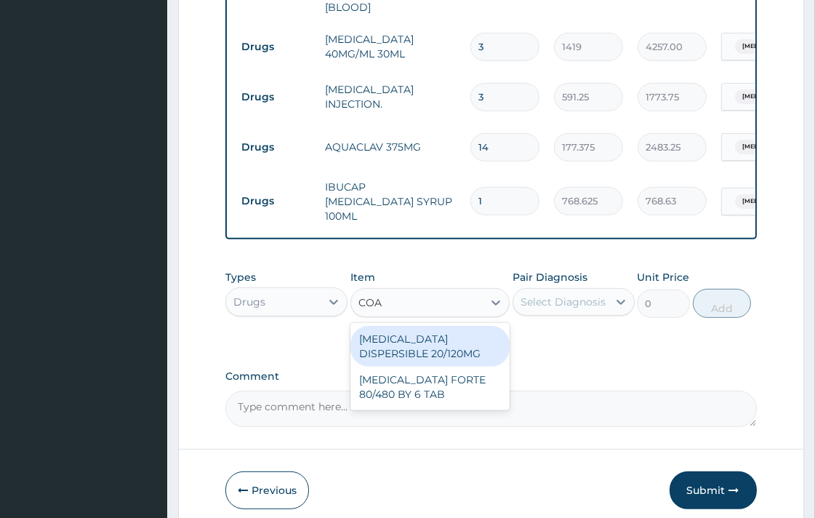
click at [396, 338] on div "[MEDICAL_DATA] DISPERSIBLE 20/120MG" at bounding box center [429, 346] width 159 height 41
type input "112.3375015258789"
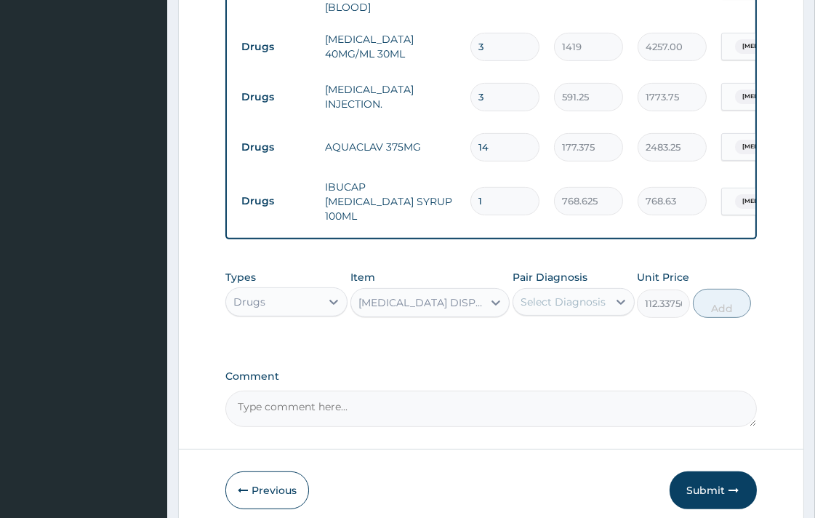
click at [556, 298] on div "Select Diagnosis" at bounding box center [560, 301] width 94 height 23
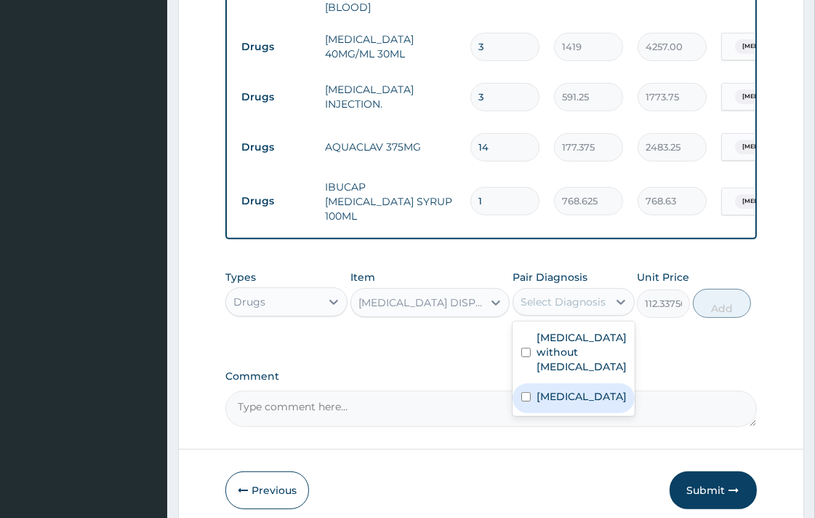
click at [529, 392] on input "checkbox" at bounding box center [525, 396] width 9 height 9
checkbox input "true"
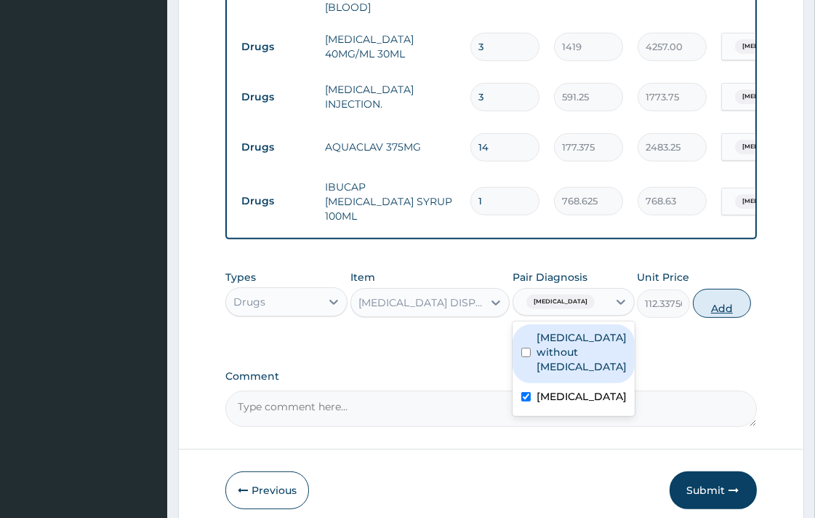
click at [724, 298] on button "Add" at bounding box center [722, 303] width 58 height 29
type input "0"
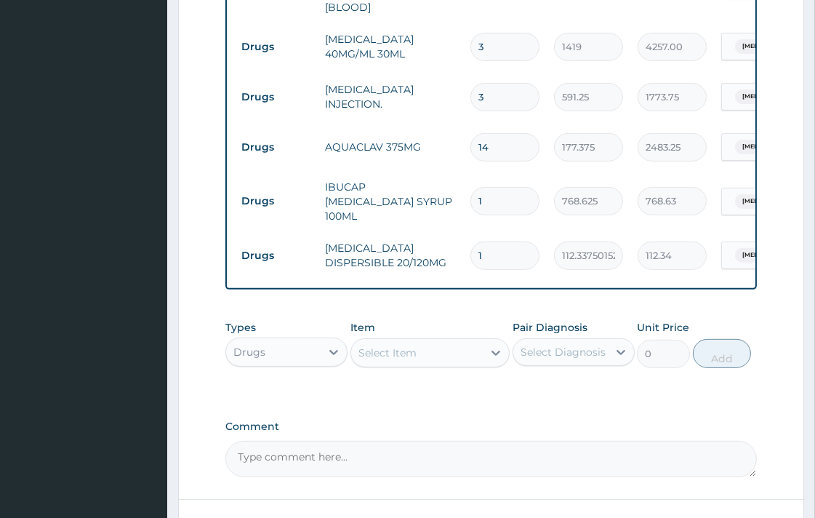
type input "18"
type input "2022.08"
type input "18"
click at [415, 345] on div "Select Item" at bounding box center [387, 352] width 58 height 15
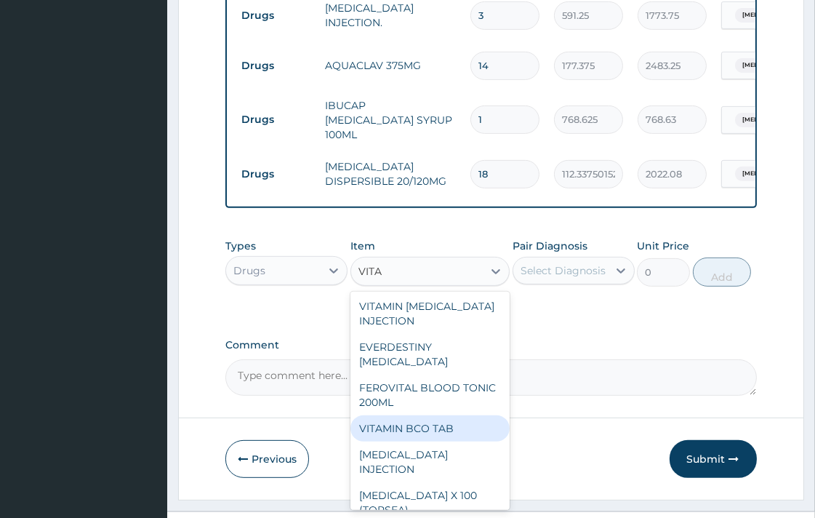
scroll to position [214, 0]
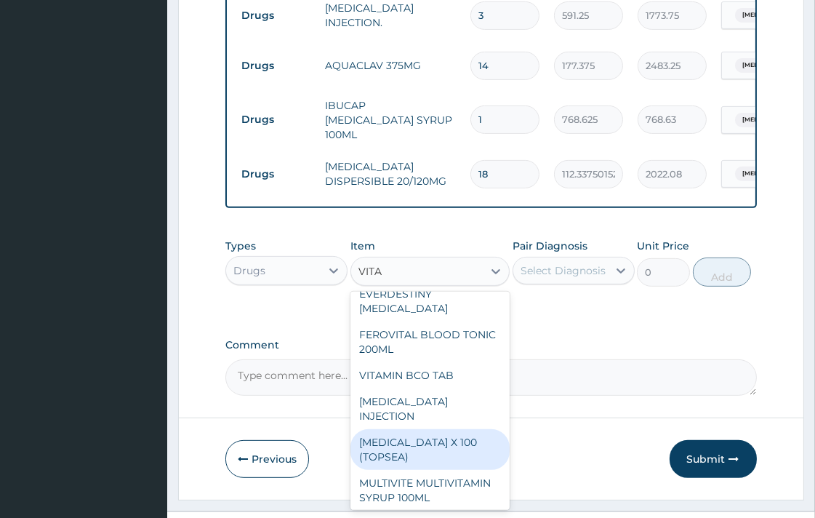
type input "VITA"
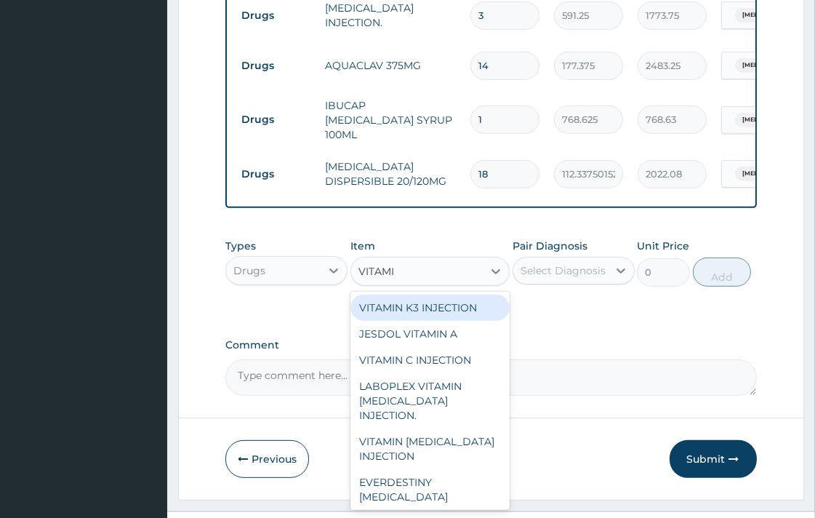
type input "VITAMIN"
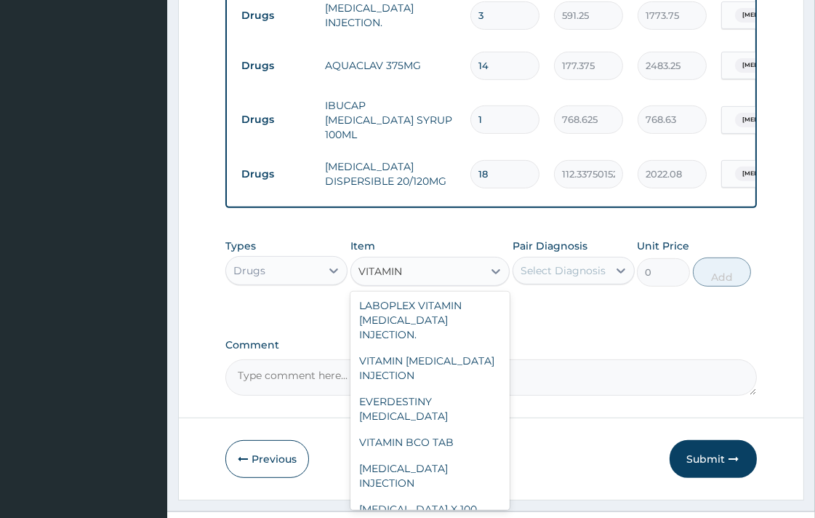
scroll to position [148, 0]
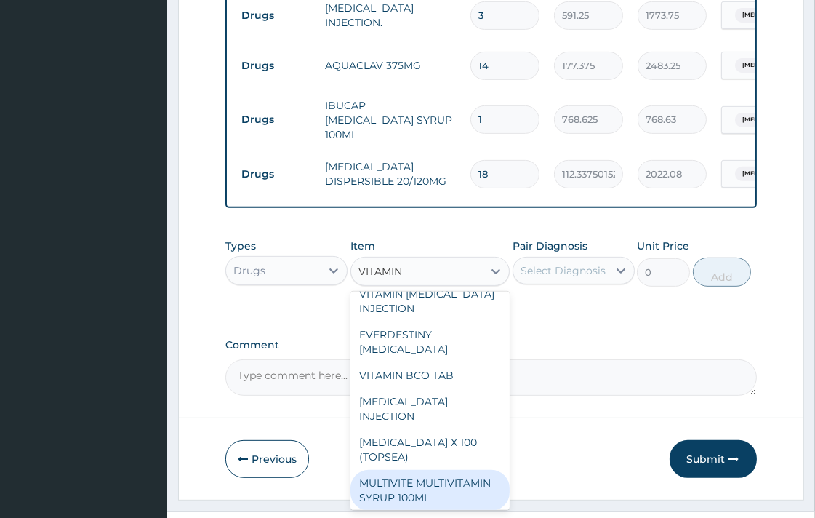
click at [417, 470] on div "MULTIVITE MULTIVITAMIN SYRUP 100ML" at bounding box center [429, 490] width 159 height 41
type input "946"
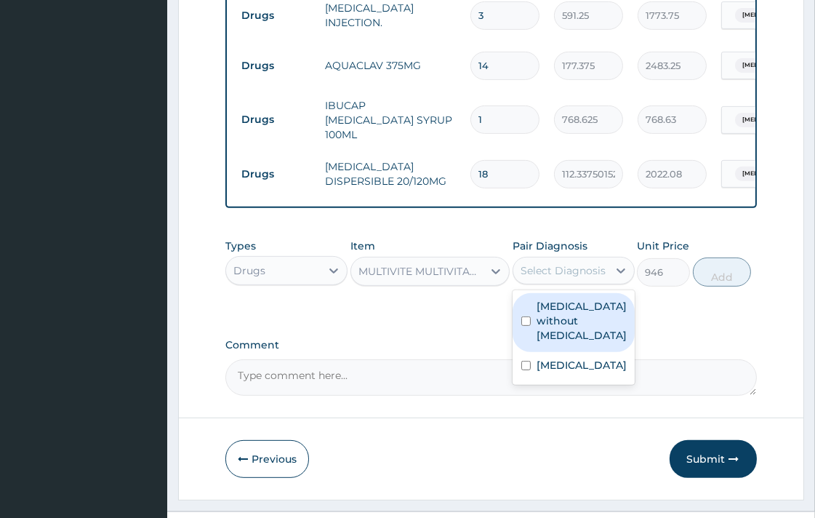
click at [554, 263] on div "Select Diagnosis" at bounding box center [562, 270] width 85 height 15
click at [526, 316] on input "checkbox" at bounding box center [525, 320] width 9 height 9
checkbox input "true"
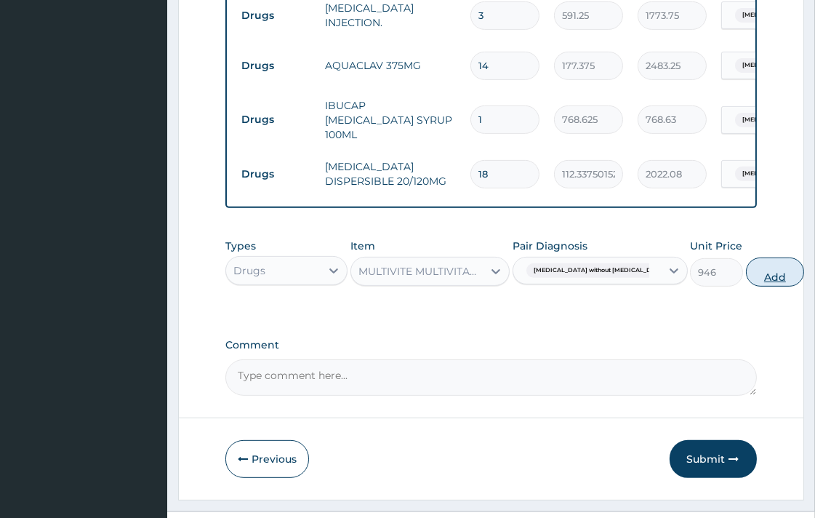
click at [746, 264] on button "Add" at bounding box center [775, 271] width 58 height 29
type input "0"
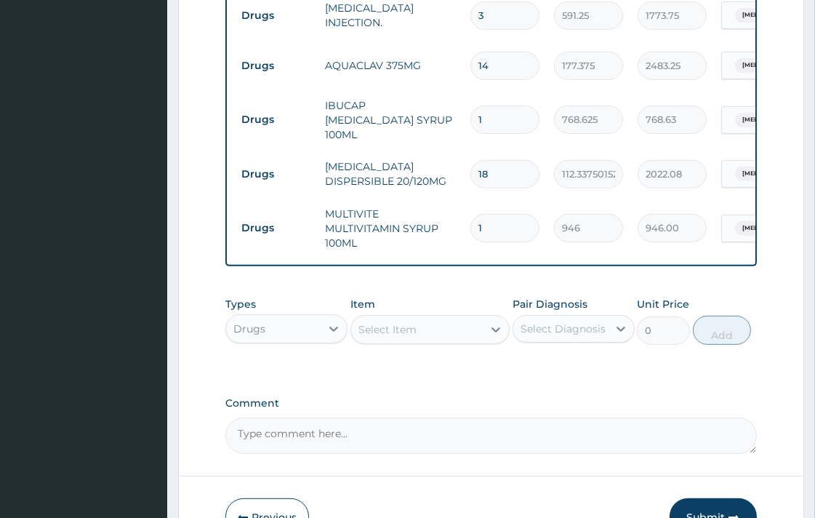
click at [415, 322] on div "Select Item" at bounding box center [387, 329] width 58 height 15
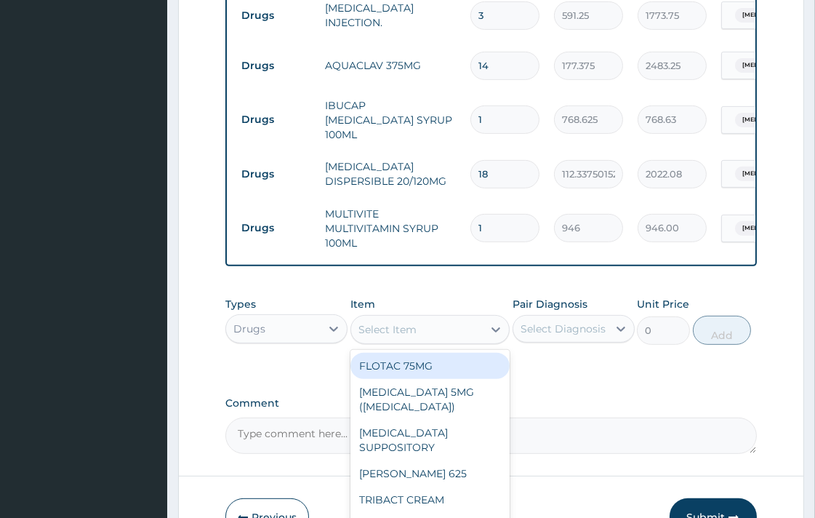
click at [273, 317] on div "Drugs" at bounding box center [273, 328] width 94 height 23
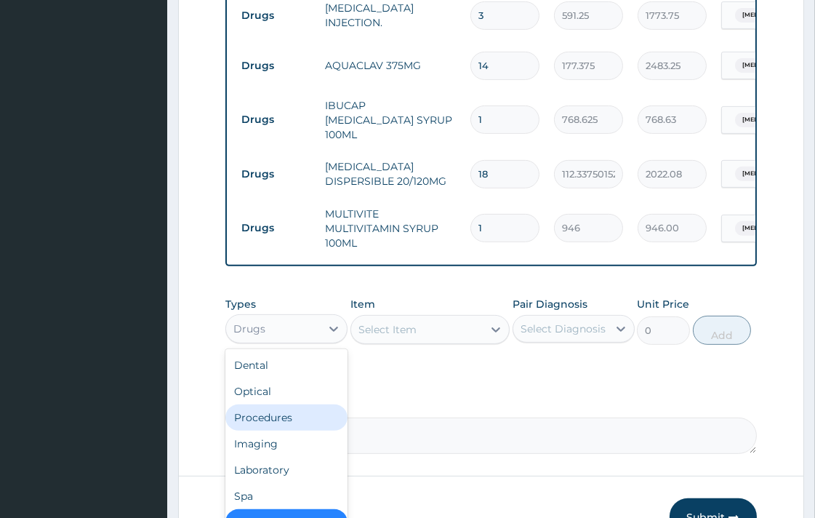
click at [294, 407] on div "Procedures" at bounding box center [286, 417] width 122 height 26
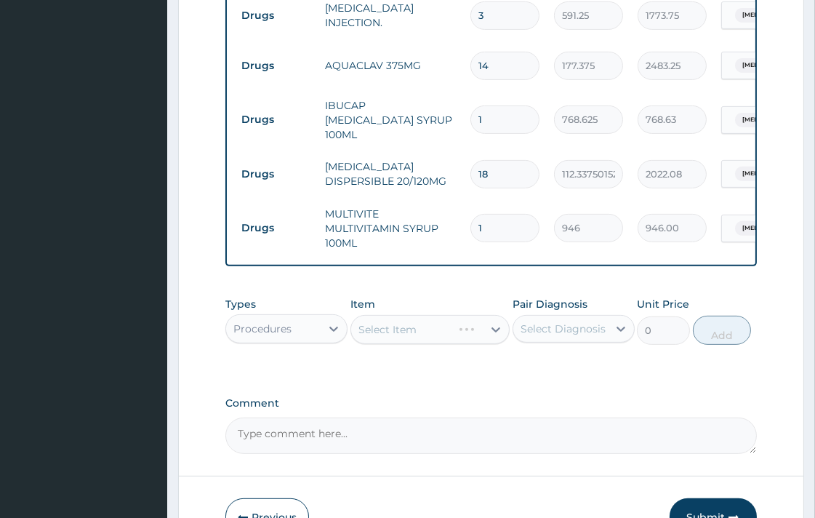
click at [422, 316] on div "Select Item" at bounding box center [429, 329] width 159 height 29
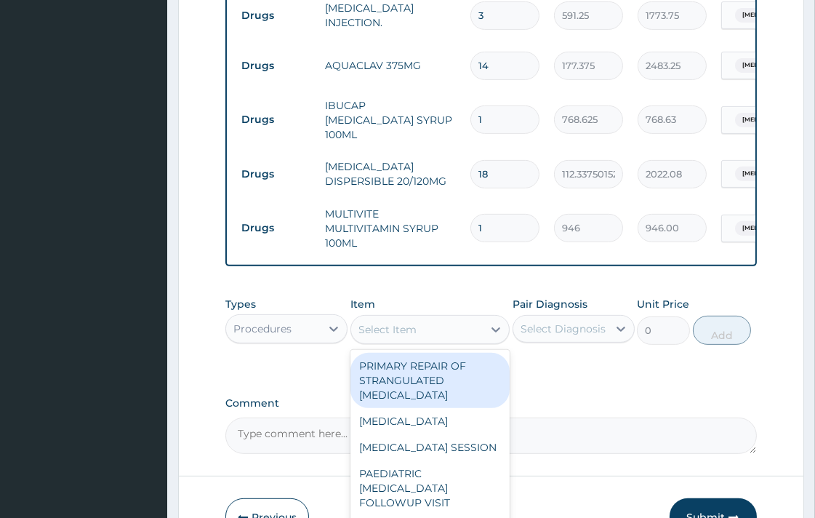
click at [451, 323] on div "Select Item" at bounding box center [417, 329] width 132 height 23
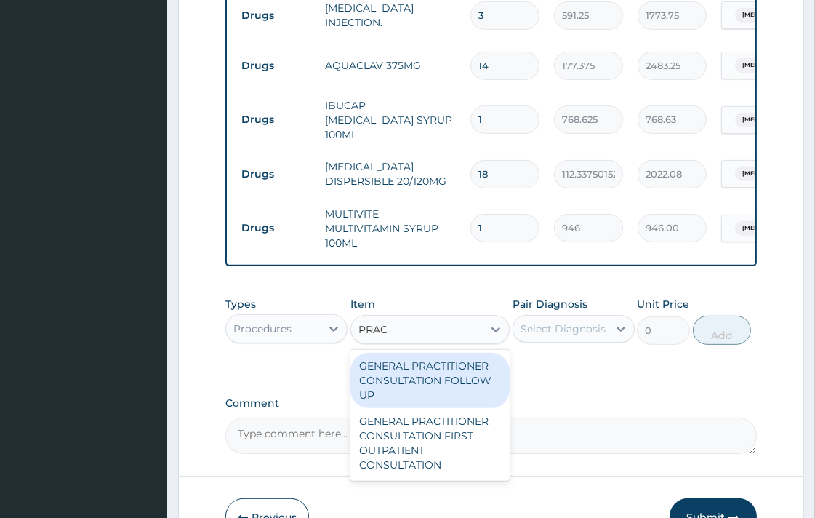
type input "PRACT"
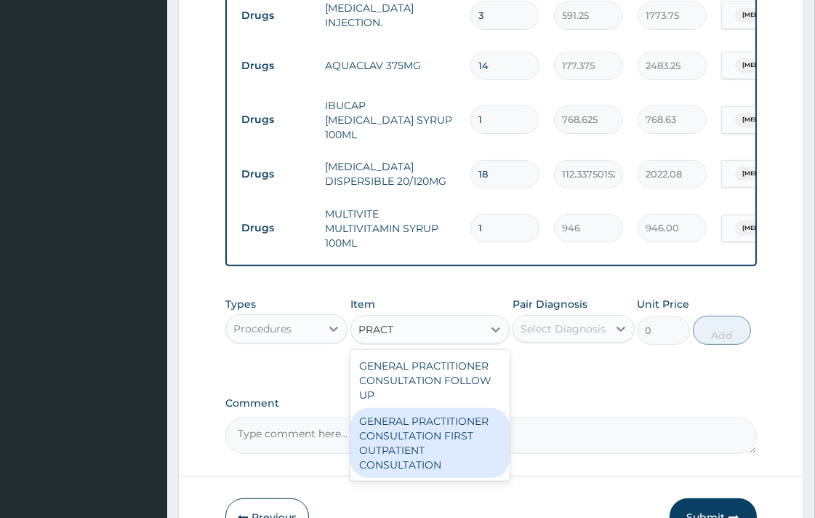
click at [447, 447] on div "GENERAL PRACTITIONER CONSULTATION FIRST OUTPATIENT CONSULTATION" at bounding box center [429, 443] width 159 height 70
type input "3547.5"
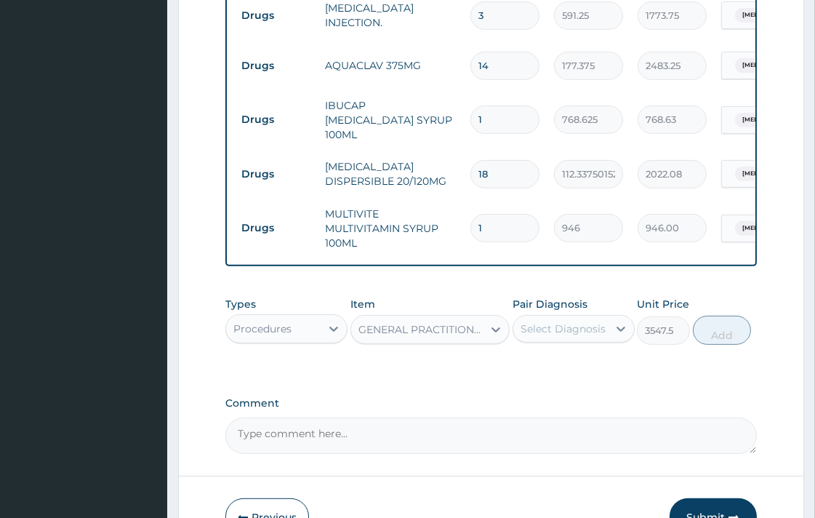
click at [570, 321] on div "Select Diagnosis" at bounding box center [562, 328] width 85 height 15
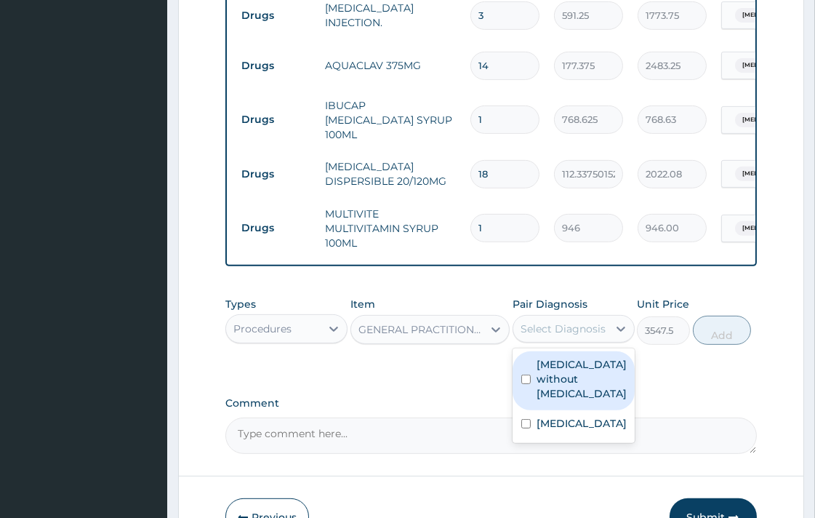
click at [525, 374] on input "checkbox" at bounding box center [525, 378] width 9 height 9
checkbox input "true"
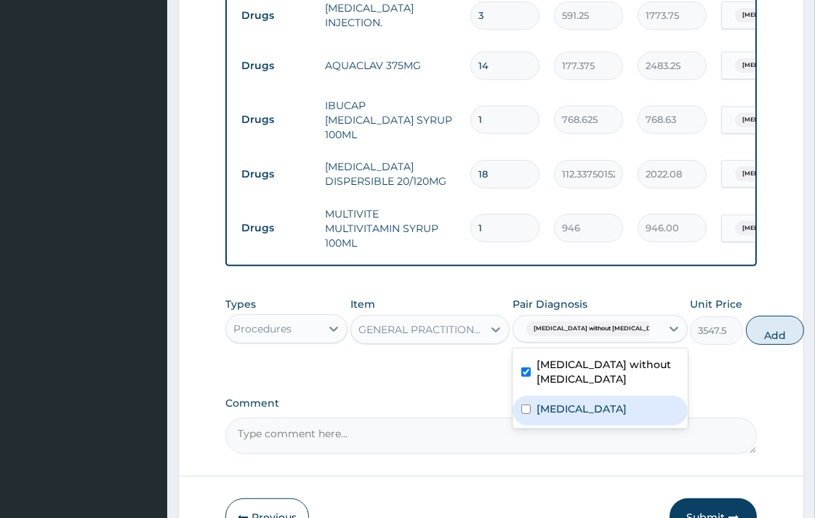
click at [523, 404] on input "checkbox" at bounding box center [525, 408] width 9 height 9
checkbox input "true"
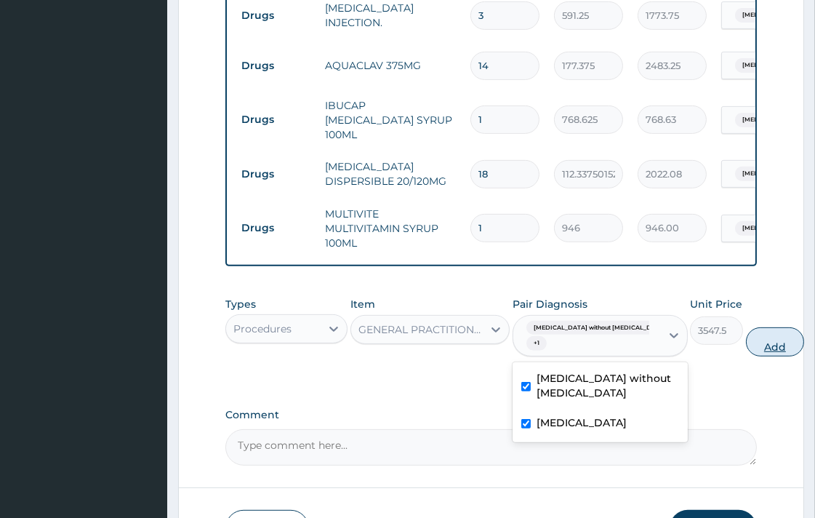
click at [746, 339] on button "Add" at bounding box center [775, 341] width 58 height 29
type input "0"
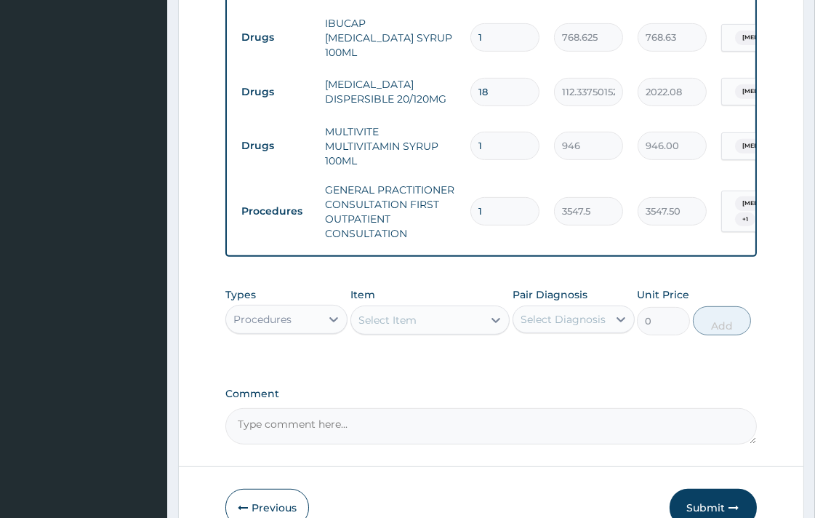
scroll to position [935, 0]
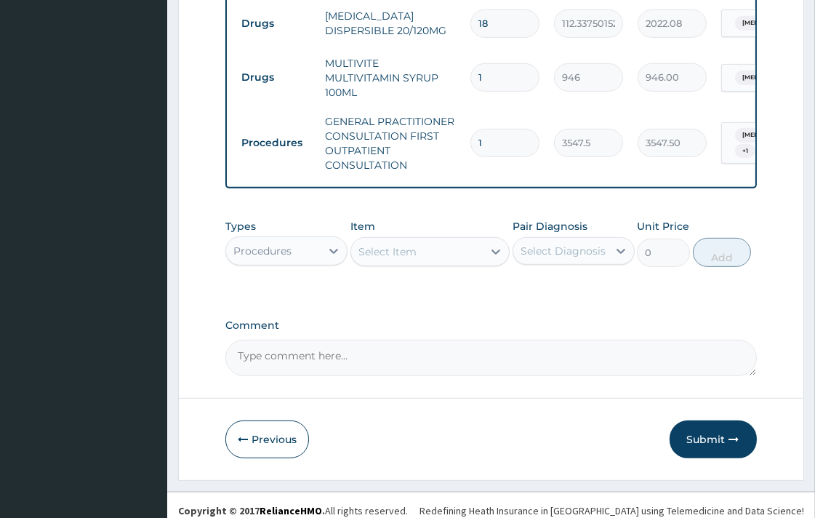
click at [714, 58] on td "[MEDICAL_DATA] without [MEDICAL_DATA]" at bounding box center [794, 78] width 160 height 42
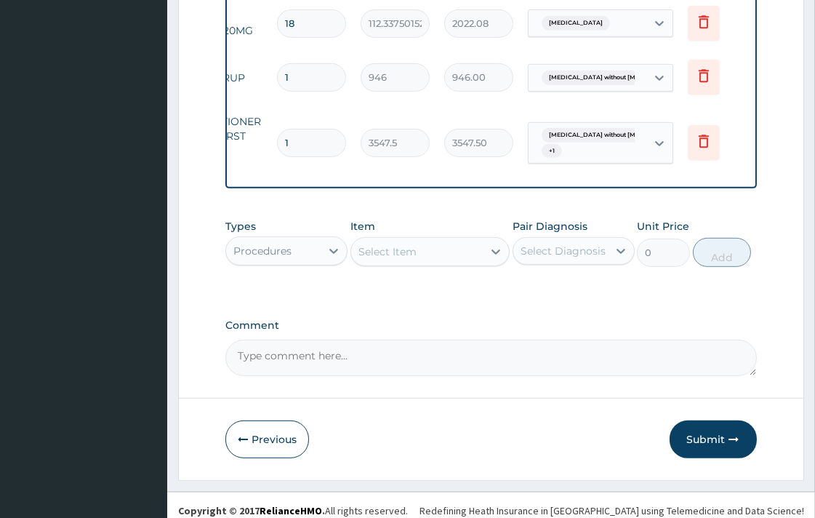
scroll to position [0, 197]
click at [701, 67] on icon at bounding box center [699, 75] width 17 height 17
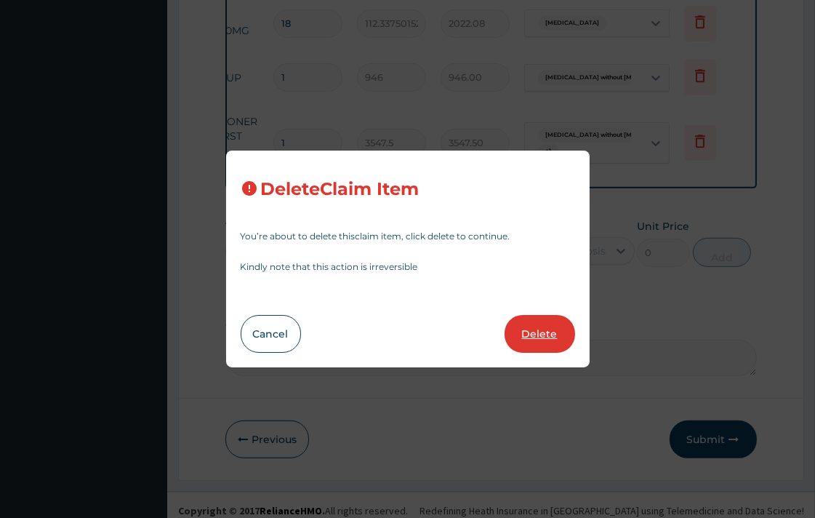
click at [539, 340] on button "Delete" at bounding box center [539, 334] width 71 height 38
type input "3547.5"
type input "3547.50"
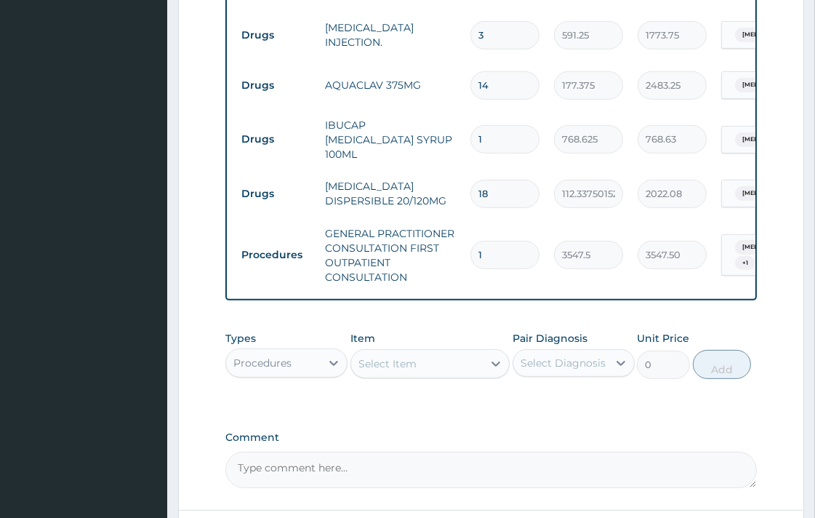
scroll to position [877, 0]
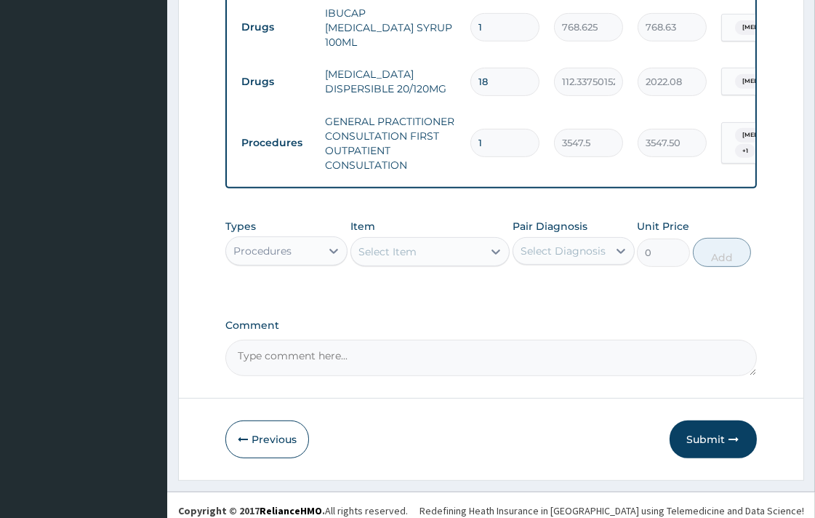
click at [707, 424] on button "Submit" at bounding box center [712, 439] width 87 height 38
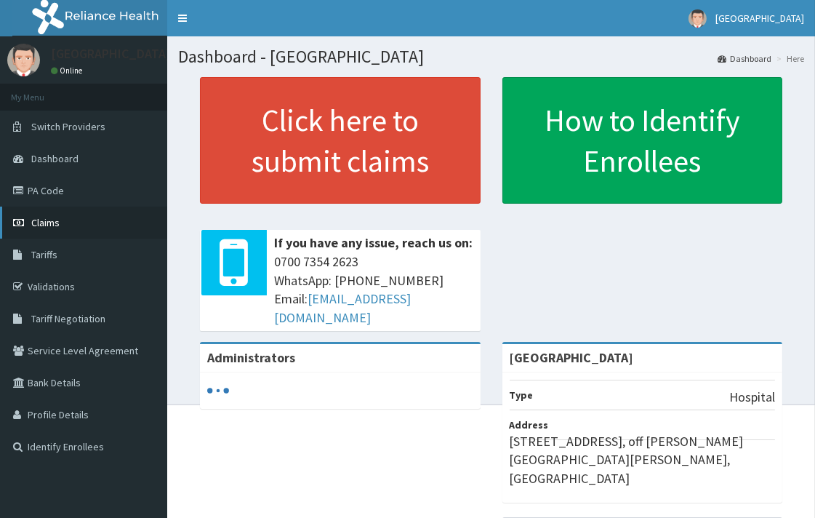
click at [41, 226] on span "Claims" at bounding box center [45, 222] width 28 height 13
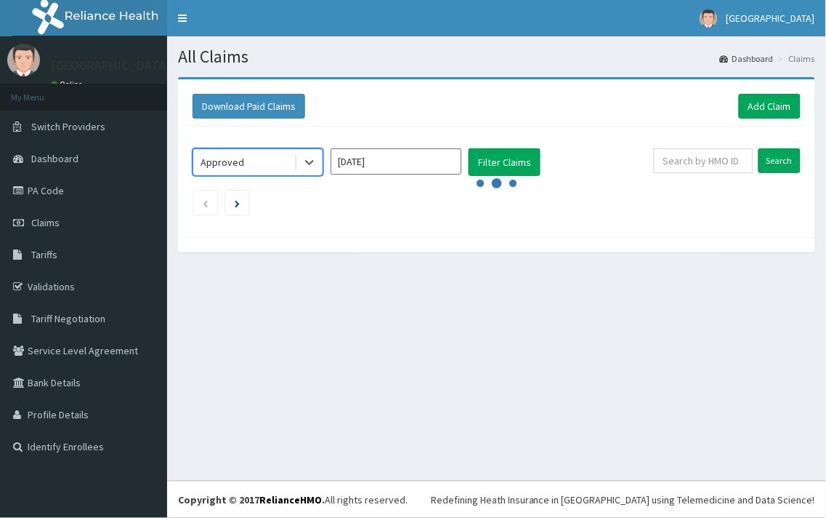
click at [489, 165] on icon "audio-loading" at bounding box center [497, 183] width 44 height 44
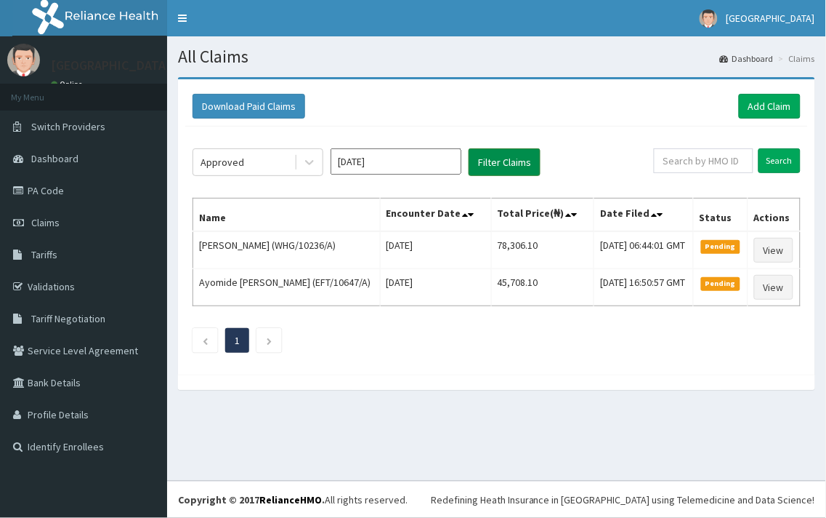
click at [495, 164] on button "Filter Claims" at bounding box center [505, 162] width 72 height 28
click at [502, 163] on button "Filter Claims" at bounding box center [505, 162] width 72 height 28
